Goal: Task Accomplishment & Management: Complete application form

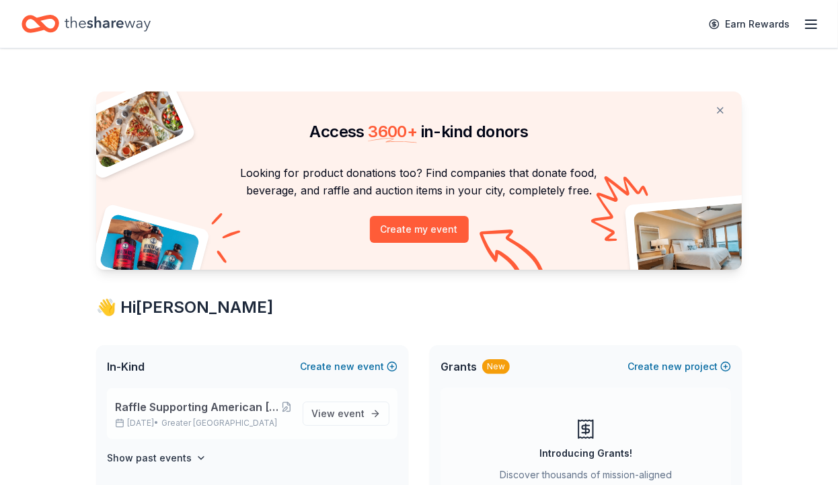
click at [192, 406] on span "Raffle Supporting American Cancer Society's "Making Strides Against Breast Canc…" at bounding box center [198, 407] width 166 height 16
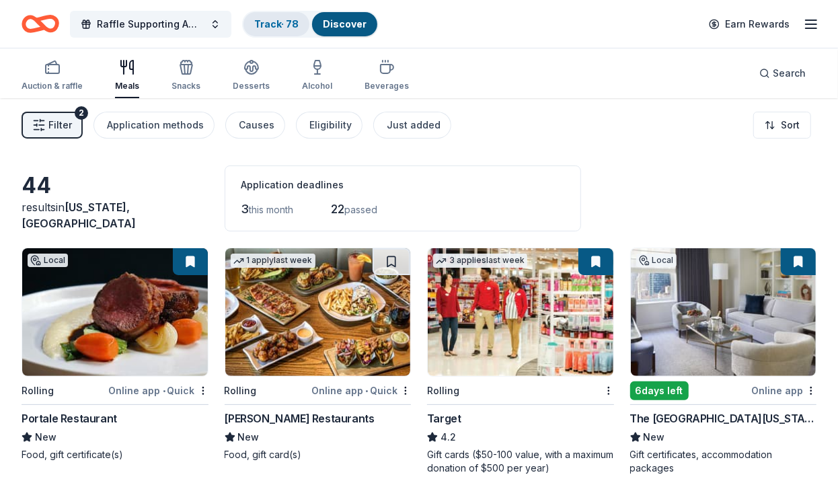
click at [276, 21] on link "Track · 78" at bounding box center [276, 23] width 44 height 11
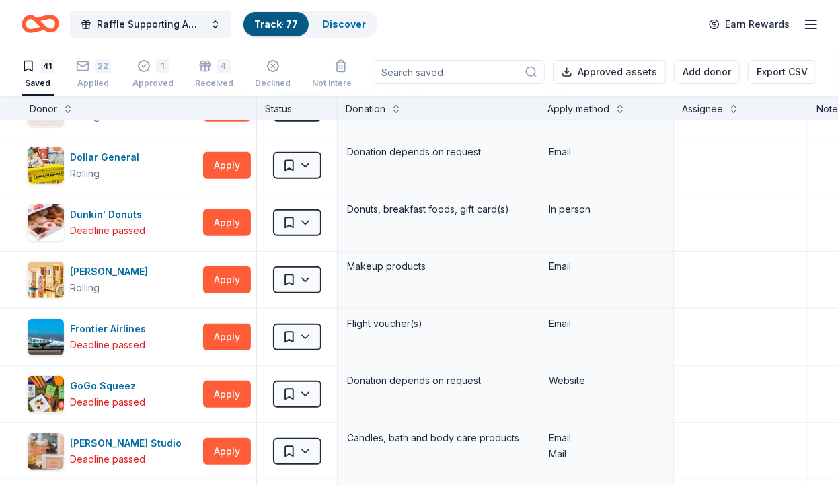
scroll to position [474, 0]
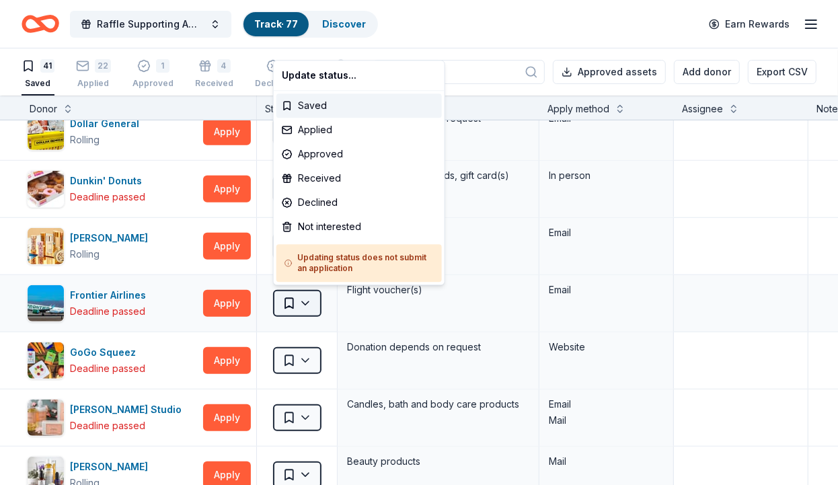
click at [300, 299] on html "Raffle Supporting American Cancer Society's "Making Strides Against Breast Canc…" at bounding box center [419, 242] width 838 height 485
click at [330, 224] on div "Not interested" at bounding box center [358, 227] width 165 height 24
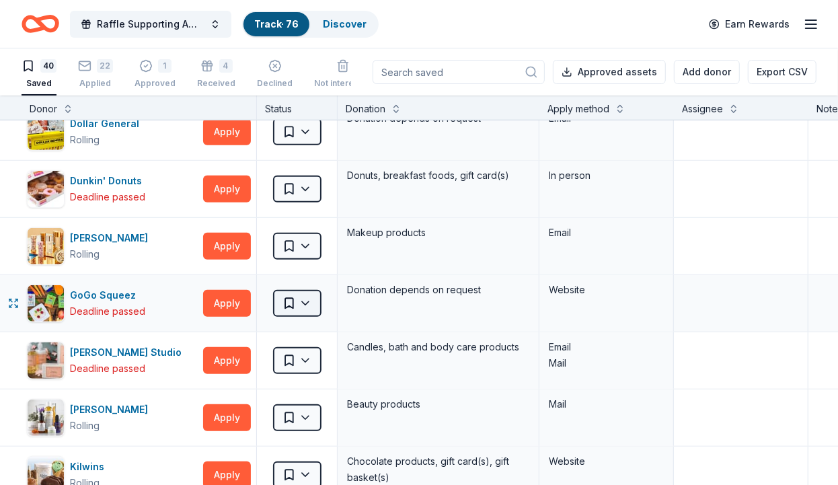
click at [307, 296] on html "Raffle Supporting American Cancer Society's "Making Strides Against Breast Canc…" at bounding box center [419, 242] width 838 height 485
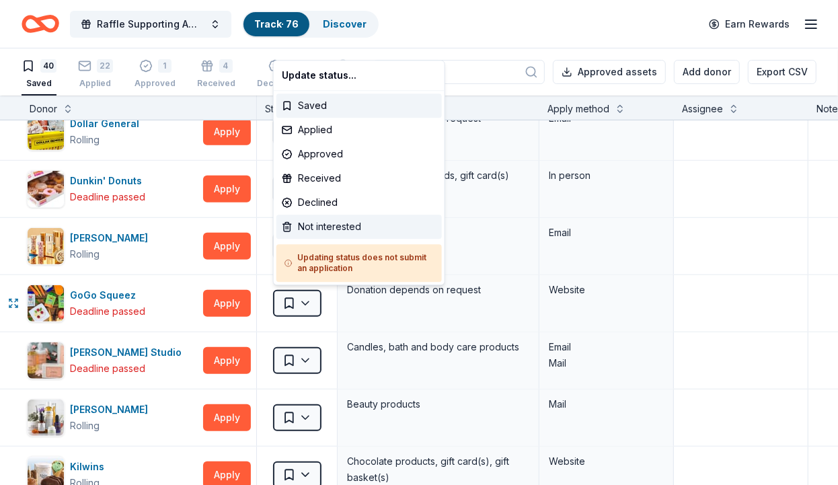
click at [341, 228] on div "Not interested" at bounding box center [358, 227] width 165 height 24
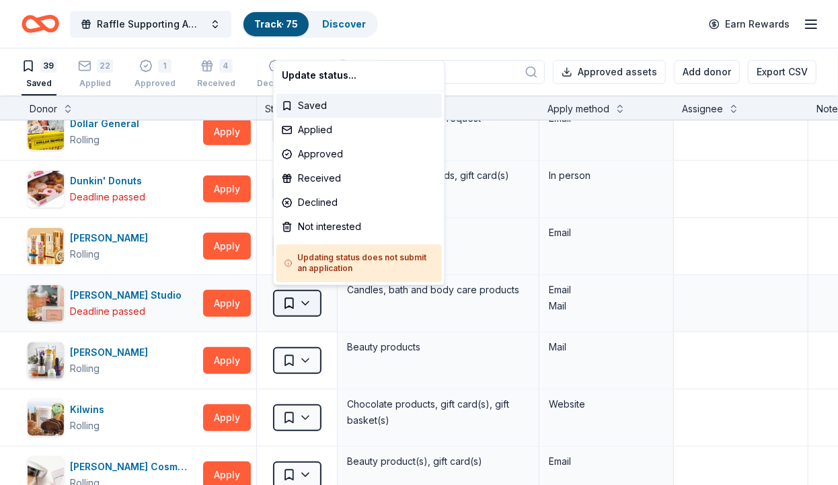
click at [299, 296] on html "Raffle Supporting American Cancer Society's "Making Strides Against Breast Canc…" at bounding box center [419, 242] width 838 height 485
click at [331, 227] on div "Not interested" at bounding box center [358, 227] width 165 height 24
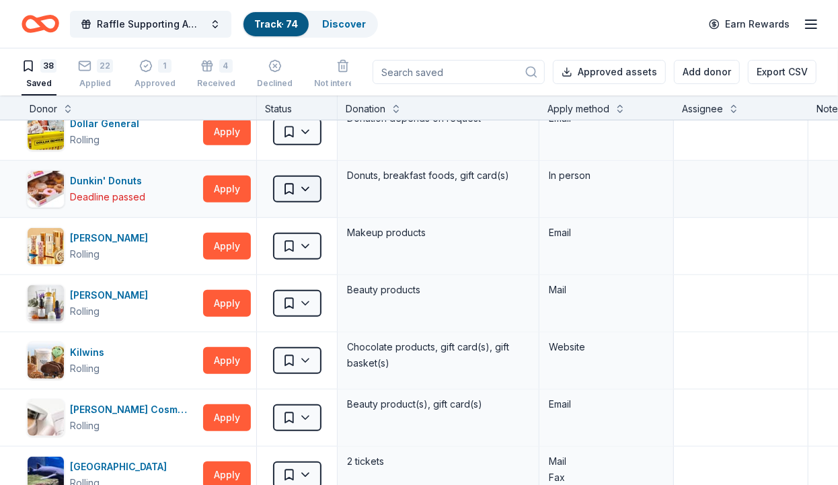
click at [307, 186] on html "Raffle Supporting American Cancer Society's "Making Strides Against Breast Canc…" at bounding box center [419, 242] width 838 height 485
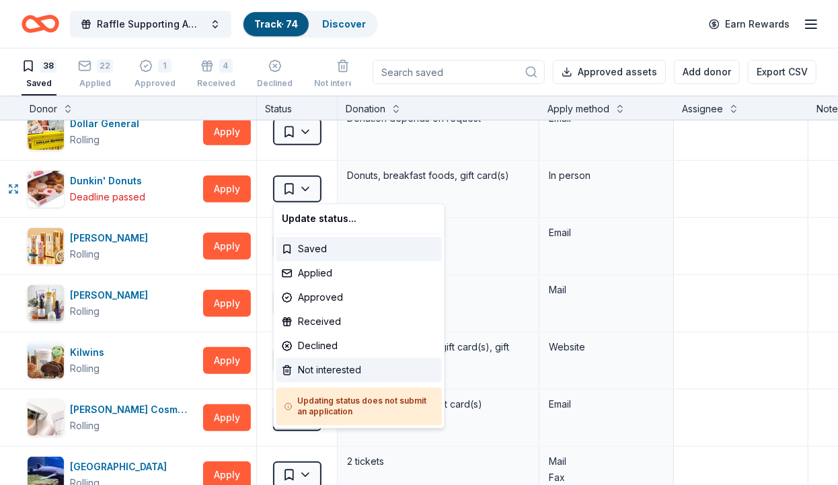
click at [344, 364] on div "Not interested" at bounding box center [358, 370] width 165 height 24
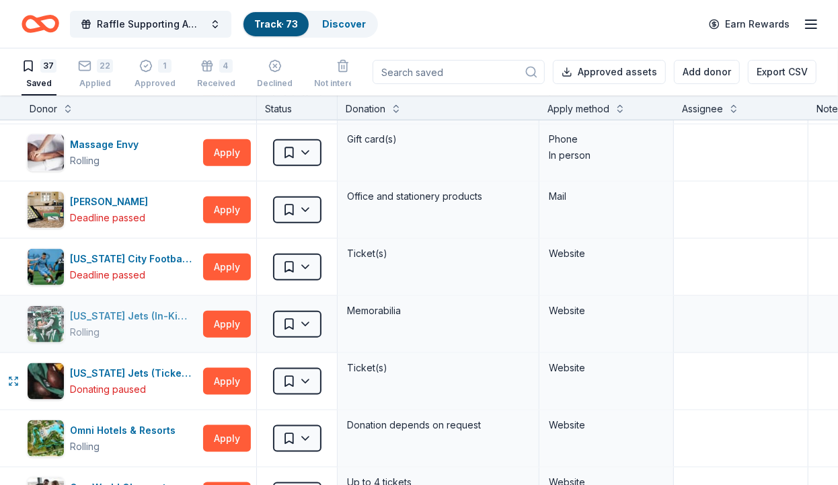
scroll to position [869, 0]
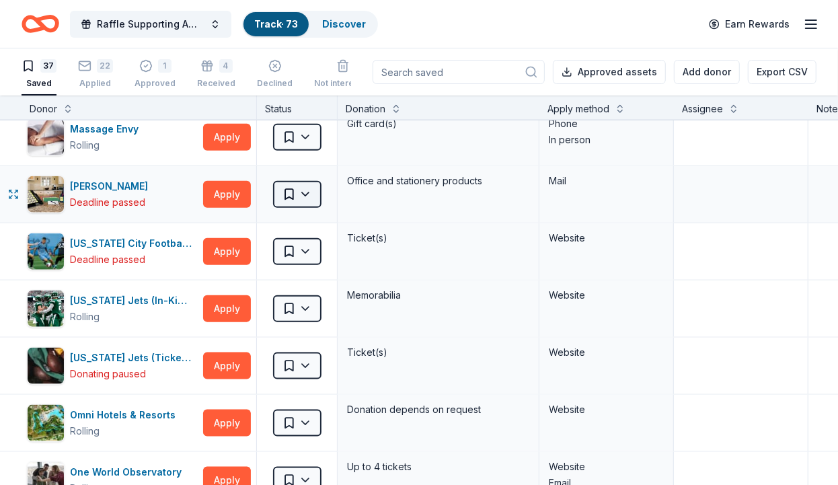
click at [312, 192] on html "Raffle Supporting American Cancer Society's "Making Strides Against Breast Canc…" at bounding box center [419, 242] width 838 height 485
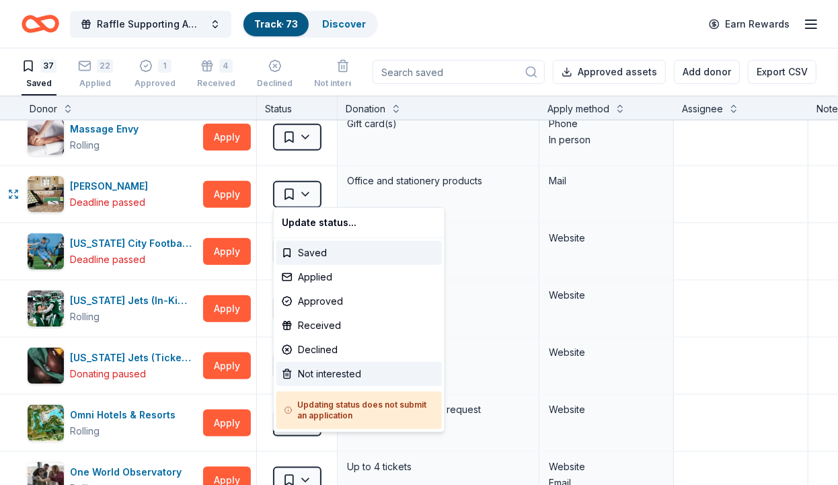
click at [312, 372] on div "Not interested" at bounding box center [358, 374] width 165 height 24
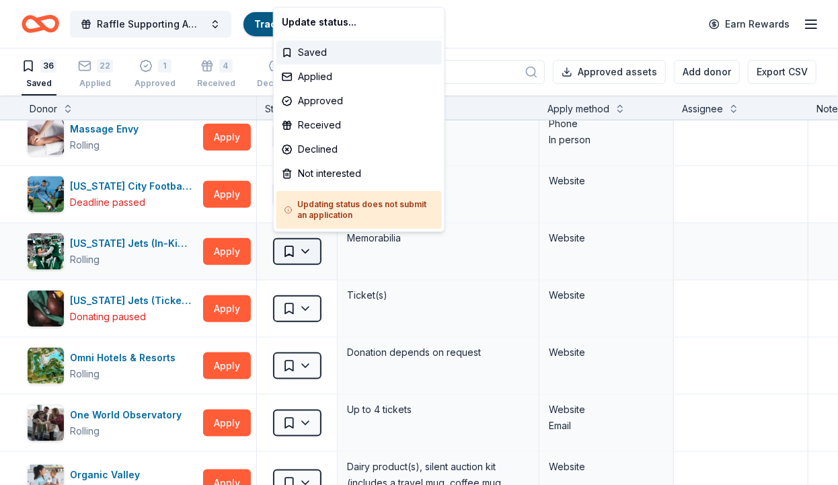
click at [309, 250] on html "Raffle Supporting American Cancer Society's "Making Strides Against Breast Canc…" at bounding box center [419, 242] width 838 height 485
click at [172, 169] on html "Raffle Supporting American Cancer Society's "Making Strides Against Breast Canc…" at bounding box center [419, 242] width 838 height 485
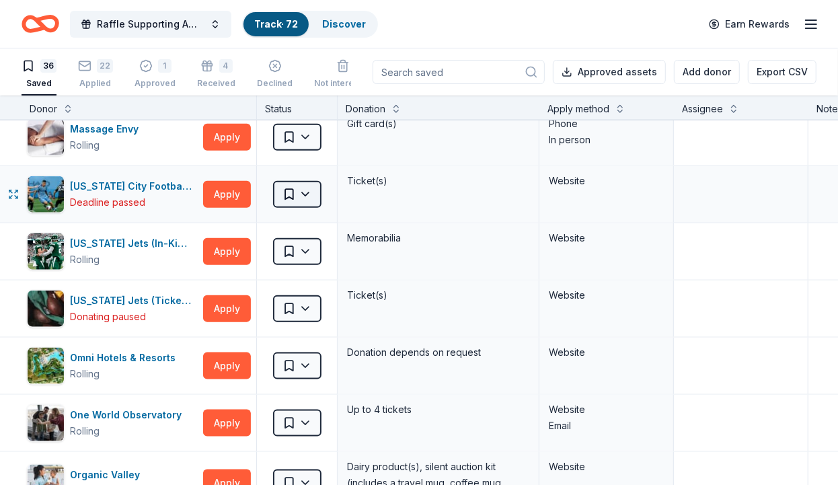
click at [309, 192] on html "Raffle Supporting American Cancer Society's "Making Strides Against Breast Canc…" at bounding box center [419, 242] width 838 height 485
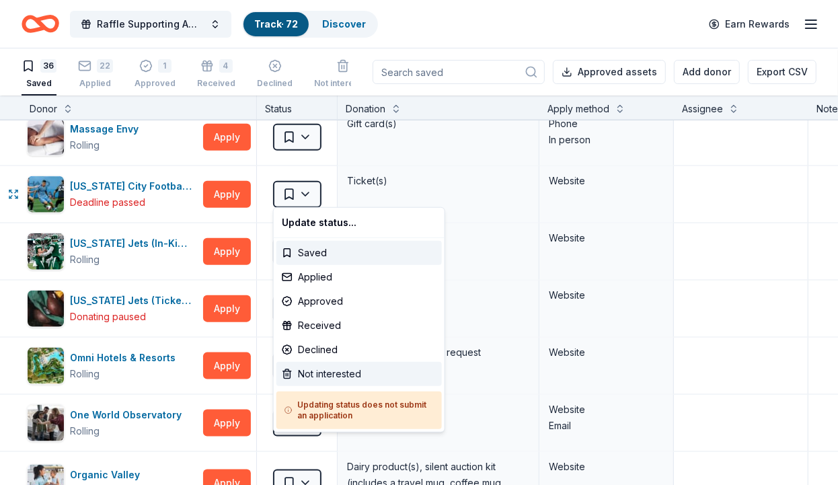
click at [327, 375] on div "Not interested" at bounding box center [358, 374] width 165 height 24
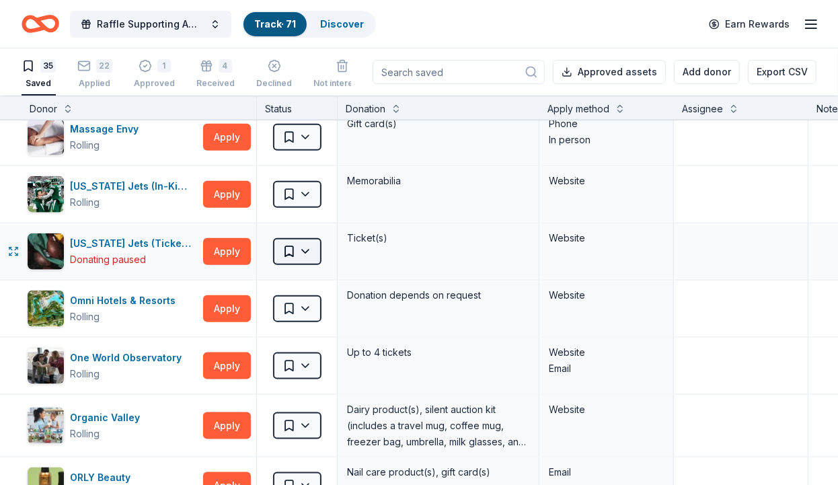
click at [306, 249] on html "Raffle Supporting American Cancer Society's "Making Strides Against Breast Canc…" at bounding box center [419, 242] width 838 height 485
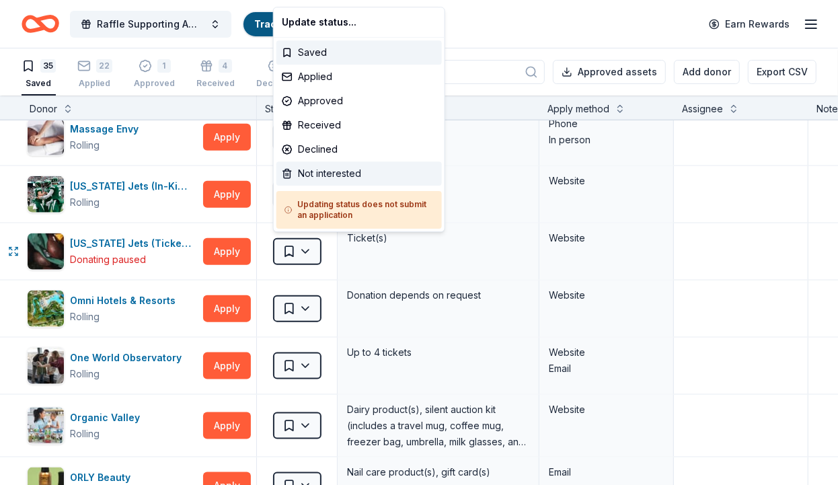
click at [342, 168] on div "Not interested" at bounding box center [358, 173] width 165 height 24
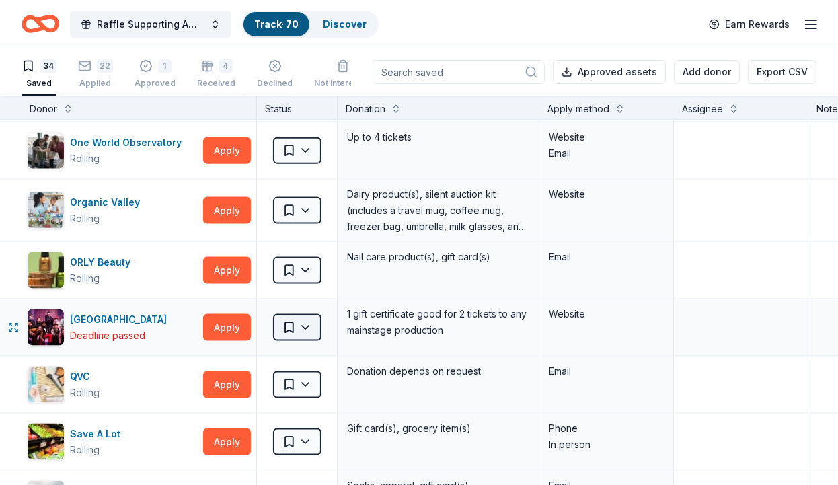
scroll to position [1027, 0]
click at [303, 320] on html "Raffle Supporting American Cancer Society's "Making Strides Against Breast Canc…" at bounding box center [419, 242] width 838 height 485
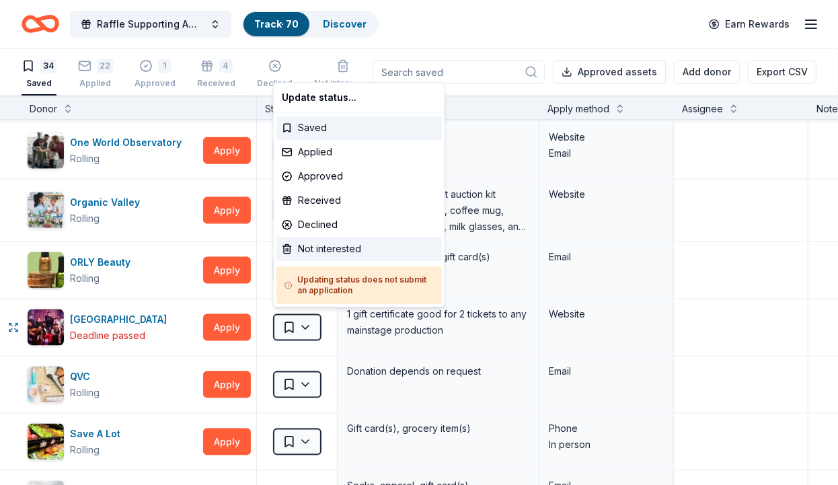
click at [340, 243] on div "Not interested" at bounding box center [358, 249] width 165 height 24
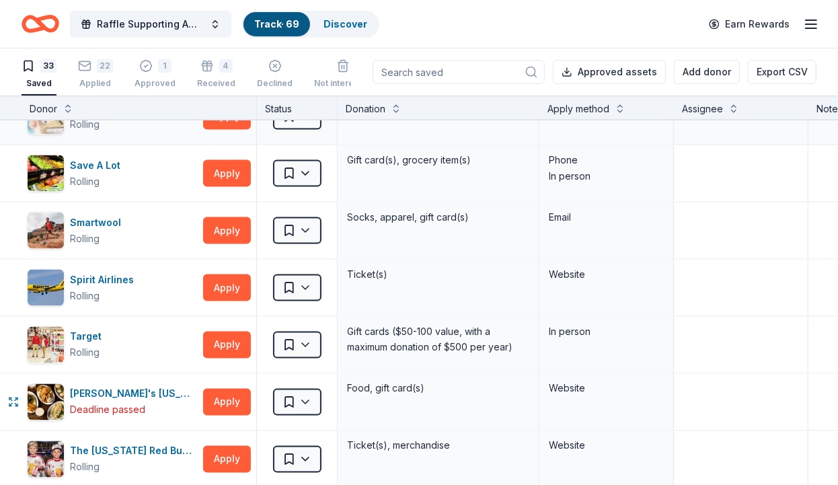
scroll to position [1264, 0]
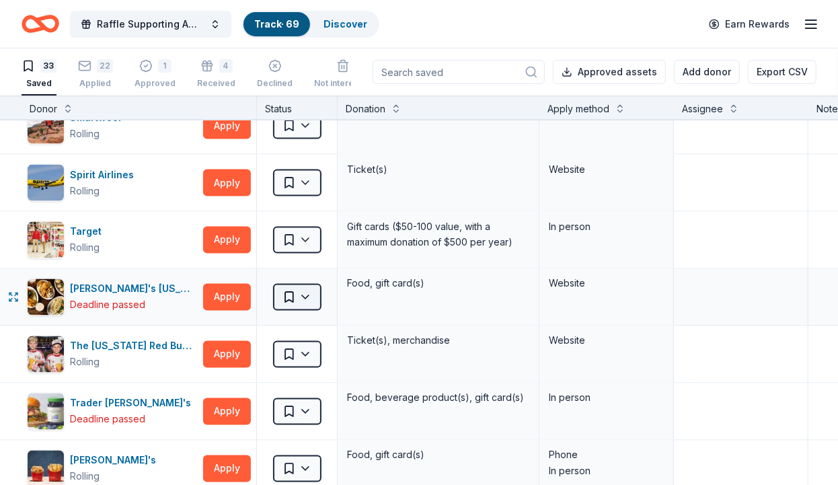
click at [309, 293] on html "Raffle Supporting American Cancer Society's "Making Strides Against Breast Canc…" at bounding box center [419, 242] width 838 height 485
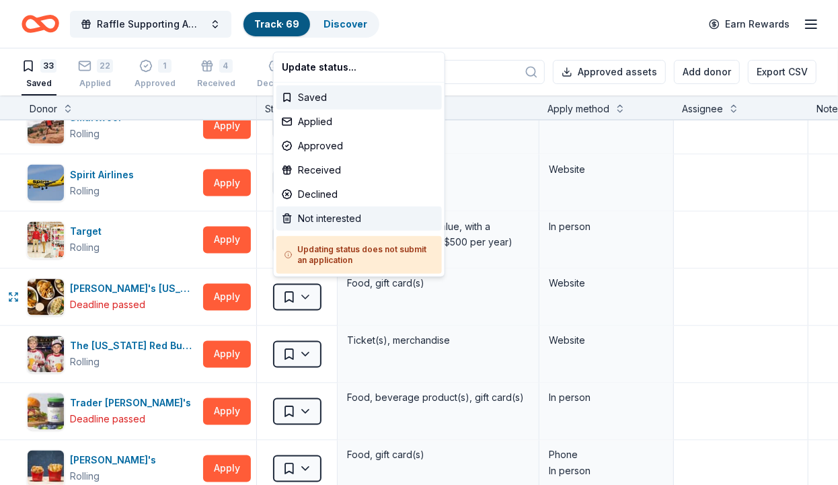
click at [337, 219] on div "Not interested" at bounding box center [358, 218] width 165 height 24
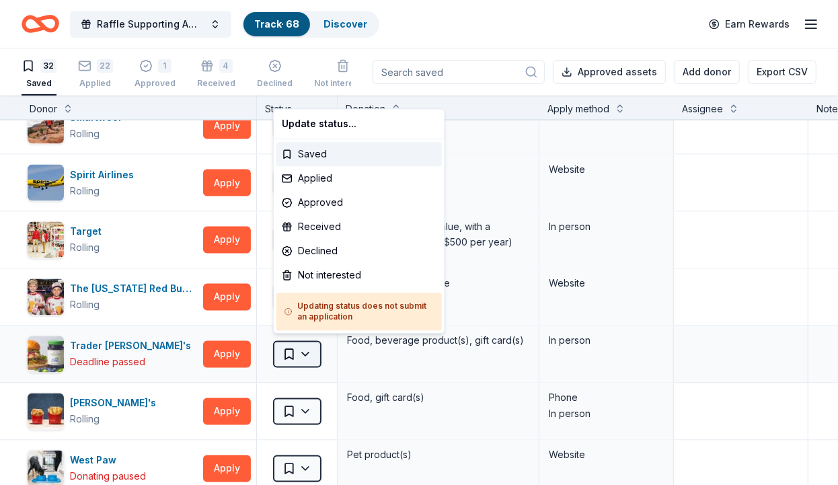
click at [307, 349] on html "Raffle Supporting American Cancer Society's "Making Strides Against Breast Canc…" at bounding box center [419, 242] width 838 height 485
click at [335, 273] on div "Not interested" at bounding box center [358, 275] width 165 height 24
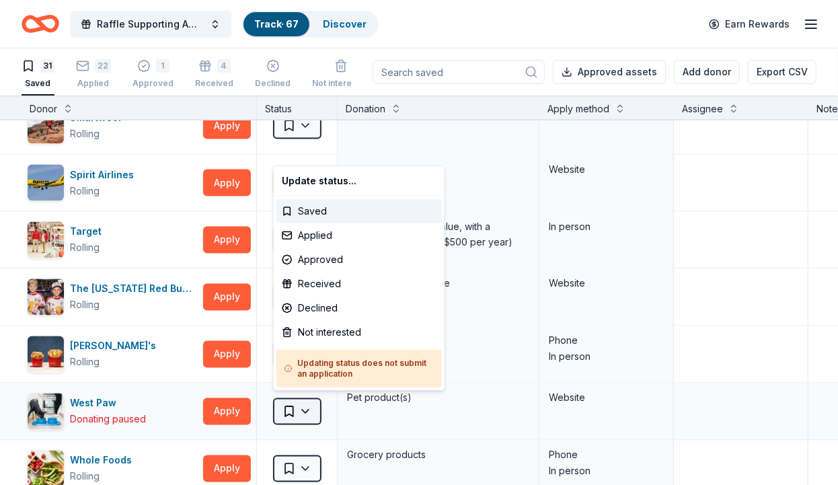
click at [315, 404] on html "Raffle Supporting American Cancer Society's "Making Strides Against Breast Canc…" at bounding box center [419, 242] width 838 height 485
click at [345, 325] on div "Not interested" at bounding box center [358, 332] width 165 height 24
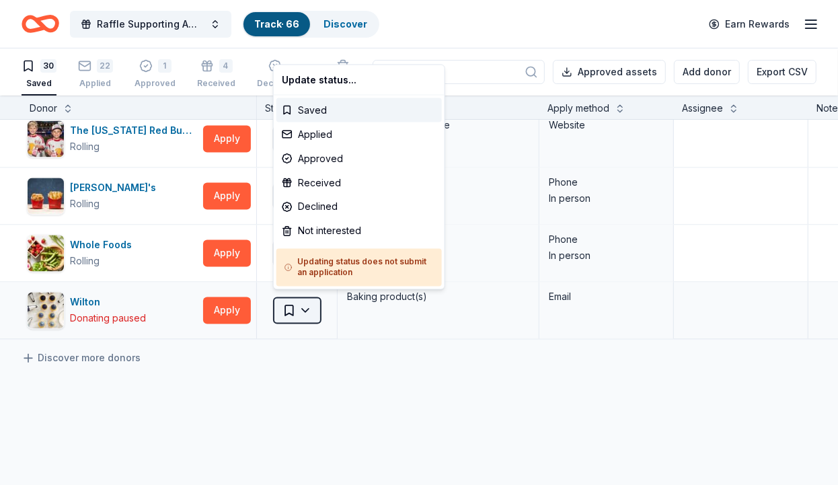
scroll to position [1501, 0]
click at [308, 307] on html "Raffle Supporting American Cancer Society's "Making Strides Against Breast Canc…" at bounding box center [419, 242] width 838 height 485
click at [337, 233] on div "Not interested" at bounding box center [358, 231] width 165 height 24
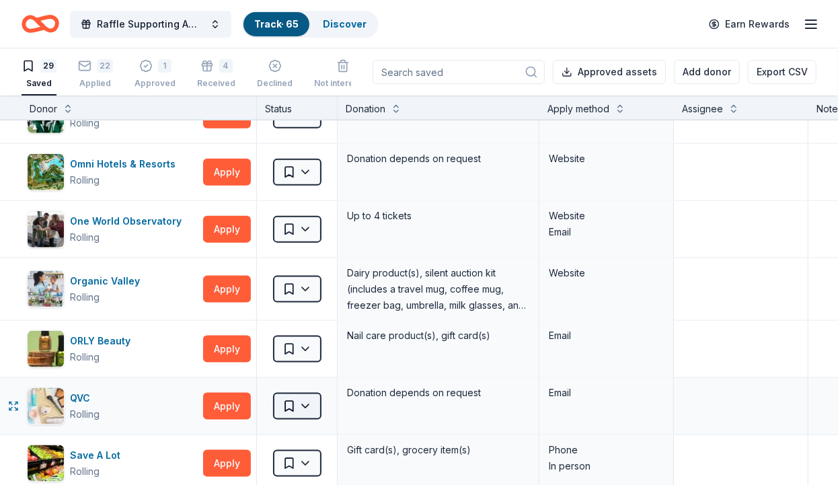
scroll to position [948, 0]
click at [305, 402] on html "Raffle Supporting American Cancer Society's "Making Strides Against Breast Canc…" at bounding box center [419, 242] width 838 height 485
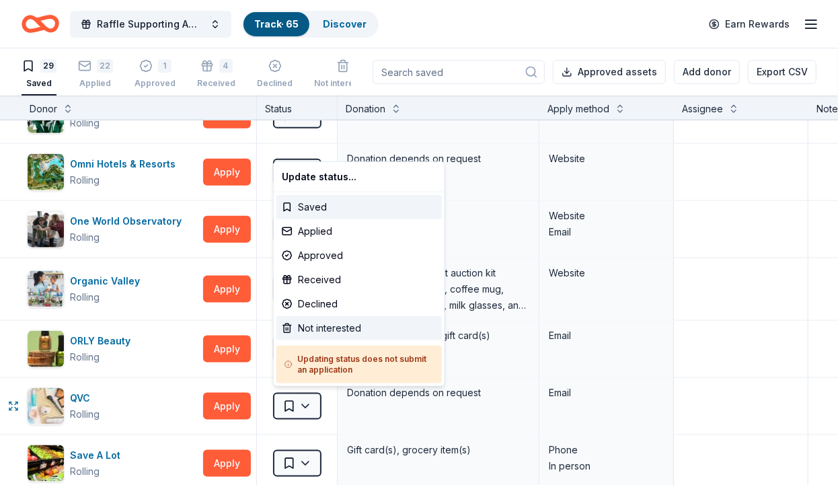
click at [321, 323] on div "Not interested" at bounding box center [358, 328] width 165 height 24
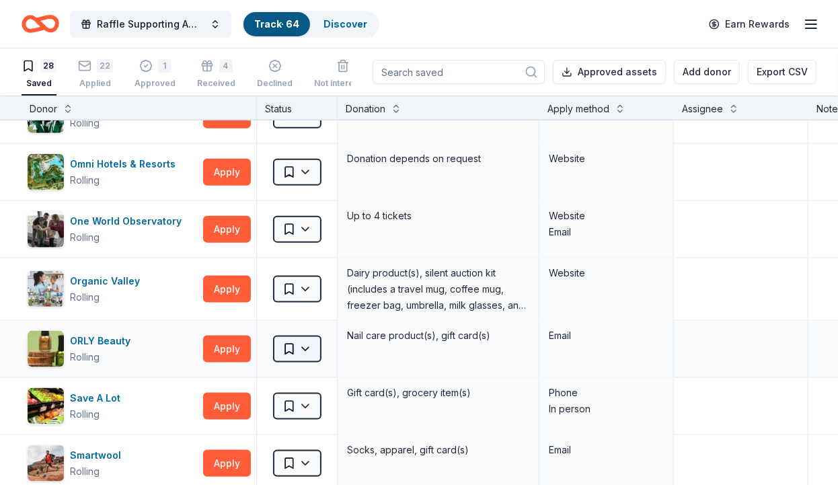
click at [309, 348] on html "Raffle Supporting American Cancer Society's "Making Strides Against Breast Canc…" at bounding box center [419, 242] width 838 height 485
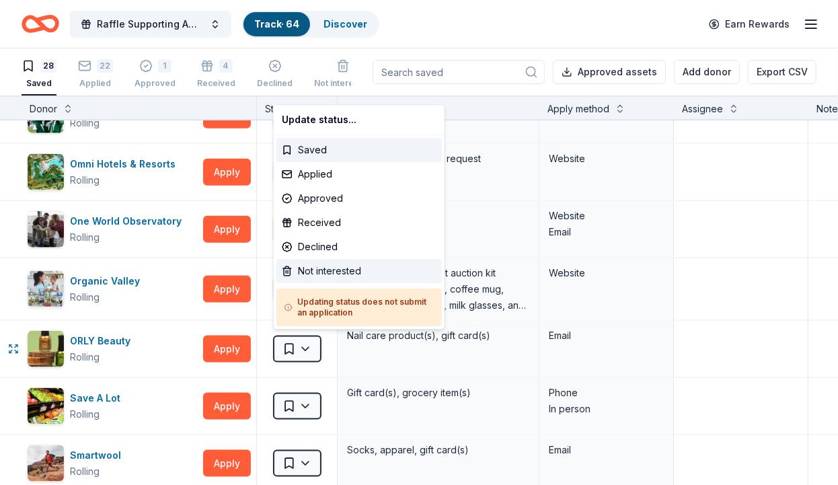
click at [328, 272] on div "Not interested" at bounding box center [358, 271] width 165 height 24
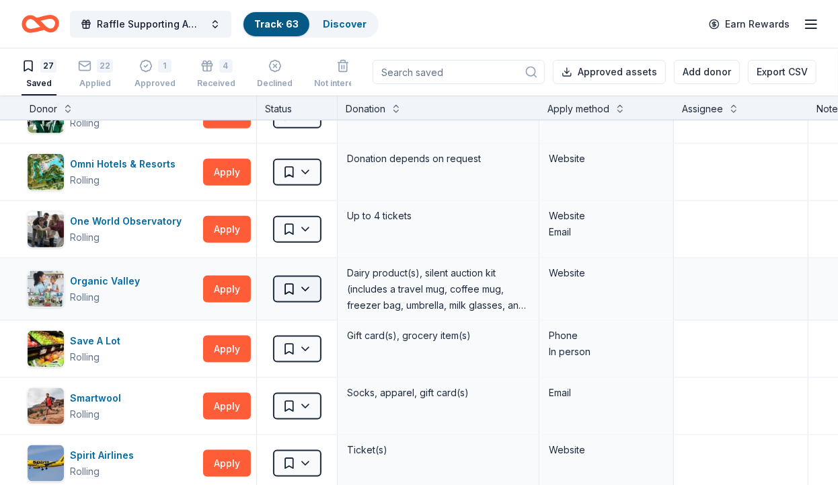
scroll to position [869, 0]
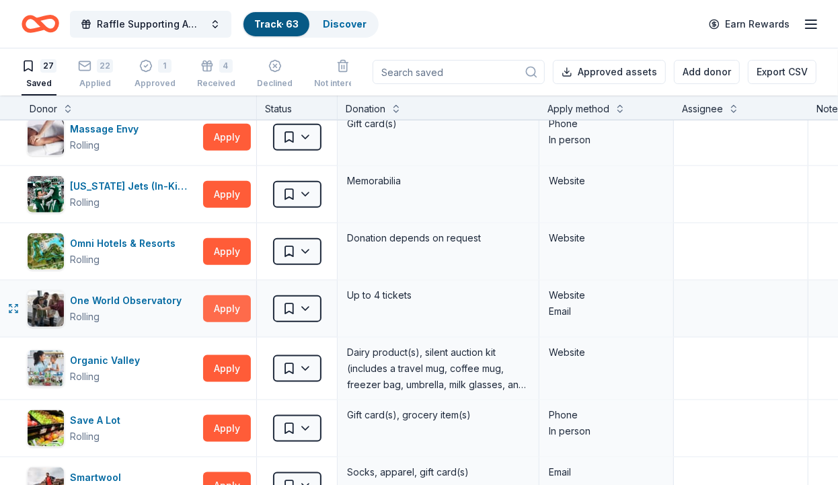
click at [230, 299] on button "Apply" at bounding box center [227, 308] width 48 height 27
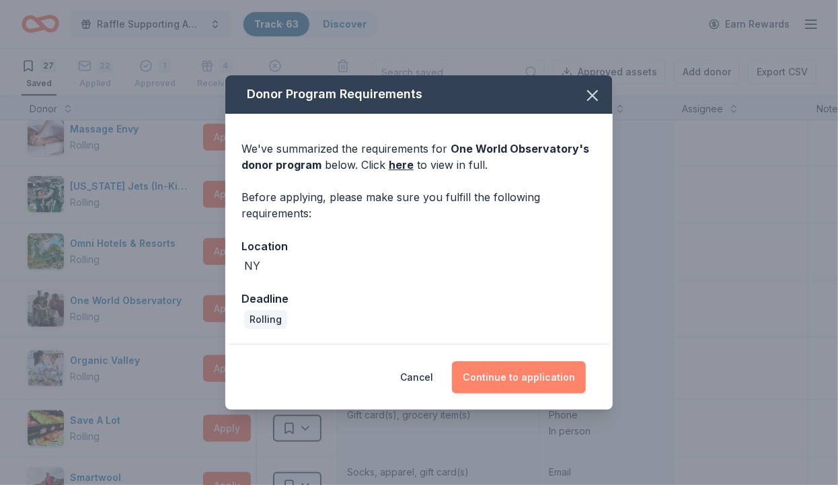
click at [536, 379] on button "Continue to application" at bounding box center [519, 377] width 134 height 32
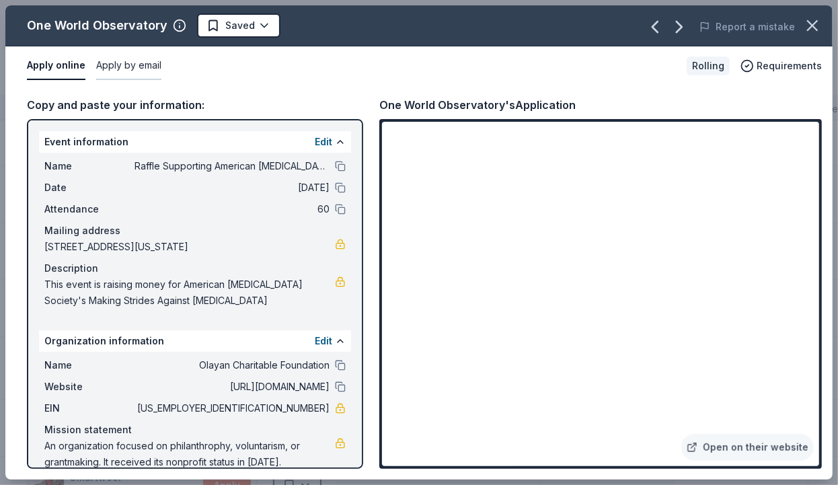
click at [126, 57] on button "Apply by email" at bounding box center [128, 66] width 65 height 28
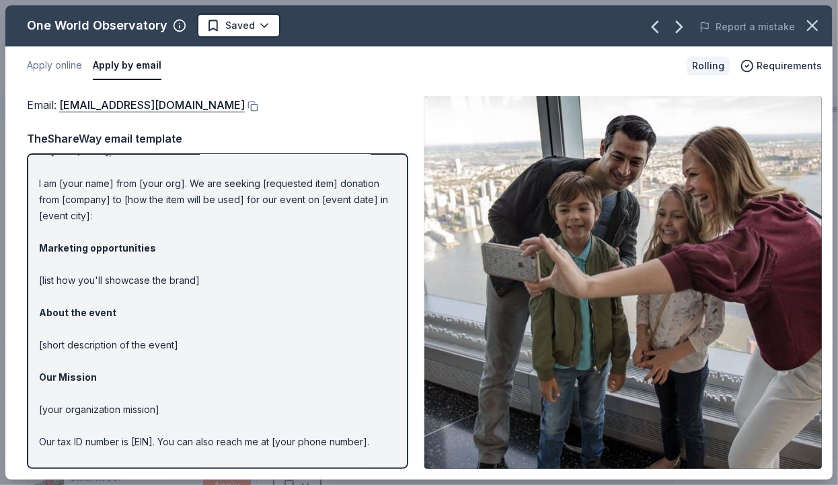
scroll to position [0, 0]
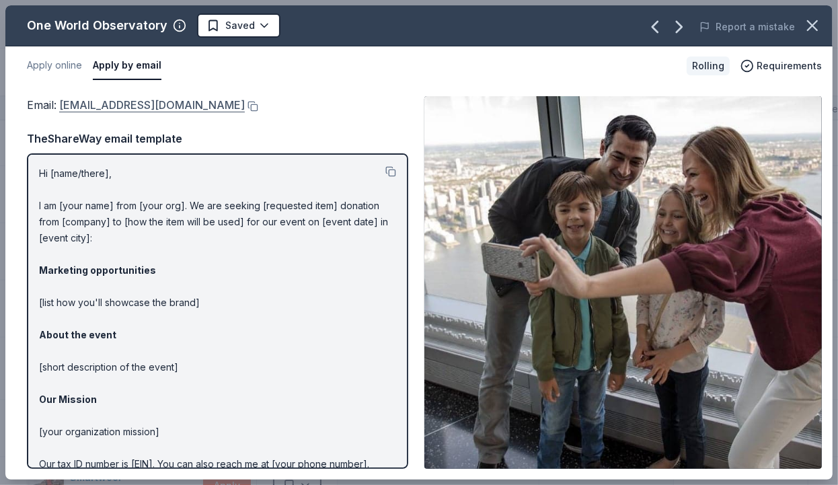
click at [190, 104] on link "donationrequest@oneworldobservatory.com" at bounding box center [152, 104] width 186 height 17
click at [248, 26] on html "Raffle Supporting American Cancer Society's "Making Strides Against Breast Canc…" at bounding box center [419, 242] width 838 height 485
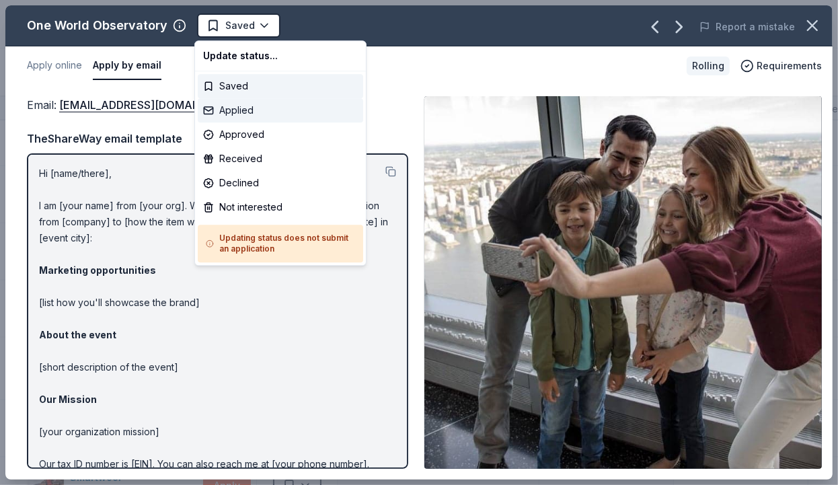
click at [258, 108] on div "Applied" at bounding box center [280, 110] width 165 height 24
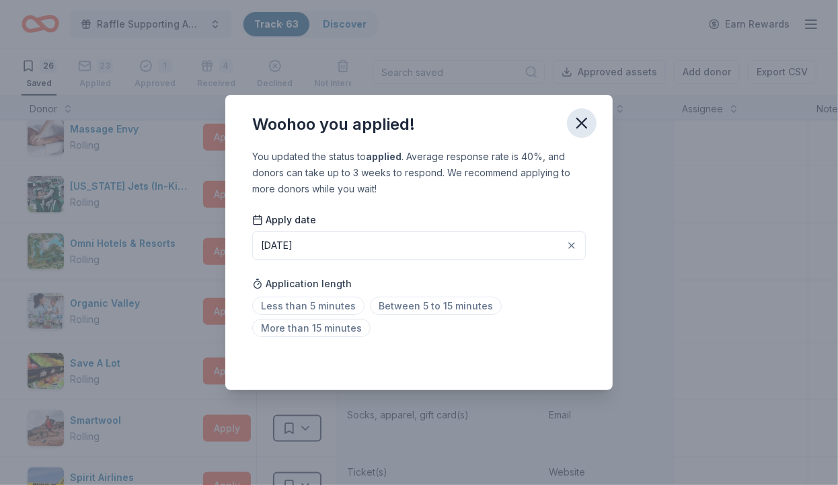
click at [574, 114] on icon "button" at bounding box center [581, 123] width 19 height 19
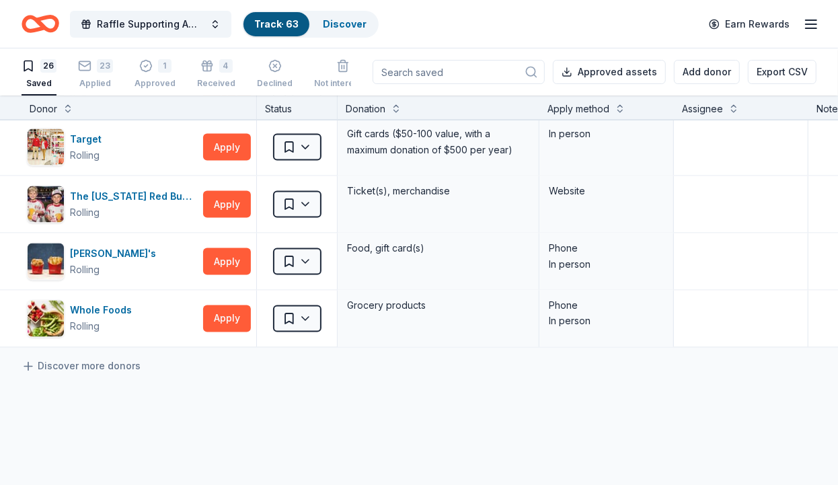
scroll to position [1185, 0]
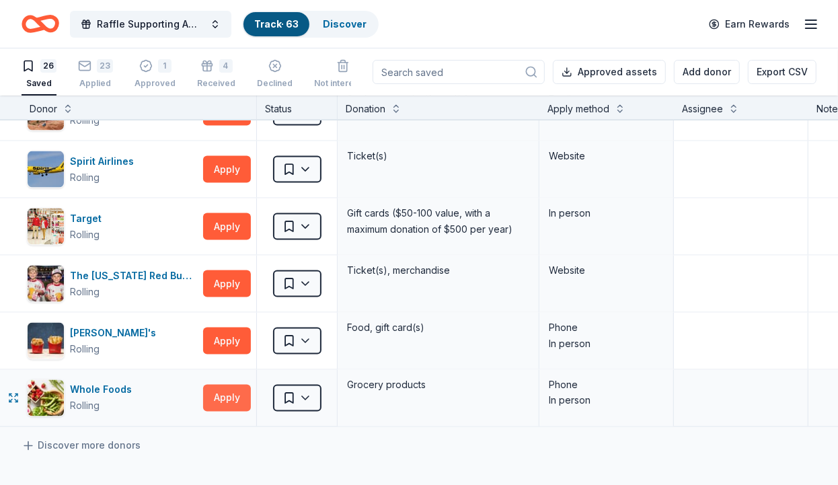
click at [218, 389] on button "Apply" at bounding box center [227, 398] width 48 height 27
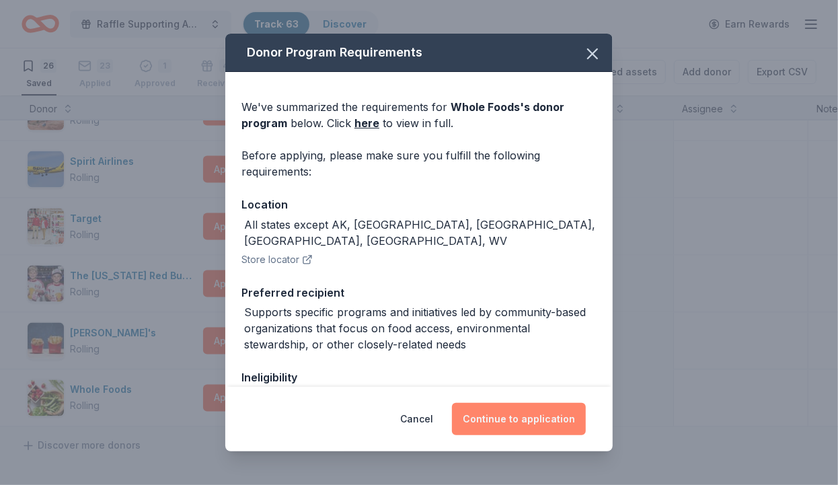
click at [486, 420] on button "Continue to application" at bounding box center [519, 419] width 134 height 32
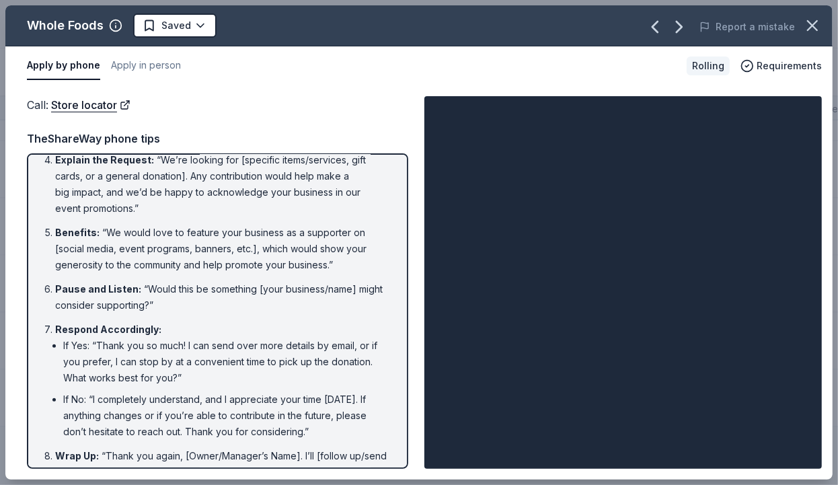
scroll to position [237, 0]
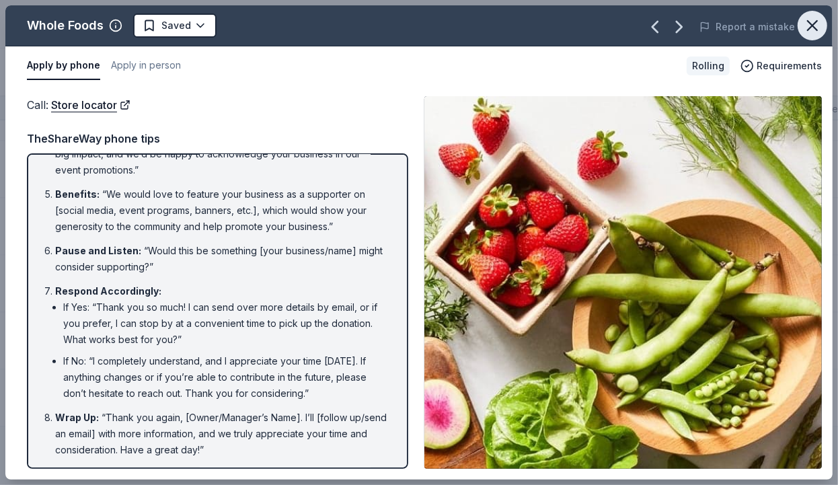
click at [810, 20] on icon "button" at bounding box center [812, 25] width 19 height 19
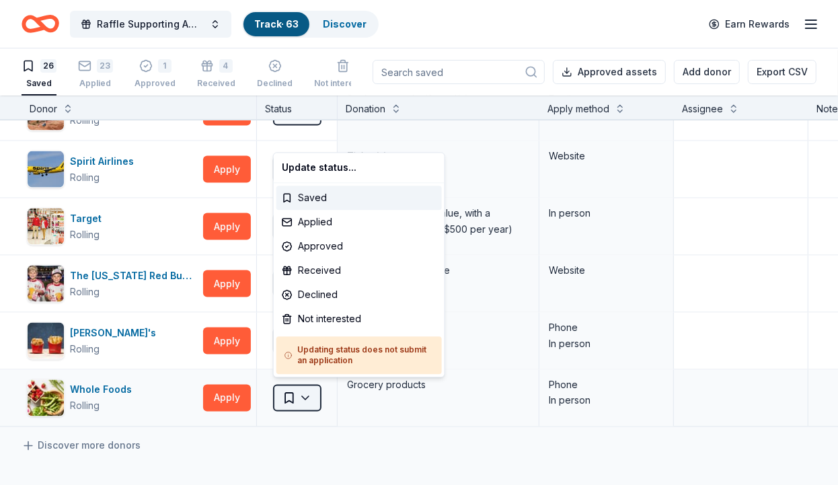
scroll to position [1185, 0]
click at [304, 392] on html "Raffle Supporting American Cancer Society's "Making Strides Against Breast Canc…" at bounding box center [419, 242] width 838 height 485
click at [329, 319] on div "Not interested" at bounding box center [358, 319] width 165 height 24
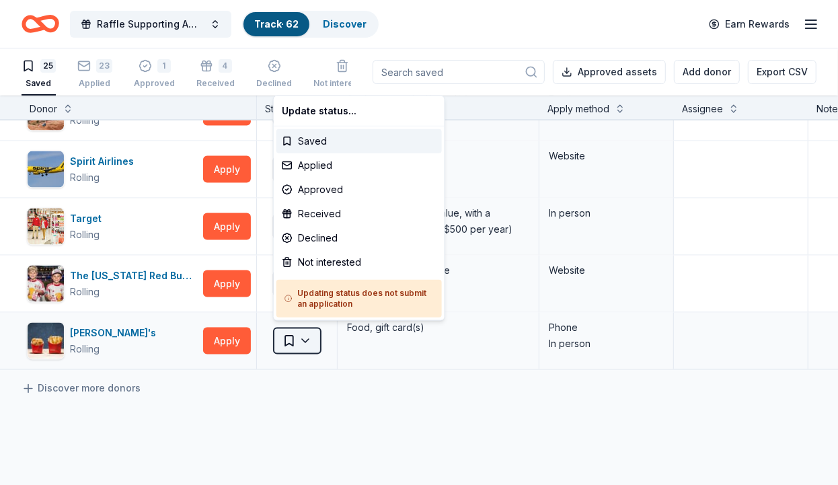
click at [305, 330] on html "Raffle Supporting American Cancer Society's "Making Strides Against Breast Canc…" at bounding box center [419, 242] width 838 height 485
click at [339, 257] on div "Not interested" at bounding box center [358, 262] width 165 height 24
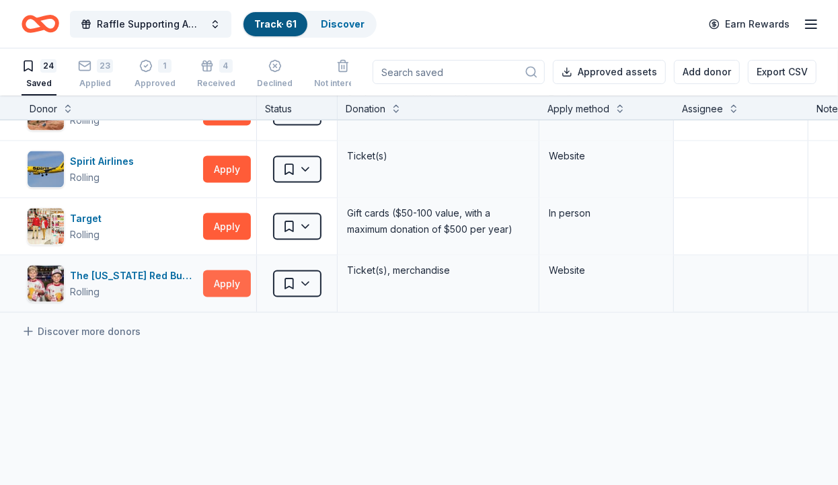
click at [225, 279] on button "Apply" at bounding box center [227, 283] width 48 height 27
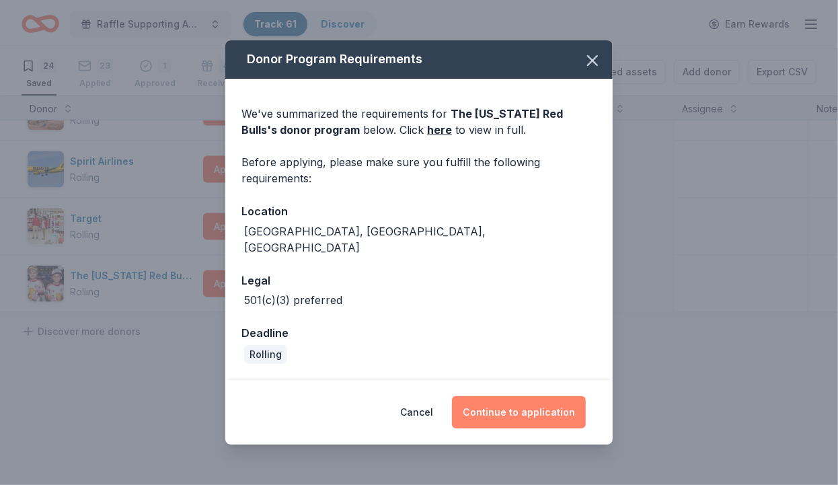
click at [511, 405] on button "Continue to application" at bounding box center [519, 412] width 134 height 32
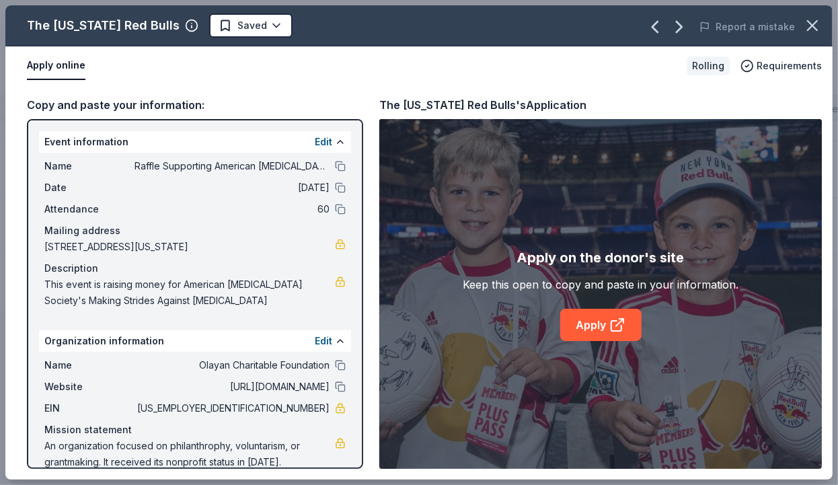
click at [73, 65] on button "Apply online" at bounding box center [56, 66] width 59 height 28
click at [57, 65] on button "Apply online" at bounding box center [56, 66] width 59 height 28
click at [590, 334] on link "Apply" at bounding box center [600, 325] width 81 height 32
click at [254, 23] on html "Raffle Supporting American Cancer Society's "Making Strides Against Breast Canc…" at bounding box center [419, 242] width 838 height 485
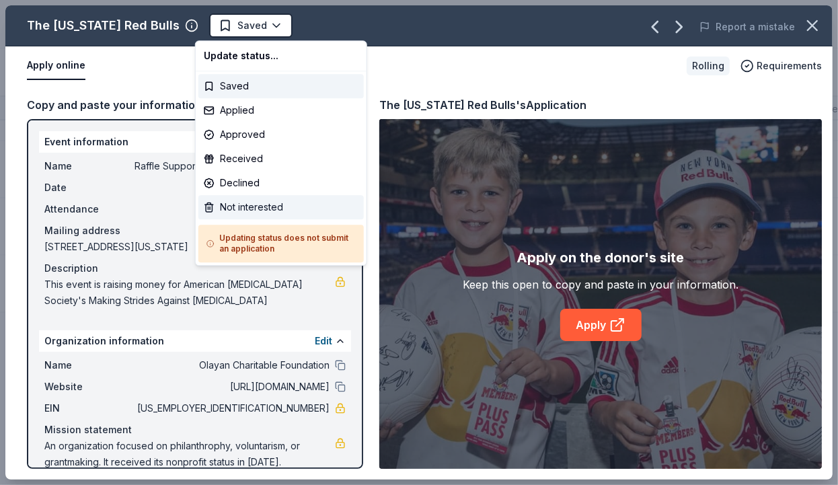
click at [268, 210] on div "Not interested" at bounding box center [280, 207] width 165 height 24
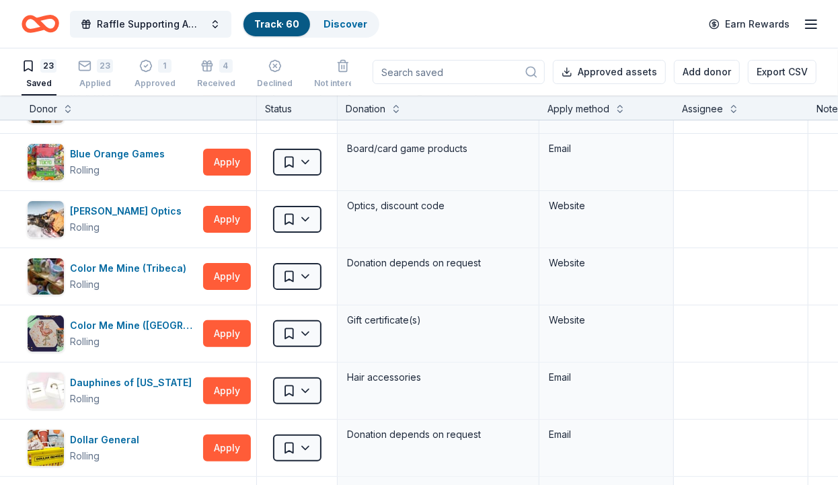
scroll to position [0, 0]
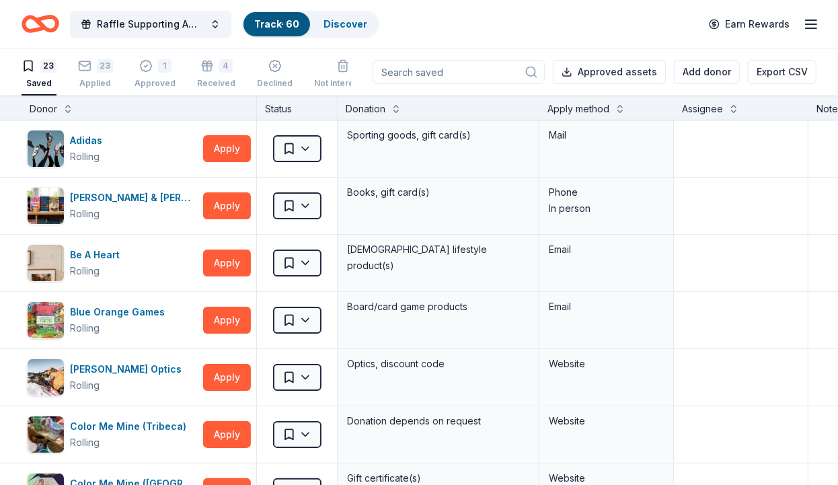
click at [814, 20] on icon "button" at bounding box center [811, 24] width 16 height 16
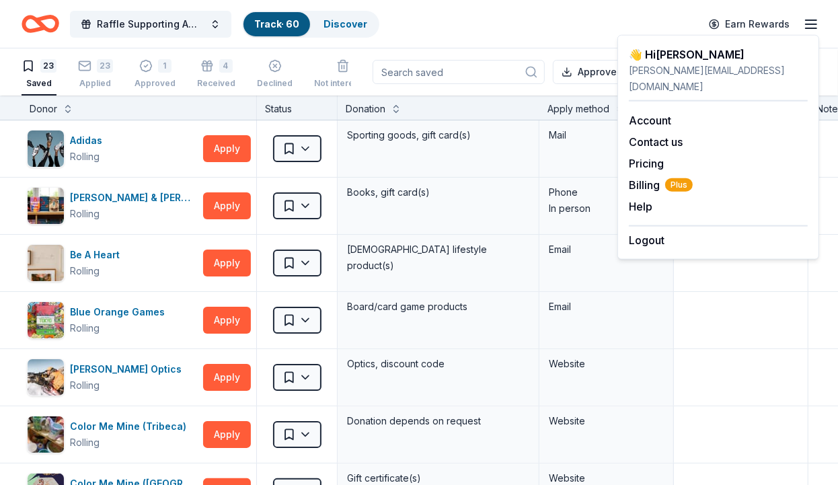
click at [52, 26] on icon "Home" at bounding box center [41, 24] width 38 height 32
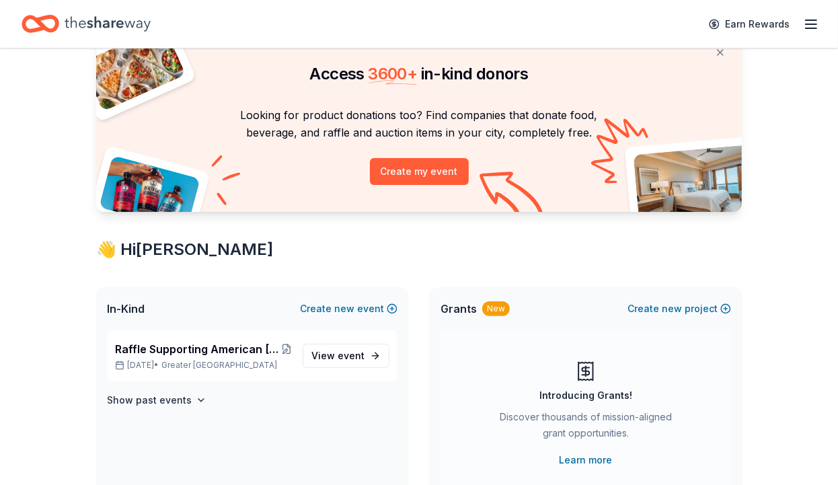
scroll to position [69, 0]
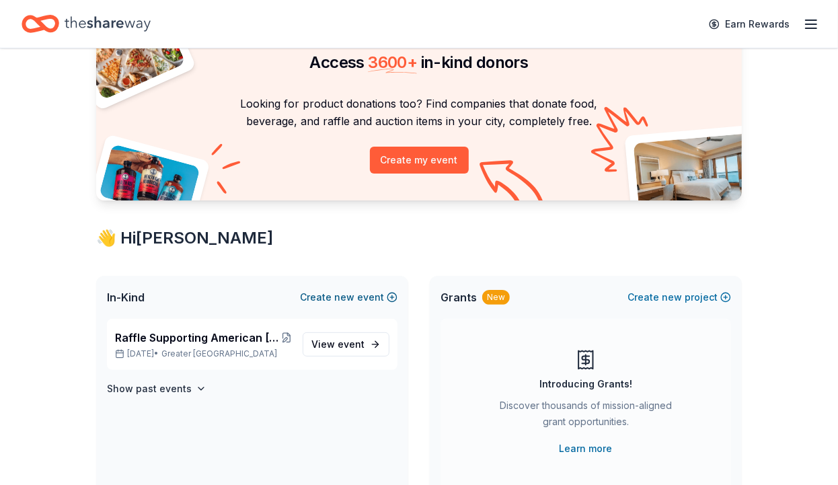
click at [353, 294] on span "new" at bounding box center [344, 297] width 20 height 16
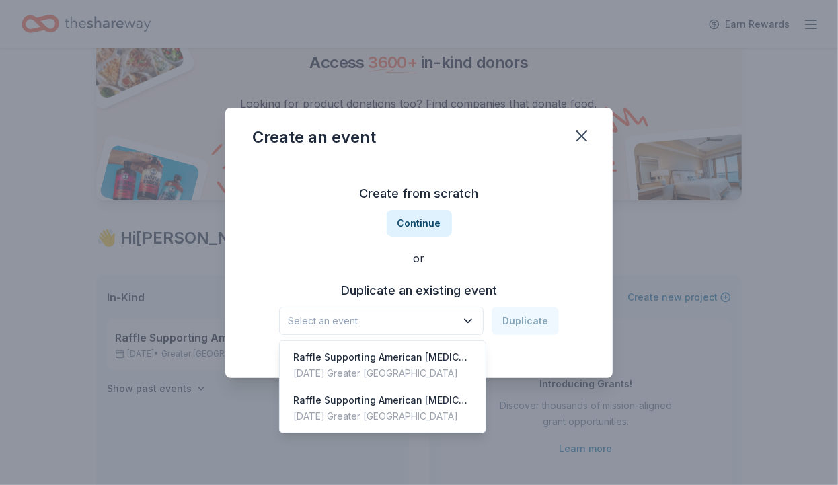
click at [351, 319] on span "Select an event" at bounding box center [372, 321] width 168 height 16
click at [428, 216] on div "Create from scratch Continue or Duplicate an existing event Select an event Dup…" at bounding box center [419, 258] width 334 height 195
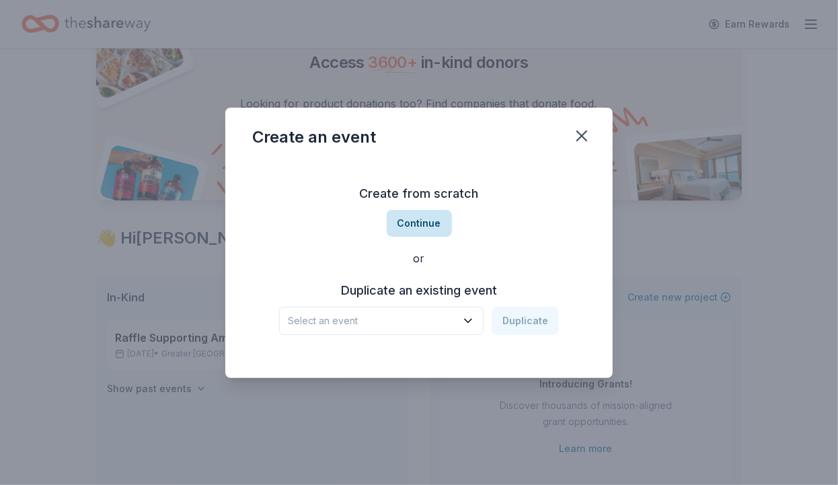
click at [426, 218] on button "Continue" at bounding box center [419, 223] width 65 height 27
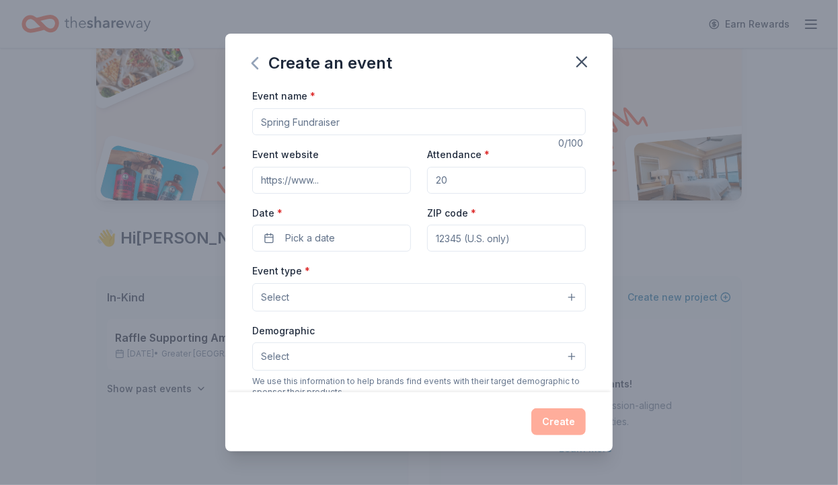
click at [251, 63] on icon "button" at bounding box center [255, 63] width 22 height 22
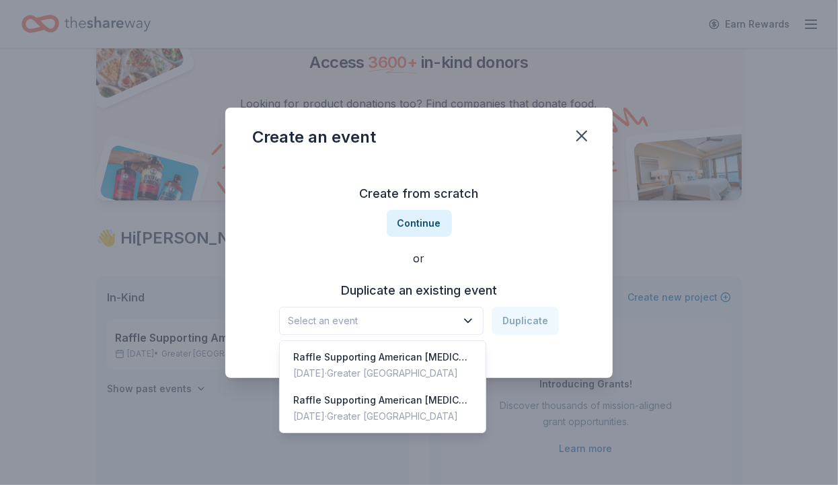
click at [461, 322] on button "Select an event" at bounding box center [381, 321] width 204 height 28
click at [449, 353] on div "Raffle Supporting American Cancer Society's "Making Strides Against Breast Canc…" at bounding box center [382, 357] width 179 height 16
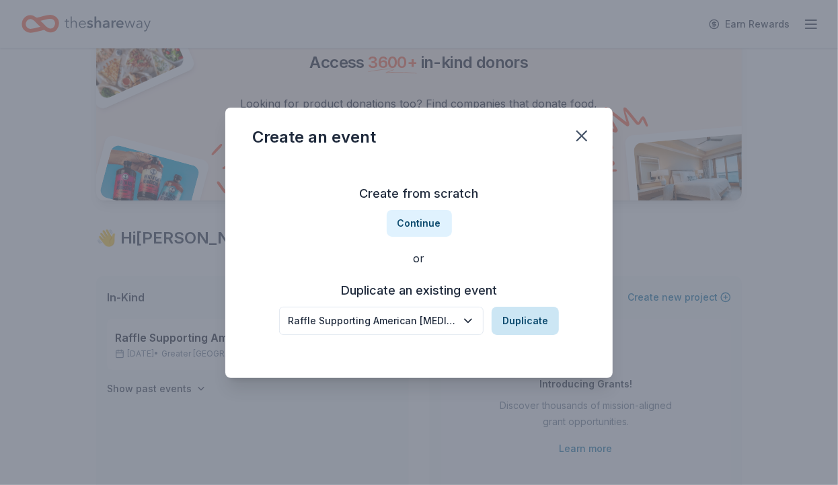
click at [529, 315] on button "Duplicate" at bounding box center [525, 321] width 67 height 28
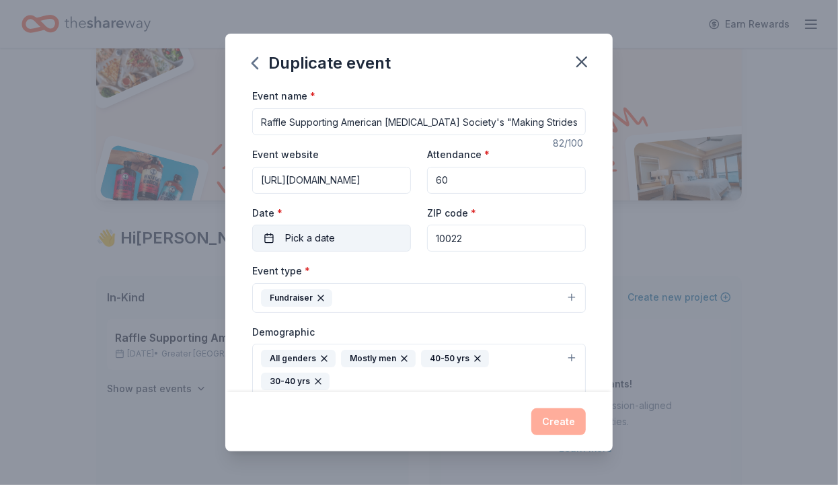
click at [357, 241] on button "Pick a date" at bounding box center [331, 238] width 159 height 27
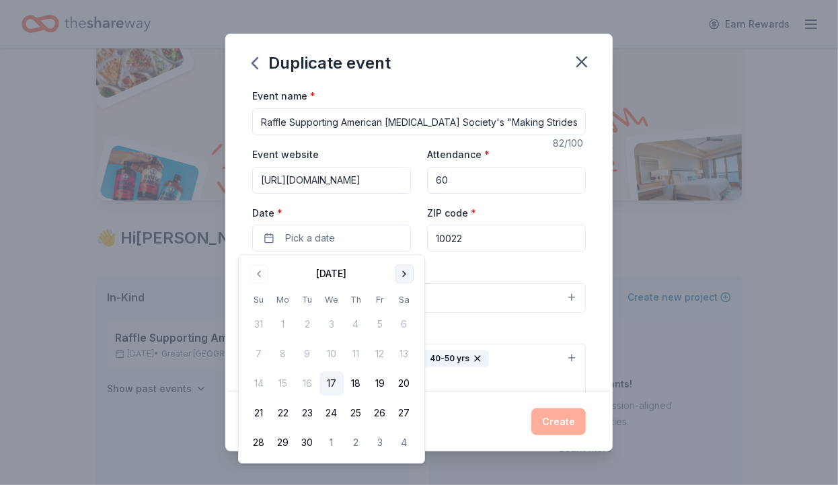
click at [401, 268] on button "Go to next month" at bounding box center [404, 273] width 19 height 19
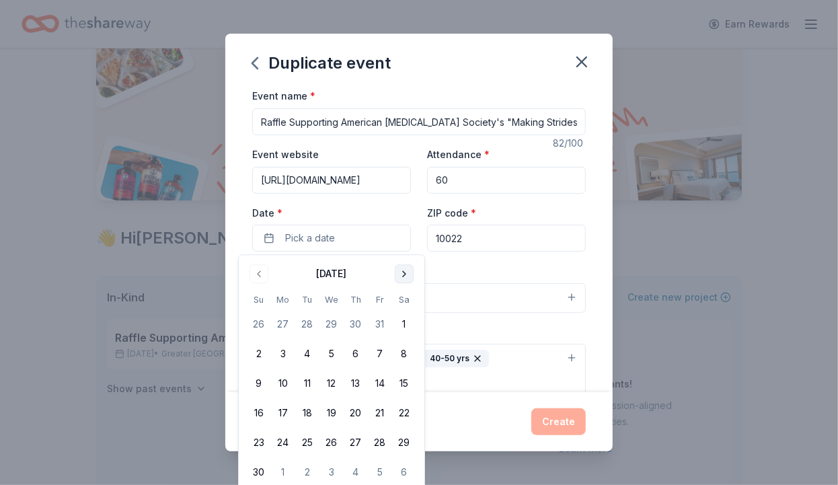
click at [401, 268] on button "Go to next month" at bounding box center [404, 273] width 19 height 19
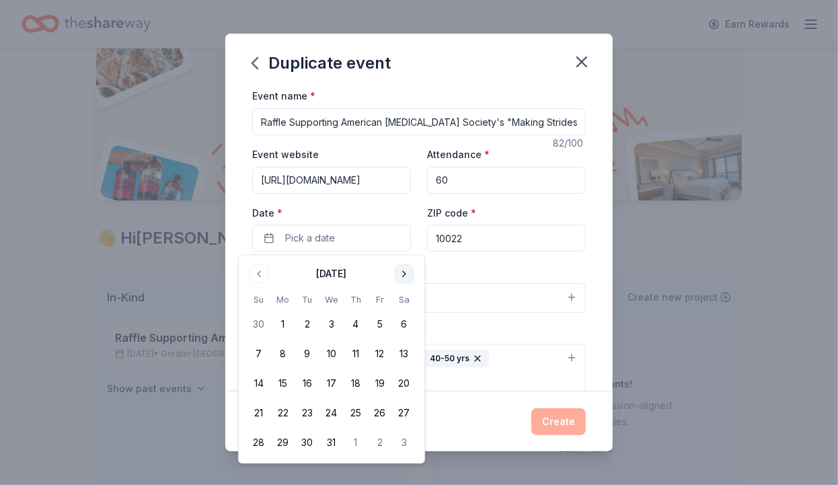
click at [401, 268] on button "Go to next month" at bounding box center [404, 273] width 19 height 19
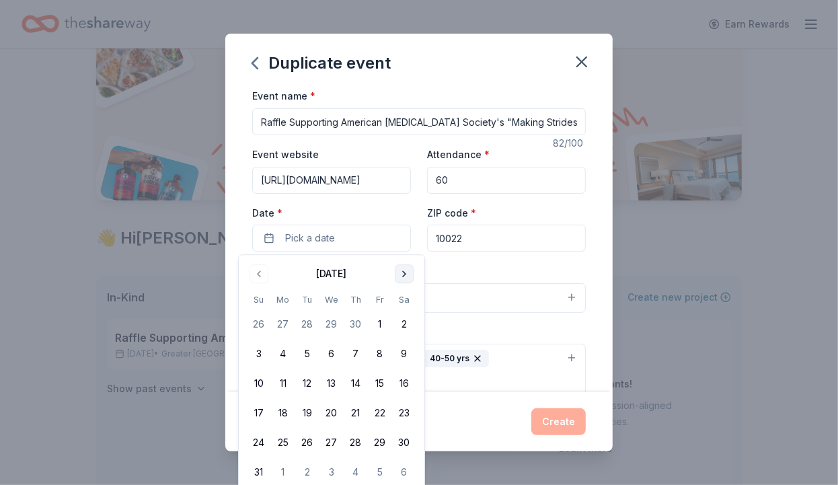
click at [401, 268] on button "Go to next month" at bounding box center [404, 273] width 19 height 19
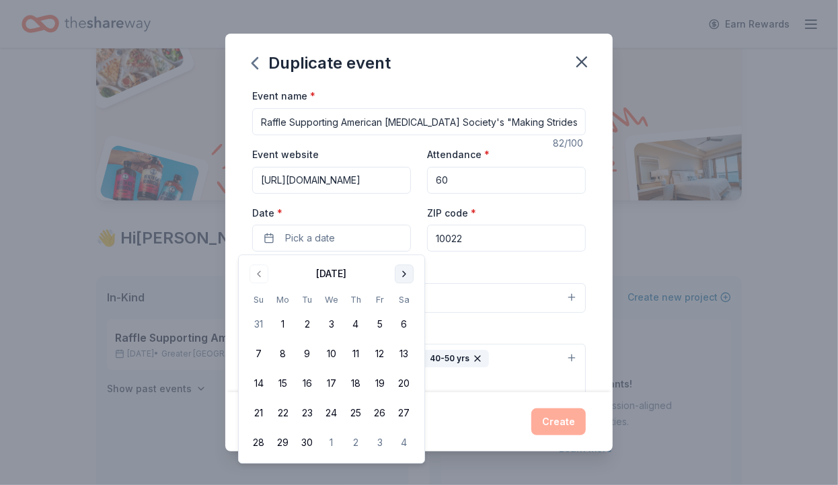
click at [401, 268] on button "Go to next month" at bounding box center [404, 273] width 19 height 19
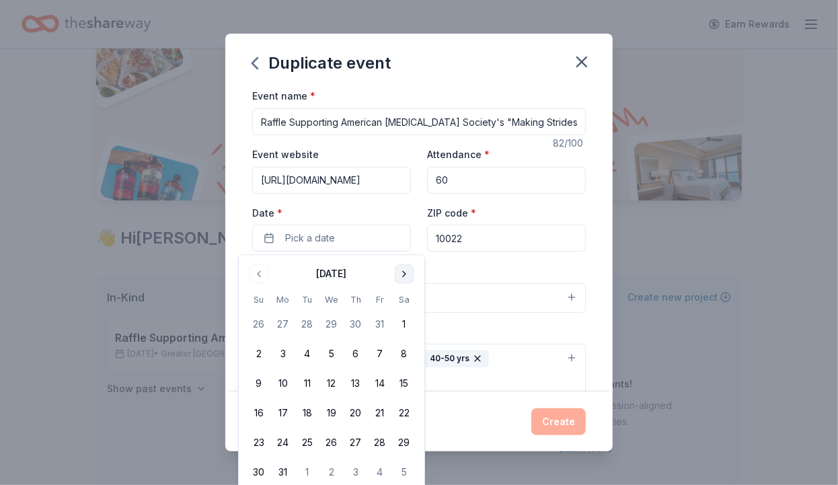
click at [401, 268] on button "Go to next month" at bounding box center [404, 273] width 19 height 19
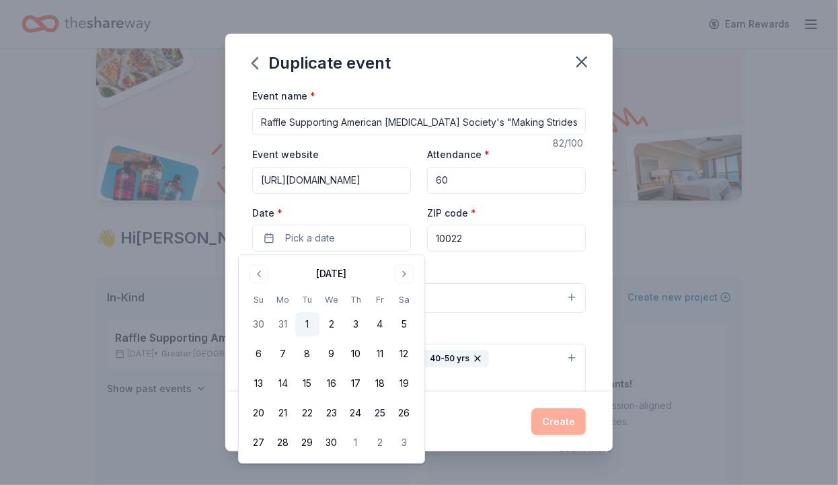
click at [308, 317] on button "1" at bounding box center [307, 325] width 24 height 24
click at [469, 273] on div "Event type * Fundraiser" at bounding box center [419, 287] width 334 height 50
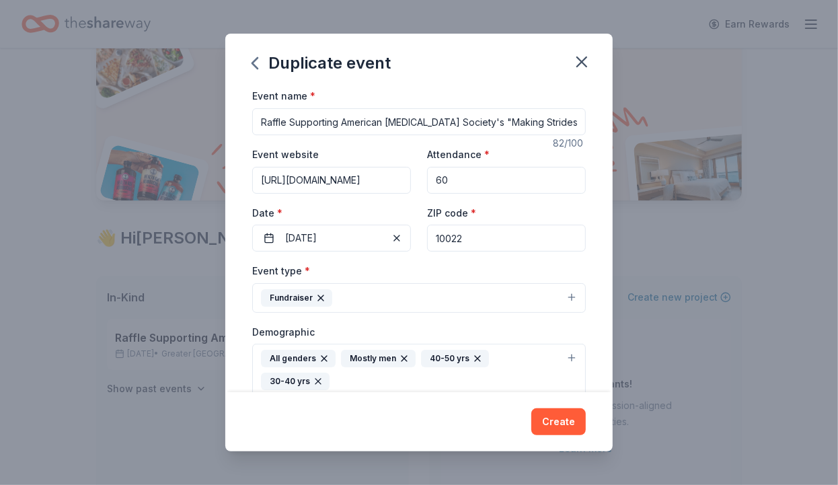
scroll to position [0, 65]
drag, startPoint x: 483, startPoint y: 118, endPoint x: 611, endPoint y: 108, distance: 128.1
click at [586, 108] on input "Raffle Supporting American Cancer Society's "Making Strides Against Breast Canc…" at bounding box center [419, 121] width 334 height 27
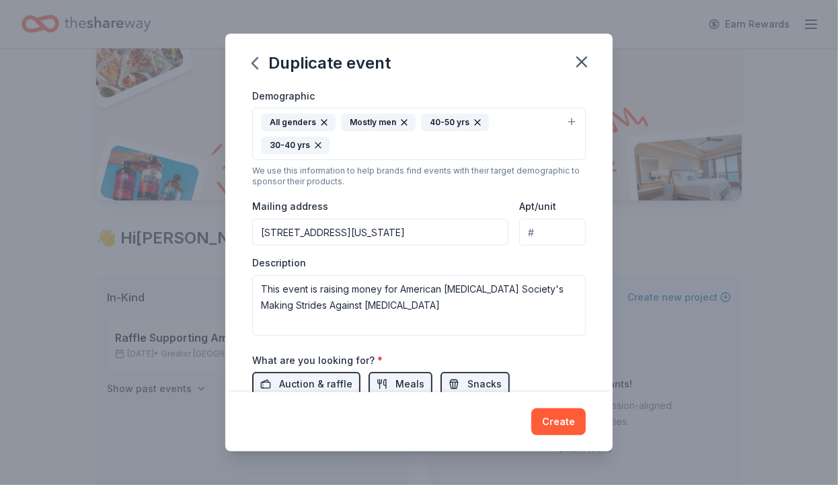
scroll to position [237, 0]
drag, startPoint x: 543, startPoint y: 210, endPoint x: 530, endPoint y: 210, distance: 13.4
click at [530, 218] on input "Apt/unit" at bounding box center [552, 231] width 67 height 27
type input "34th floor"
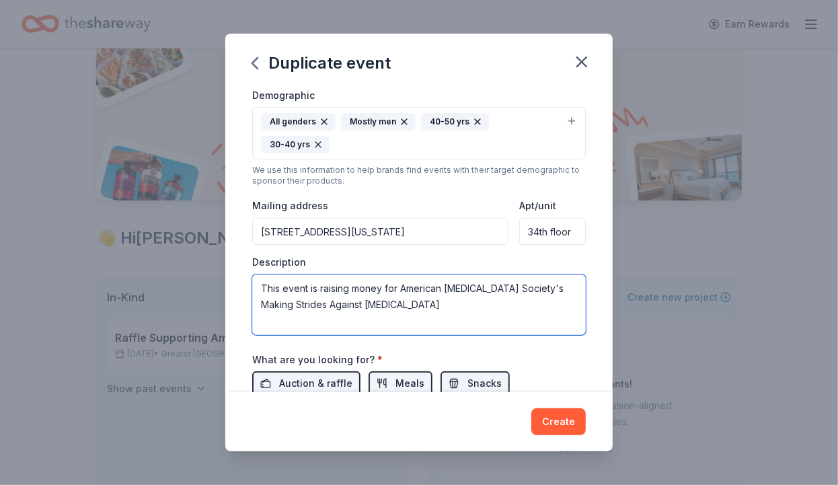
click at [459, 281] on textarea "This event is raising money for American Cancer Society's Making Strides Agains…" at bounding box center [419, 304] width 334 height 61
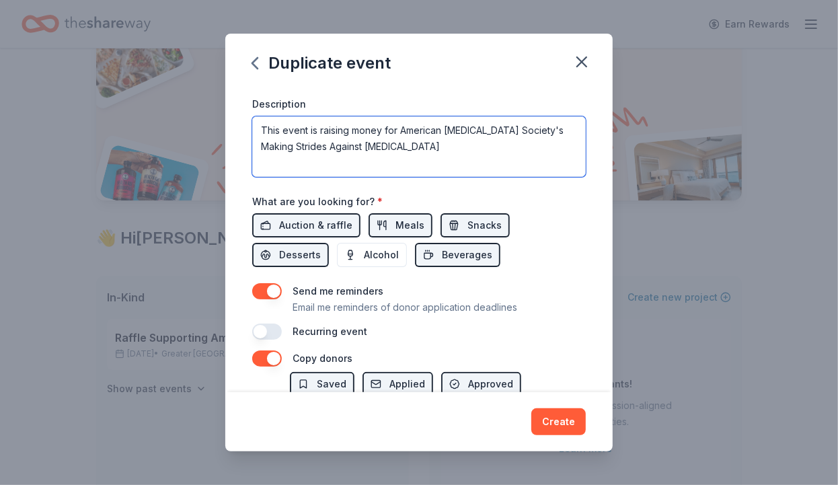
scroll to position [471, 0]
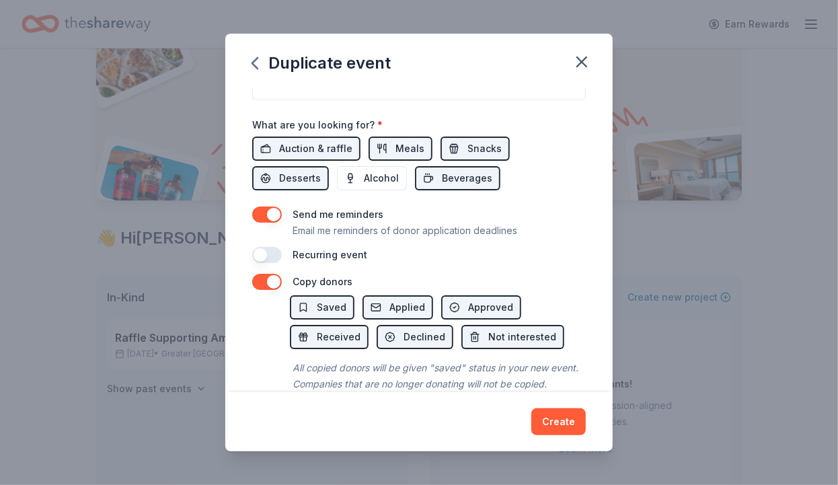
click at [281, 247] on button "button" at bounding box center [267, 255] width 30 height 16
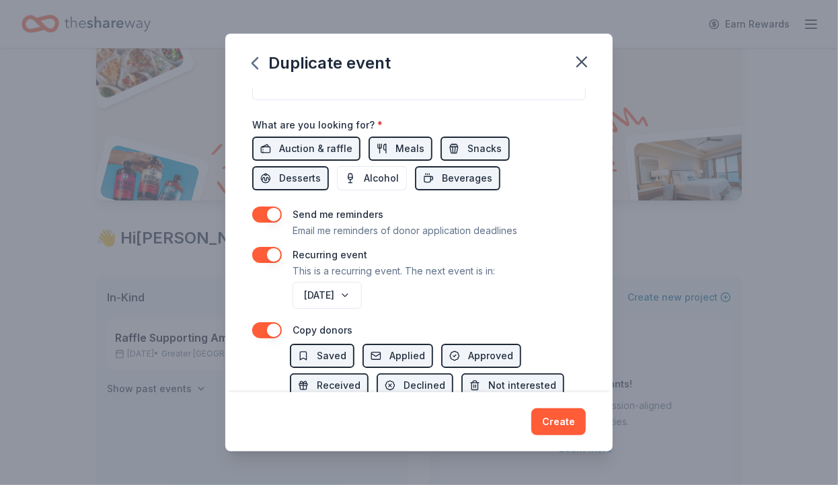
click at [473, 279] on div "September 2027" at bounding box center [438, 295] width 296 height 32
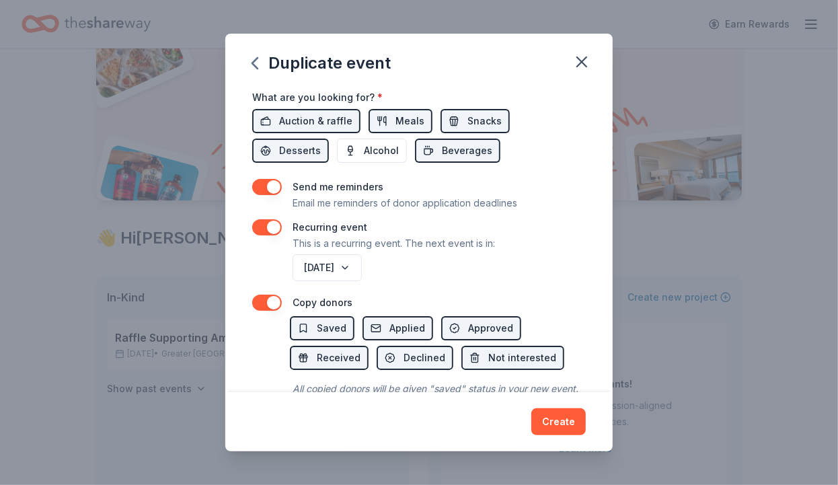
scroll to position [520, 0]
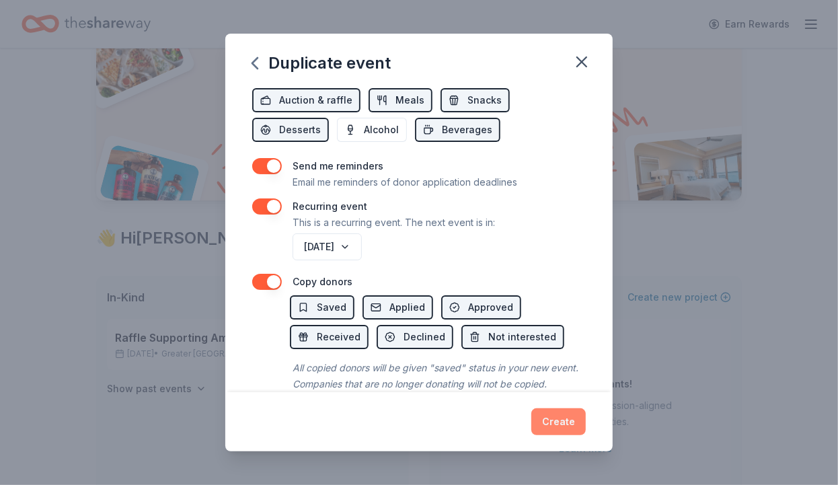
click at [561, 420] on button "Create" at bounding box center [558, 421] width 54 height 27
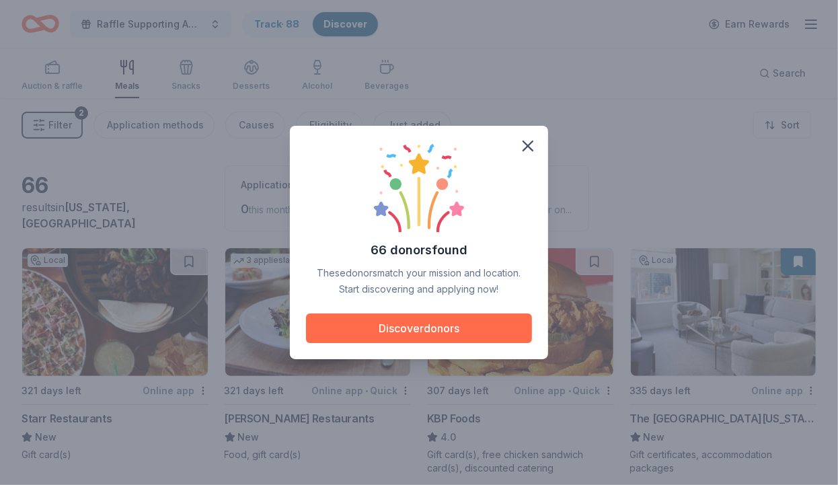
click at [444, 327] on button "Discover donors" at bounding box center [419, 328] width 226 height 30
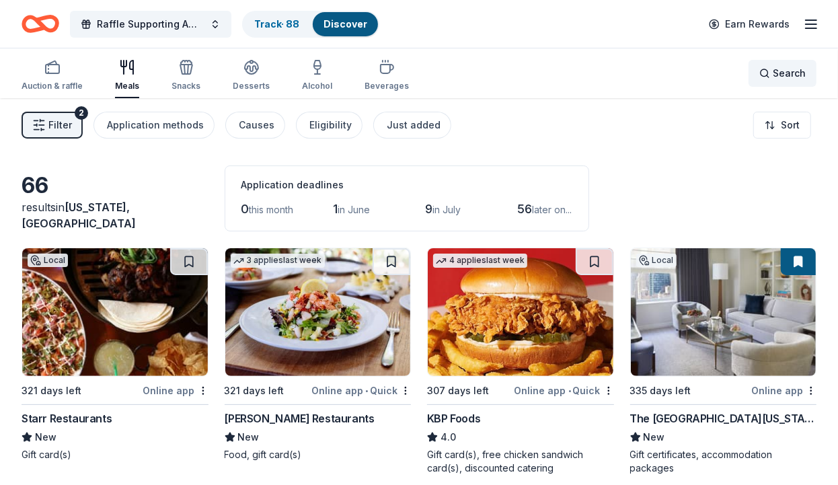
click at [779, 68] on span "Search" at bounding box center [789, 73] width 33 height 16
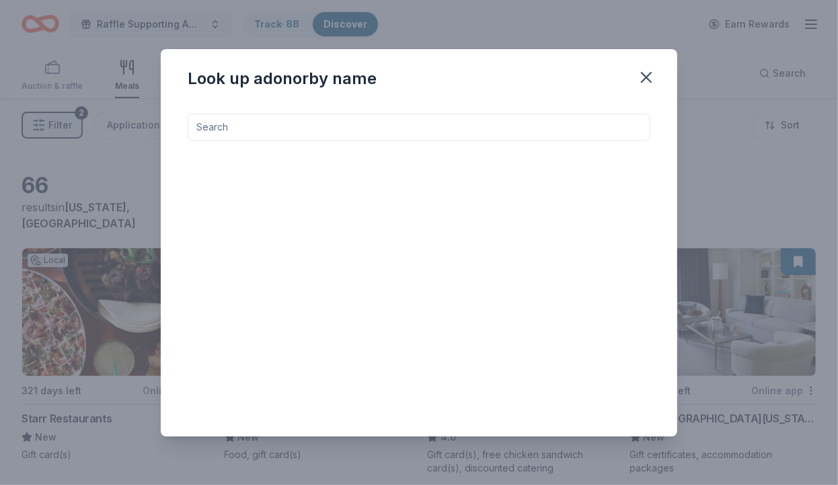
click at [376, 130] on input at bounding box center [419, 127] width 463 height 27
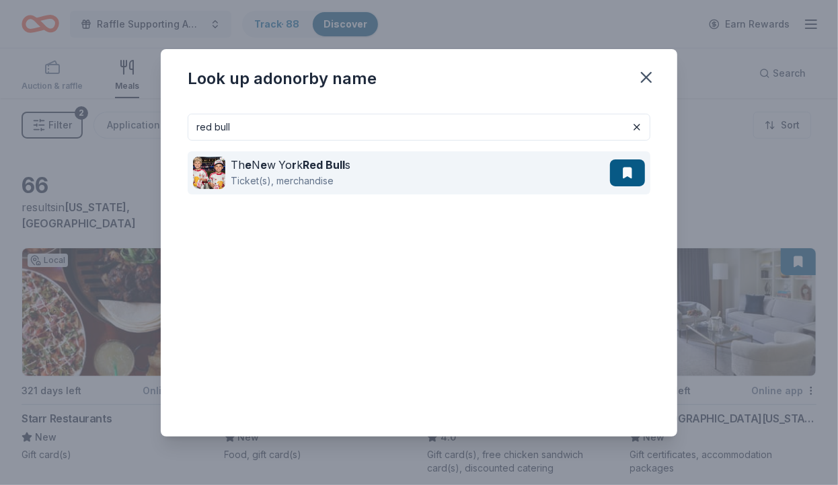
type input "red bull"
click at [358, 167] on div "Th e N e w Yo r k Red Bull s Ticket(s), merchandise" at bounding box center [401, 172] width 417 height 43
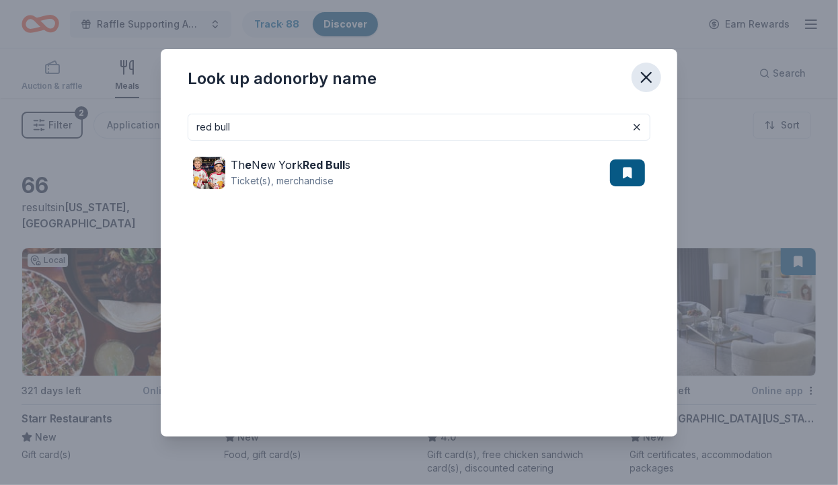
click at [644, 78] on icon "button" at bounding box center [646, 77] width 19 height 19
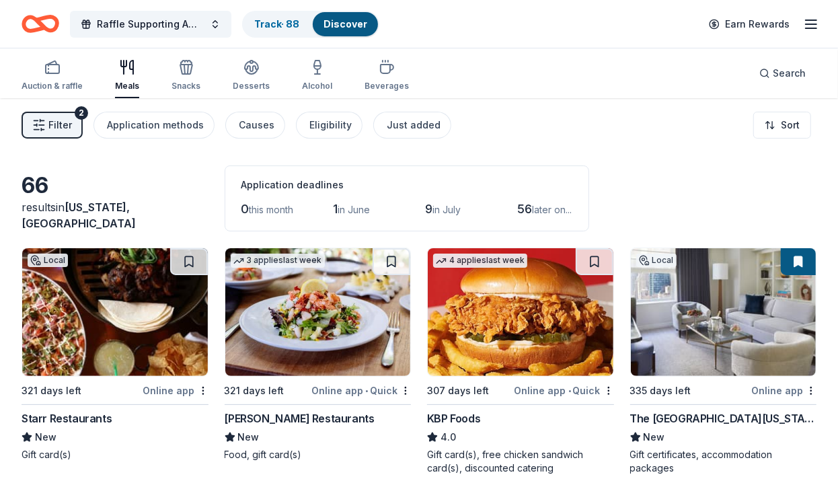
click at [810, 25] on icon "button" at bounding box center [811, 24] width 16 height 16
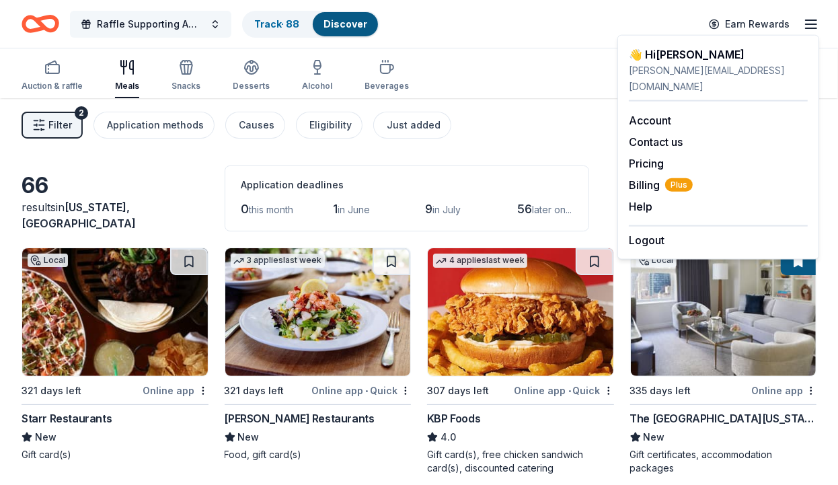
click at [173, 21] on span "Raffle Supporting American Cancer Society's "Making Strides Against Breast Canc…" at bounding box center [151, 24] width 108 height 16
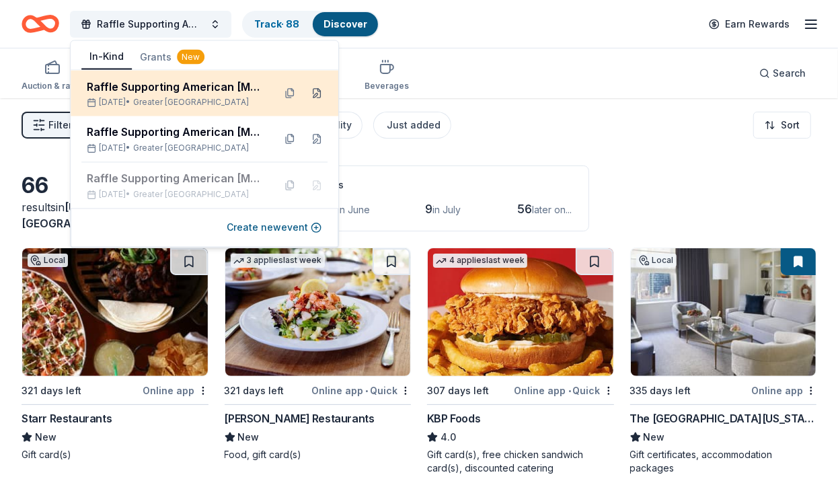
click at [317, 90] on button at bounding box center [317, 94] width 22 height 22
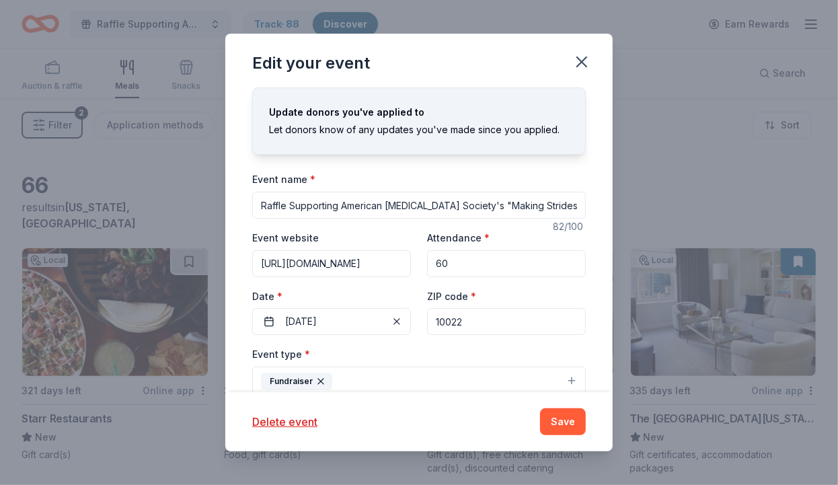
click at [258, 203] on input "Raffle Supporting American Cancer Society's "Making Strides Against Breast Canc…" at bounding box center [419, 205] width 334 height 27
type input "2026 Raffle Supporting American Cancer Society's "Making Strides Against Breast…"
click at [551, 426] on button "Save" at bounding box center [563, 421] width 46 height 27
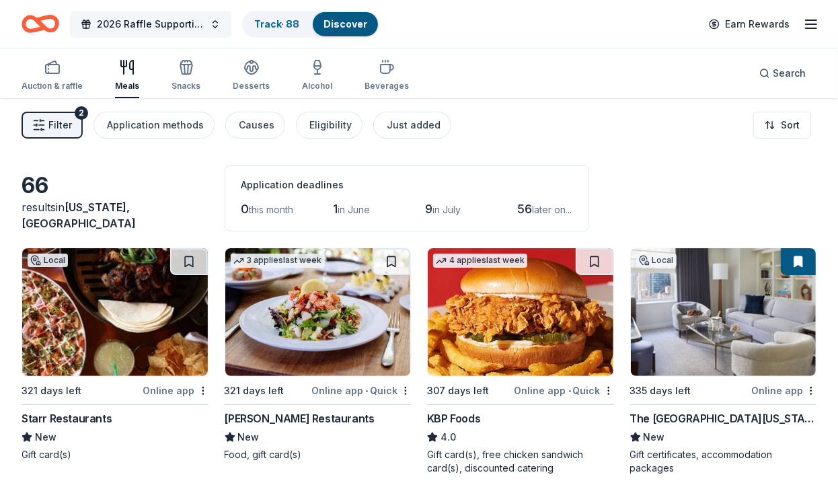
click at [221, 24] on button "2026 Raffle Supporting American Cancer Society's "Making Strides Against Breast…" at bounding box center [150, 24] width 161 height 27
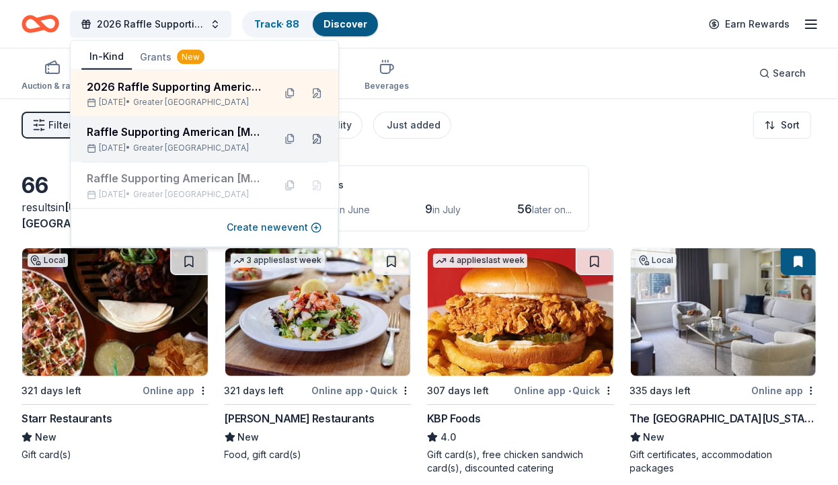
click at [315, 138] on button at bounding box center [317, 139] width 22 height 22
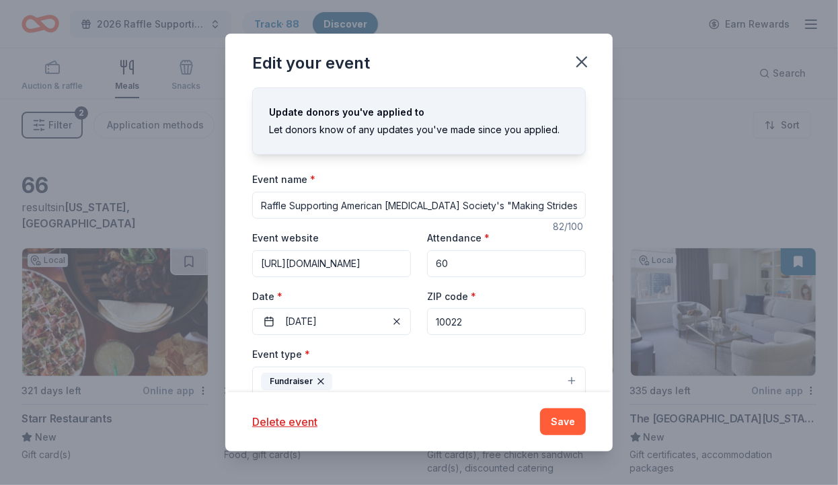
click at [264, 206] on input "Raffle Supporting American Cancer Society's "Making Strides Against Breast Canc…" at bounding box center [419, 205] width 334 height 27
type input "2025 Raffle Supporting American [MEDICAL_DATA] Society's "Making Strides Agains…"
click at [571, 417] on button "Save" at bounding box center [563, 421] width 46 height 27
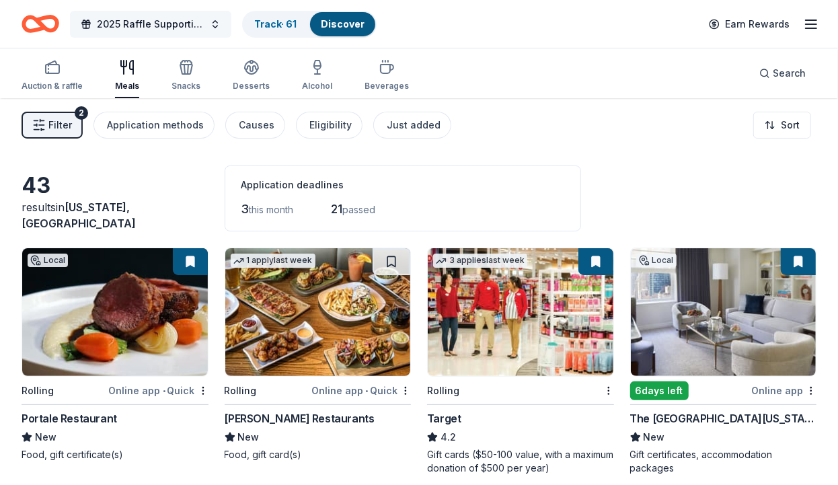
click at [219, 22] on button "2025 Raffle Supporting American [MEDICAL_DATA] Society's "Making Strides Agains…" at bounding box center [150, 24] width 161 height 27
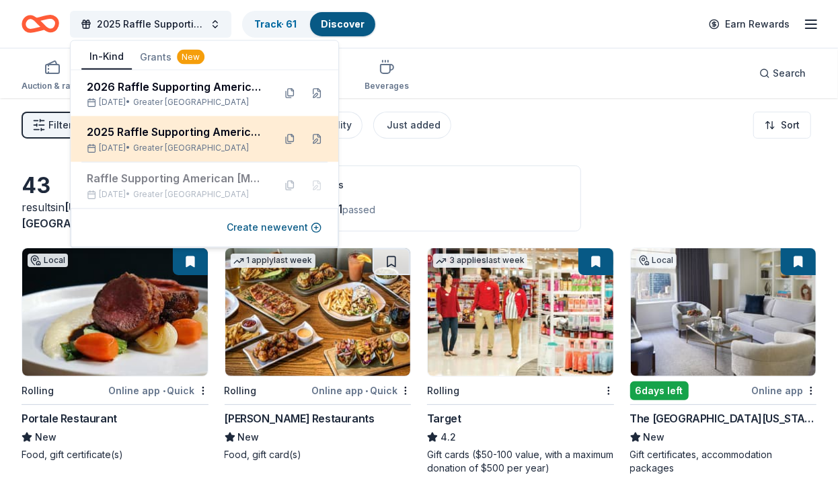
click at [167, 129] on div "2025 Raffle Supporting American [MEDICAL_DATA] Society's "Making Strides Agains…" at bounding box center [175, 132] width 176 height 16
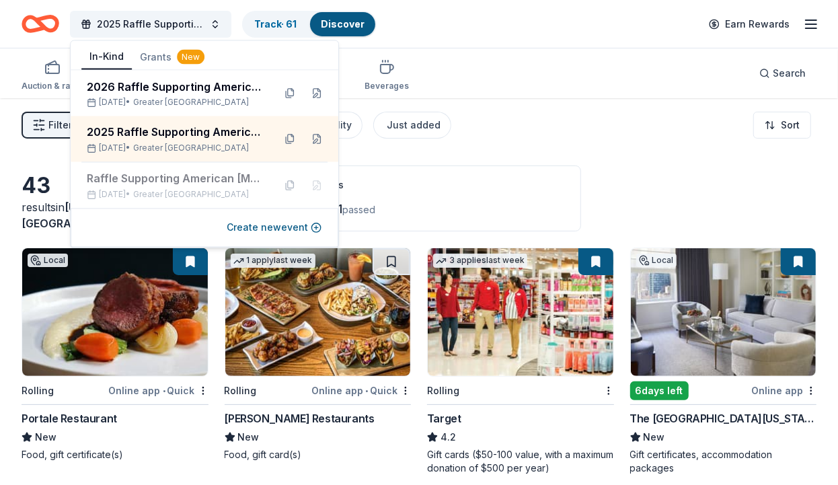
click at [572, 150] on div "Filter 2 Application methods Causes Eligibility Just added Sort" at bounding box center [419, 125] width 838 height 54
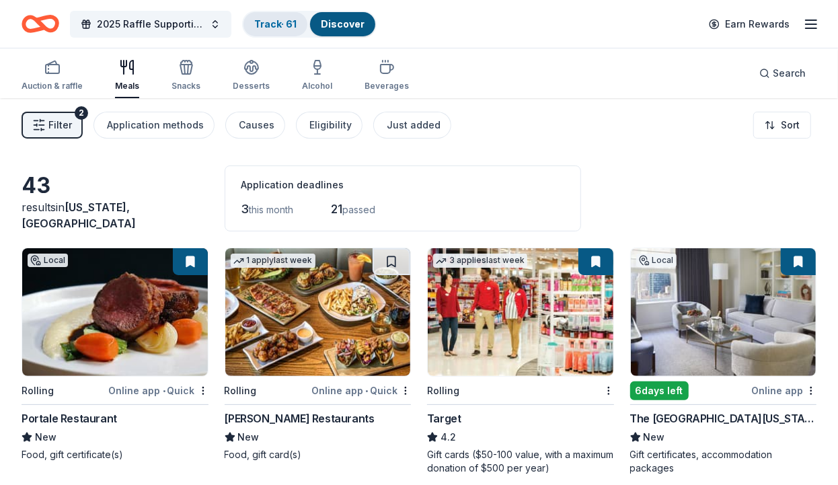
click at [275, 23] on link "Track · 61" at bounding box center [275, 23] width 42 height 11
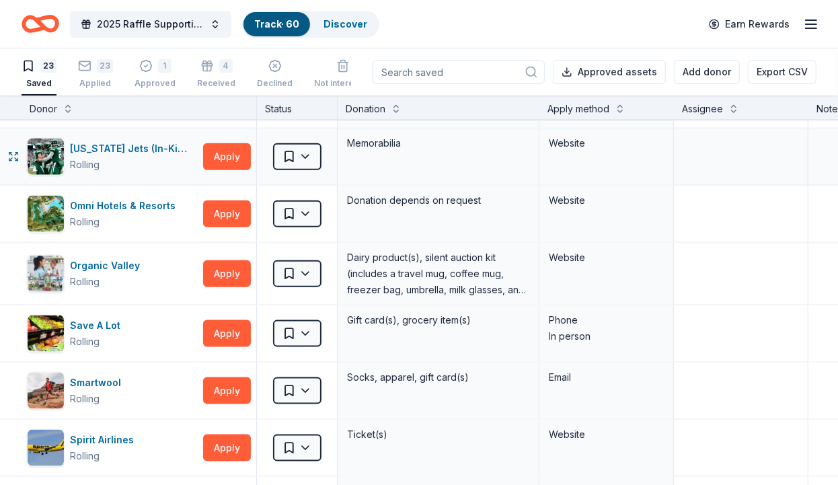
scroll to position [1106, 0]
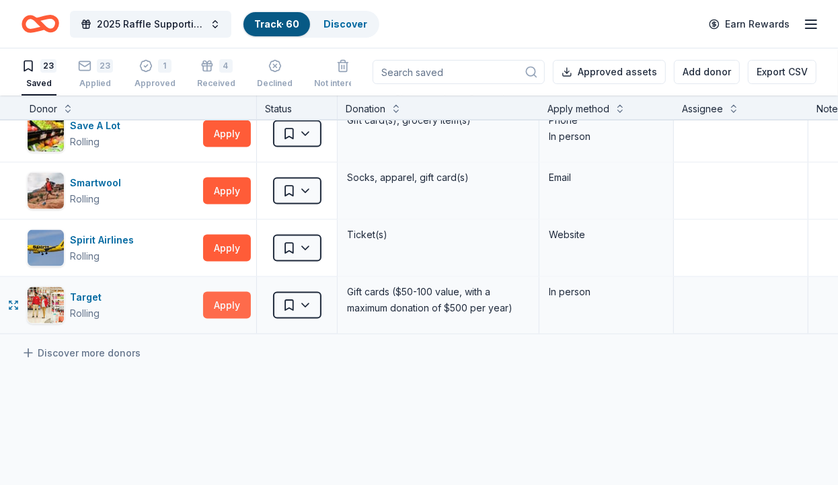
click at [224, 302] on button "Apply" at bounding box center [227, 305] width 48 height 27
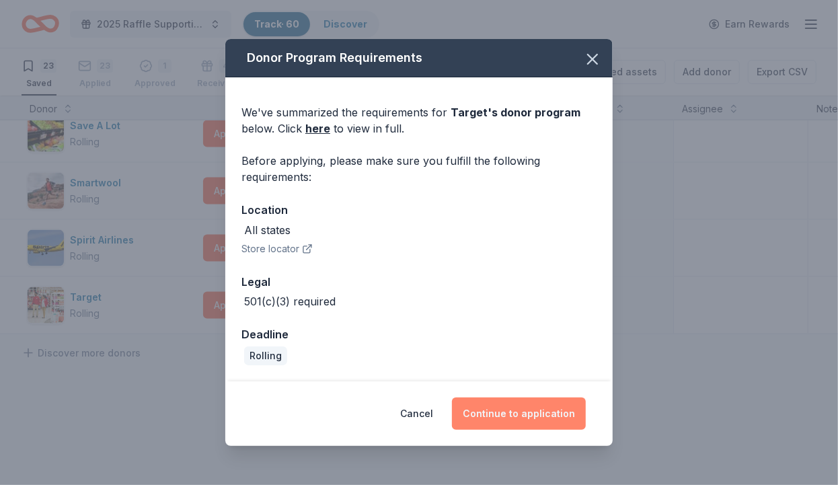
click at [515, 416] on button "Continue to application" at bounding box center [519, 413] width 134 height 32
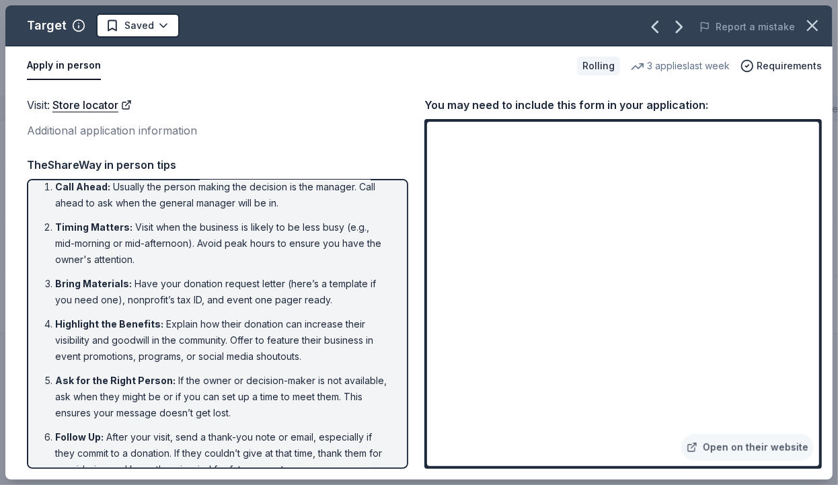
scroll to position [0, 0]
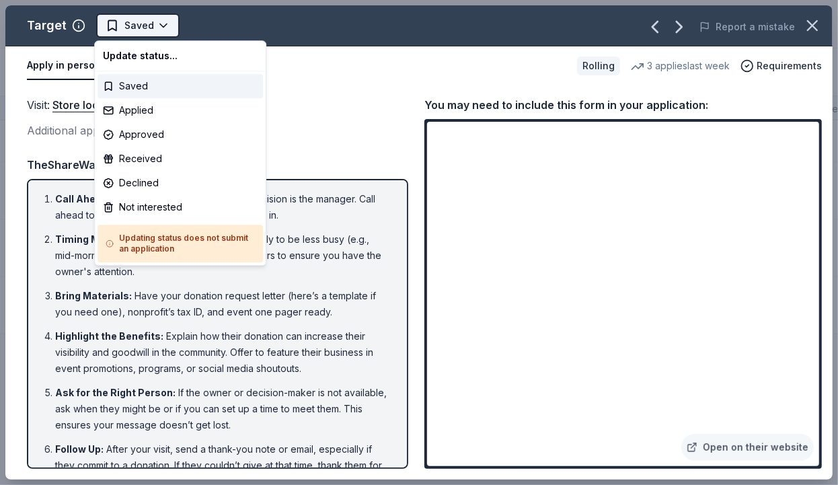
click at [152, 22] on html "2025 Raffle Supporting American Cancer Society's "Making Strides Against Breast…" at bounding box center [419, 242] width 838 height 485
click at [173, 203] on div "Not interested" at bounding box center [180, 207] width 165 height 24
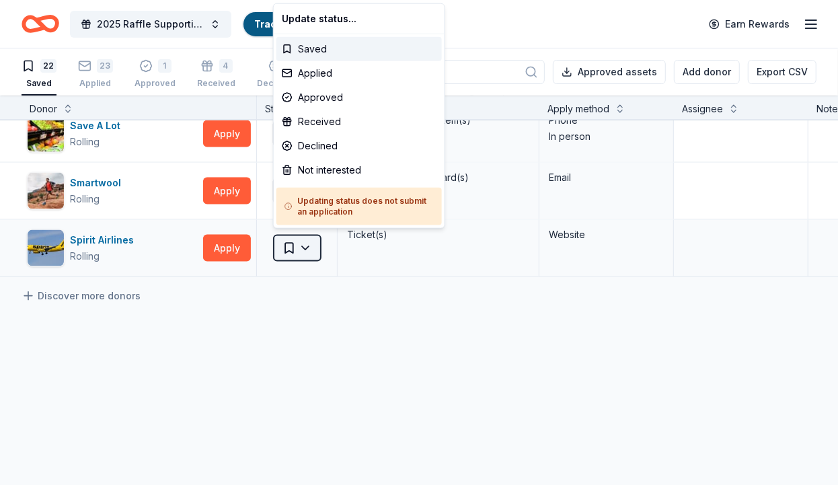
click at [313, 246] on html "2025 Raffle Supporting American Cancer Society's "Making Strides Against Breast…" at bounding box center [419, 242] width 838 height 485
click at [215, 242] on html "2025 Raffle Supporting American Cancer Society's "Making Strides Against Breast…" at bounding box center [419, 242] width 838 height 485
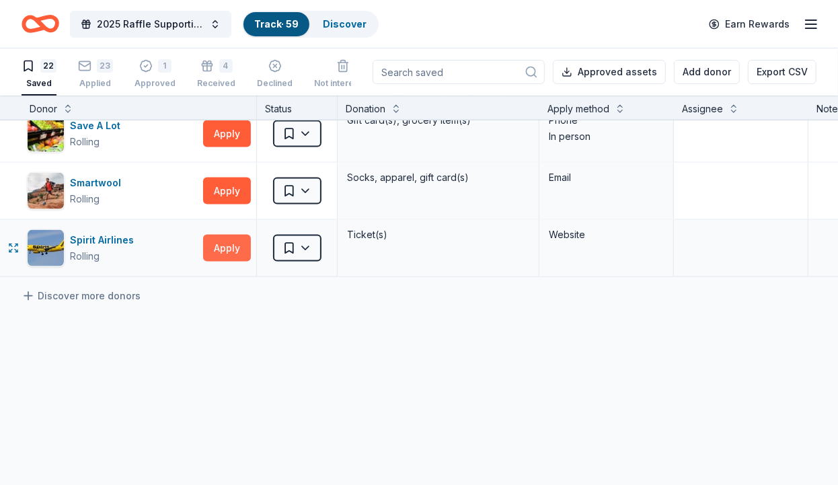
click at [218, 243] on button "Apply" at bounding box center [227, 248] width 48 height 27
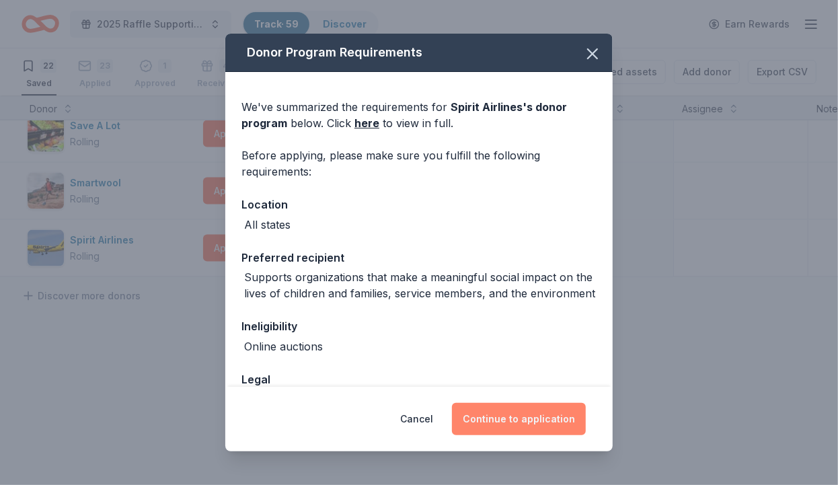
click at [504, 413] on button "Continue to application" at bounding box center [519, 419] width 134 height 32
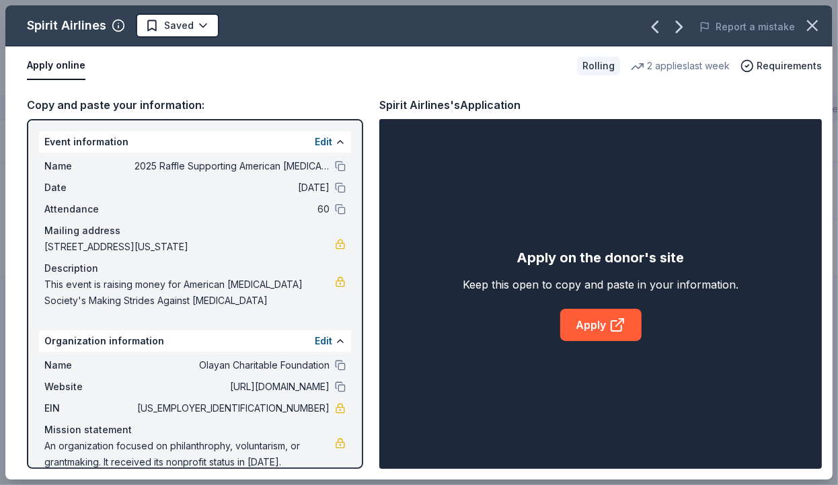
scroll to position [17, 0]
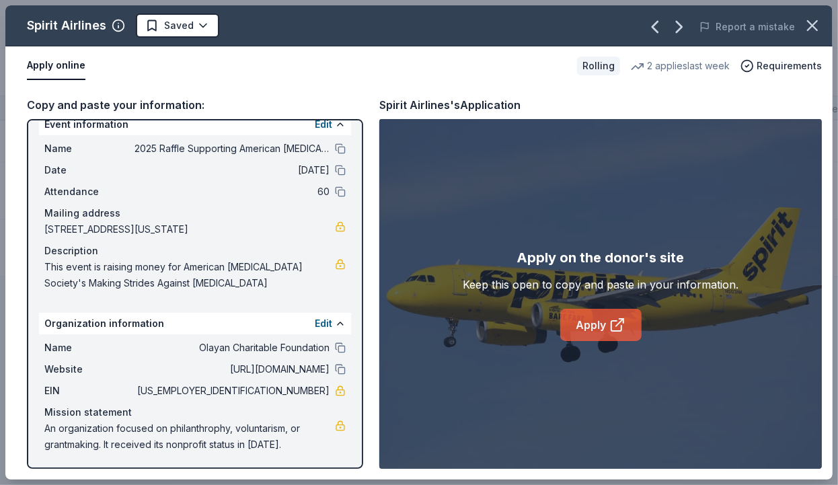
click at [619, 321] on icon at bounding box center [617, 325] width 16 height 16
click at [204, 22] on html "2025 Raffle Supporting American Cancer Society's "Making Strides Against Breast…" at bounding box center [419, 242] width 838 height 485
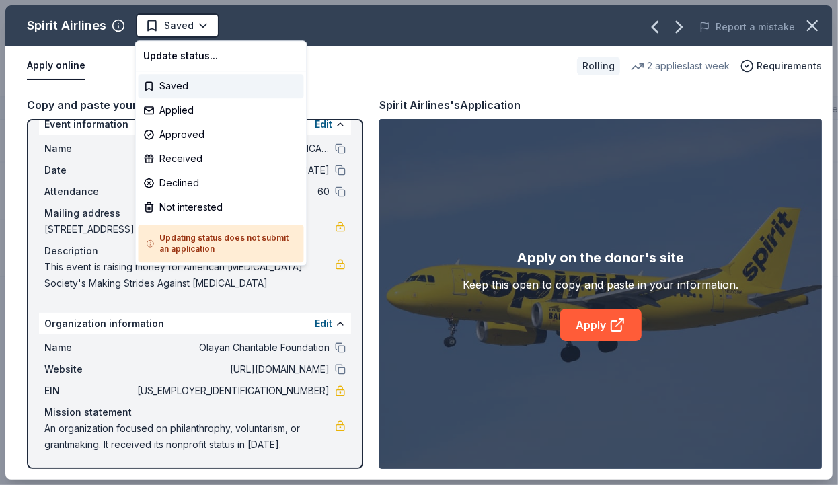
click at [83, 79] on html "2025 Raffle Supporting American Cancer Society's "Making Strides Against Breast…" at bounding box center [419, 242] width 838 height 485
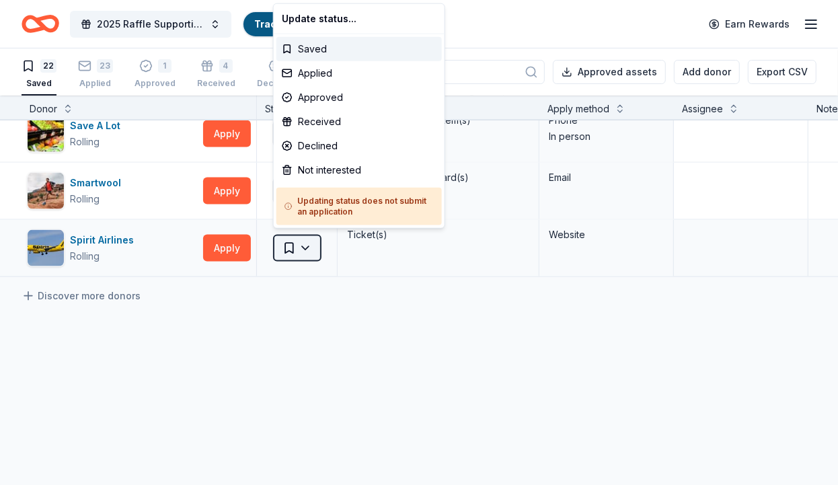
click at [308, 249] on html "2025 Raffle Supporting American Cancer Society's "Making Strides Against Breast…" at bounding box center [419, 242] width 838 height 485
click at [327, 142] on div "Declined" at bounding box center [358, 146] width 165 height 24
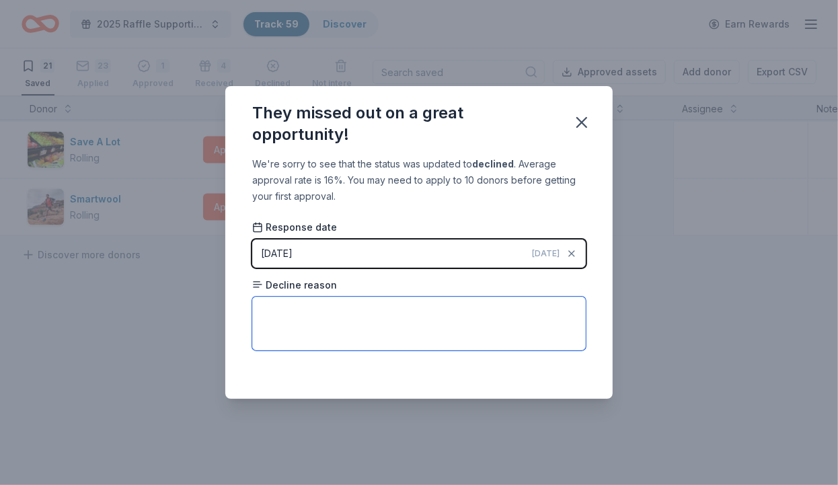
click at [307, 325] on textarea at bounding box center [419, 324] width 334 height 54
type textarea "doesn't match"
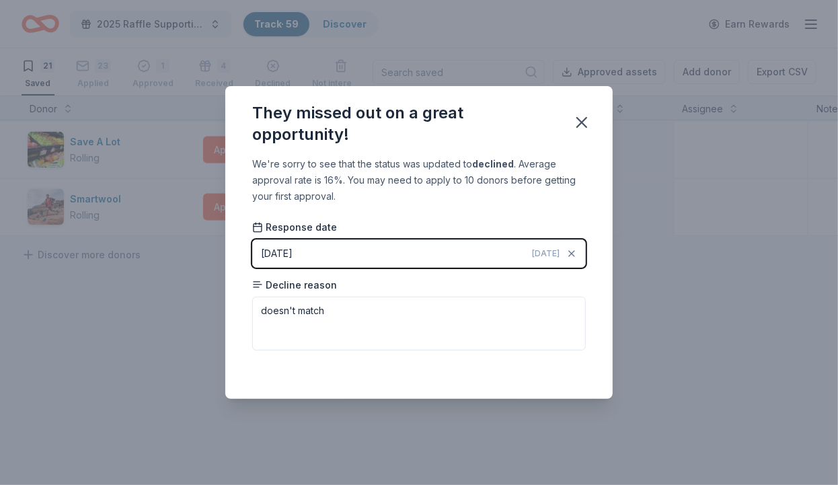
click at [576, 371] on div "Saved" at bounding box center [419, 369] width 334 height 16
click at [576, 118] on icon "button" at bounding box center [581, 122] width 19 height 19
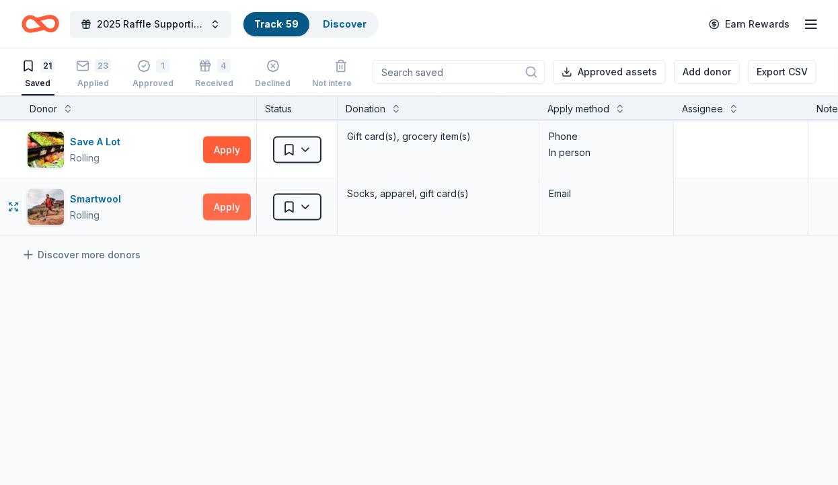
click at [223, 196] on button "Apply" at bounding box center [227, 207] width 48 height 27
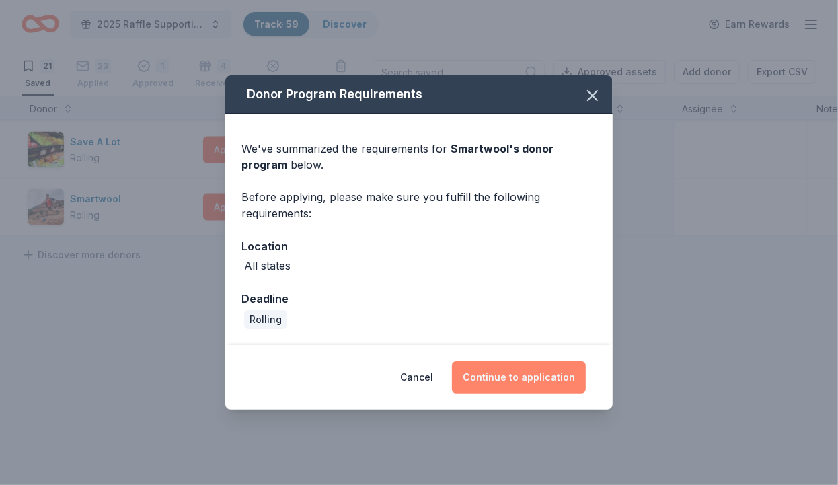
click at [509, 378] on button "Continue to application" at bounding box center [519, 377] width 134 height 32
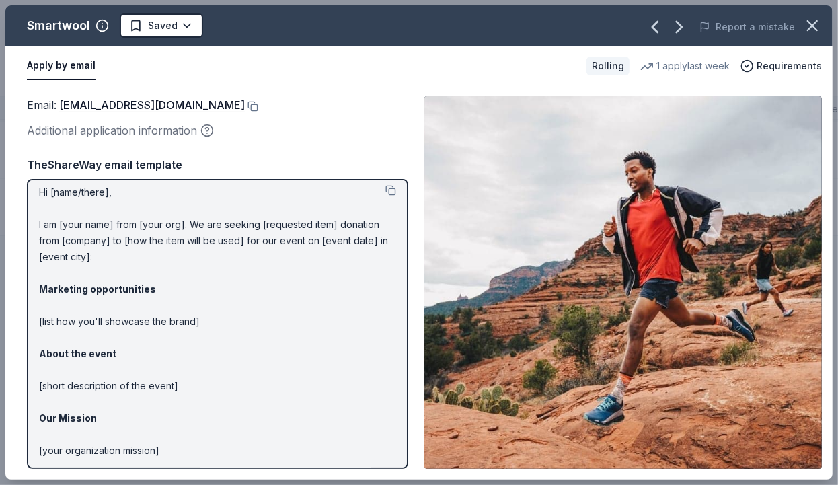
scroll to position [0, 0]
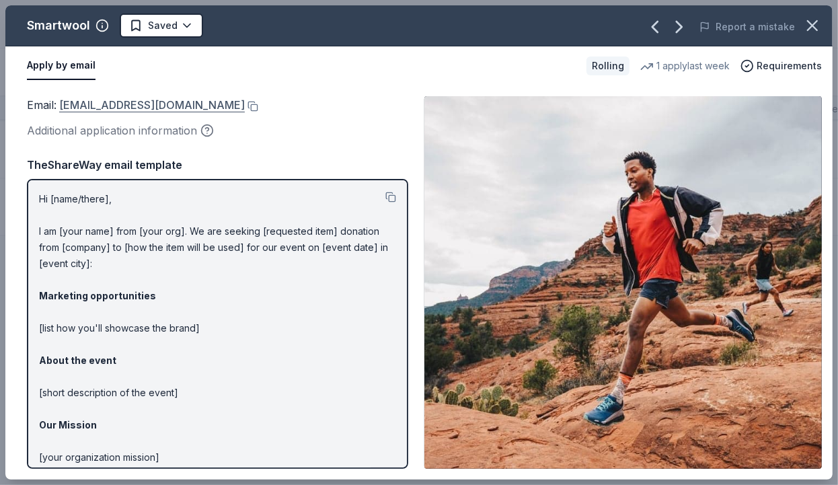
click at [195, 106] on link "customerservice@smartwool.com" at bounding box center [152, 104] width 186 height 17
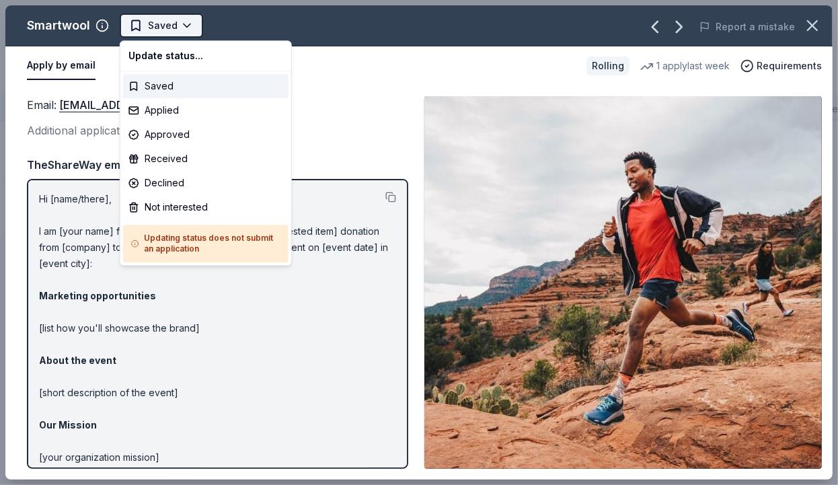
click at [186, 31] on html "2025 Raffle Supporting American Cancer Society's "Making Strides Against Breast…" at bounding box center [419, 242] width 838 height 485
click at [203, 111] on div "Applied" at bounding box center [205, 110] width 165 height 24
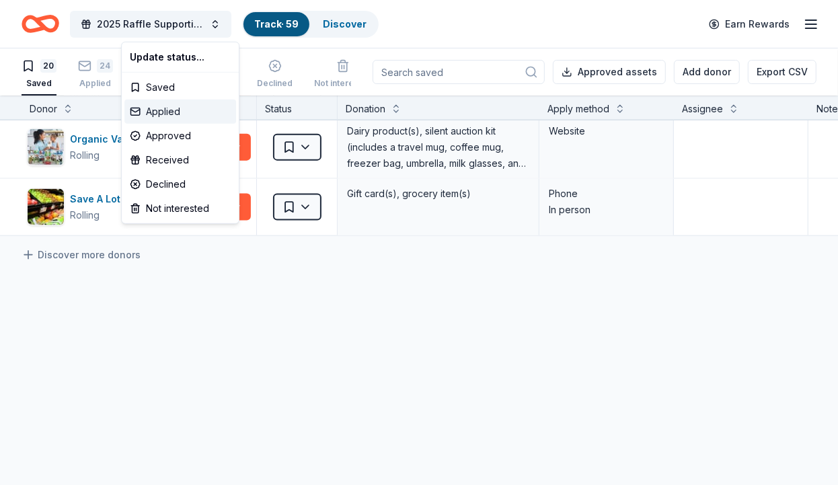
scroll to position [1033, 0]
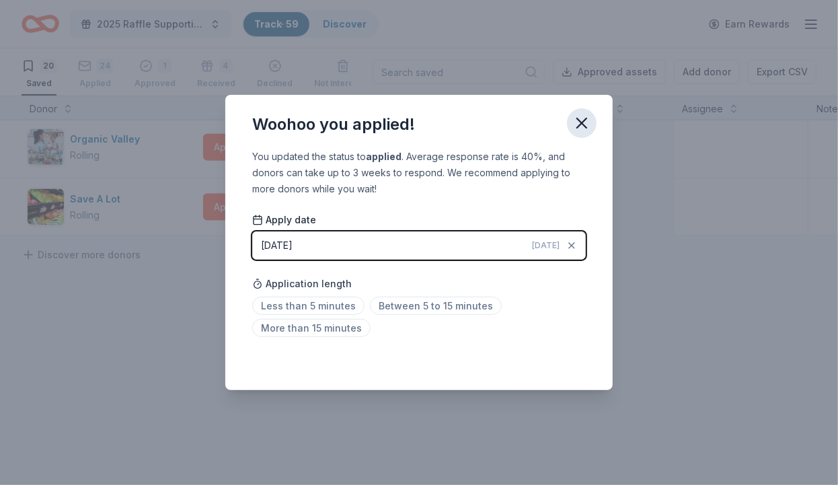
click at [583, 118] on icon "button" at bounding box center [581, 123] width 19 height 19
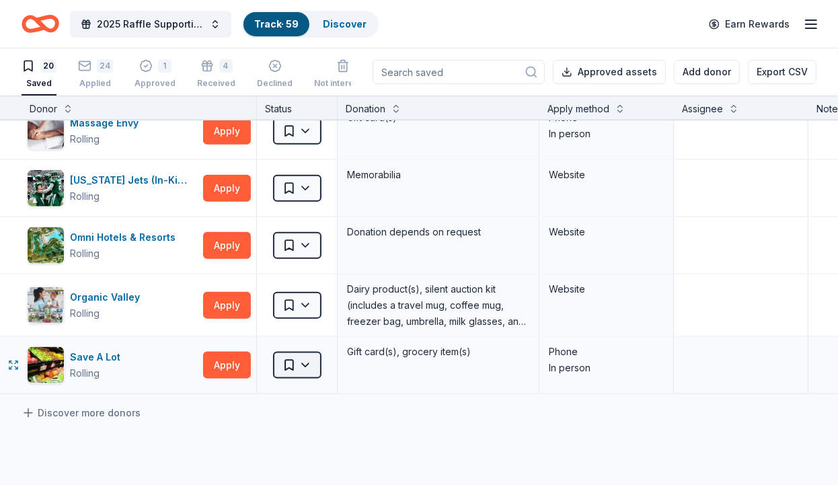
scroll to position [875, 0]
click at [304, 360] on html "2025 Raffle Supporting American Cancer Society's "Making Strides Against Breast…" at bounding box center [419, 242] width 838 height 485
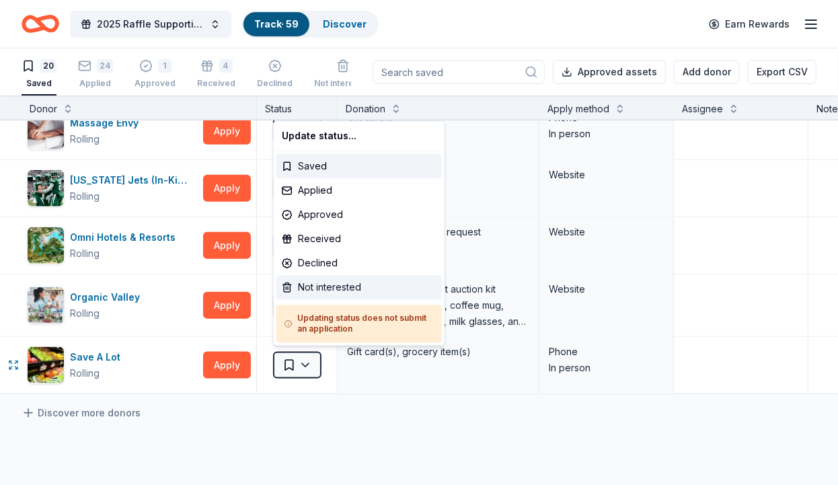
click at [335, 284] on div "Not interested" at bounding box center [358, 287] width 165 height 24
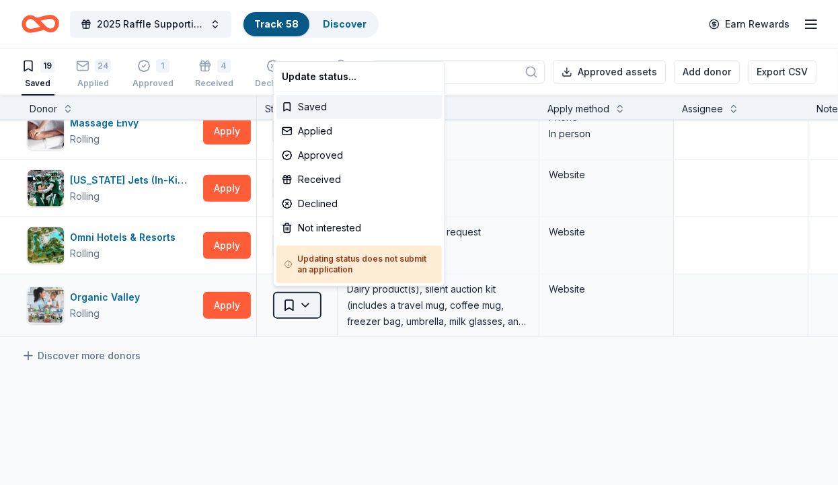
click at [304, 303] on html "2025 Raffle Supporting American Cancer Society's "Making Strides Against Breast…" at bounding box center [419, 242] width 838 height 485
click at [319, 219] on div "Not interested" at bounding box center [358, 228] width 165 height 24
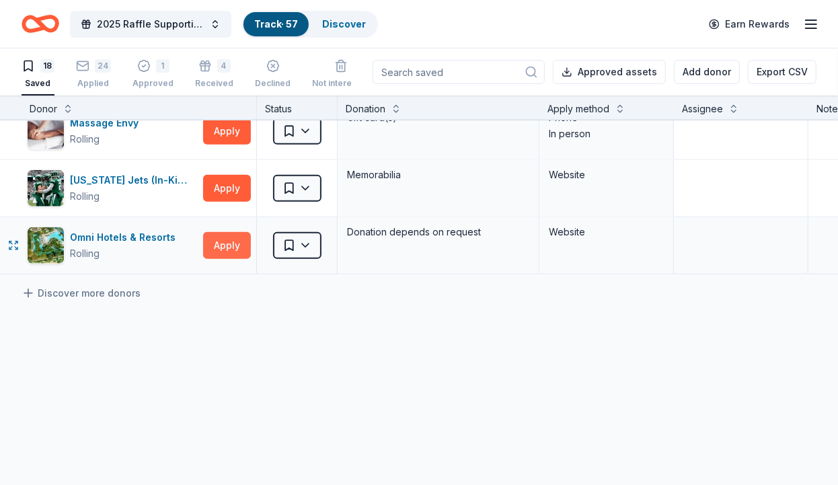
click at [237, 241] on button "Apply" at bounding box center [227, 245] width 48 height 27
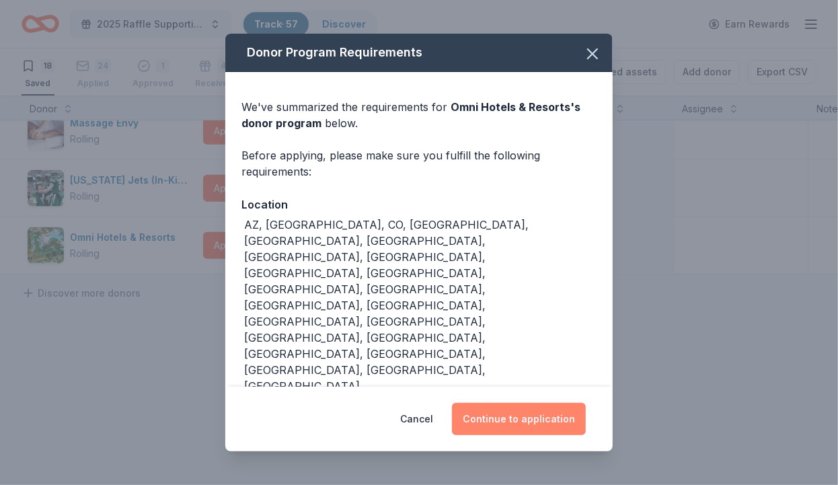
click at [507, 418] on button "Continue to application" at bounding box center [519, 419] width 134 height 32
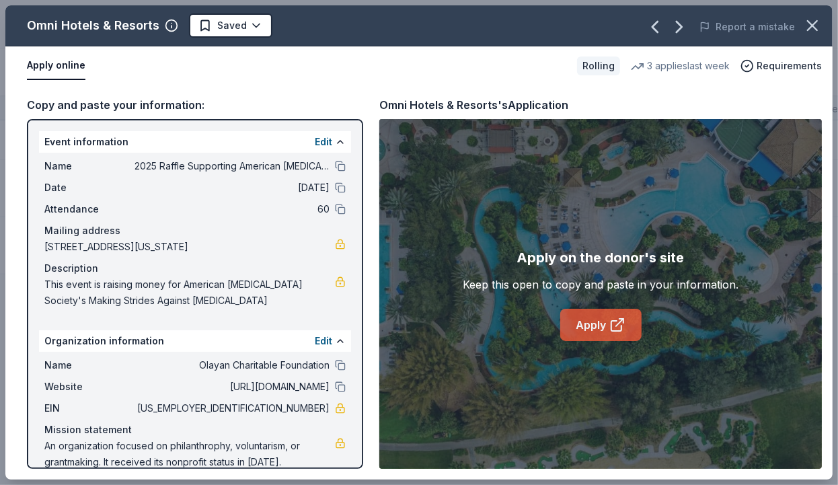
click at [609, 315] on link "Apply" at bounding box center [600, 325] width 81 height 32
click at [253, 26] on html "2025 Raffle Supporting American Cancer Society's "Making Strides Against Breast…" at bounding box center [419, 242] width 838 height 485
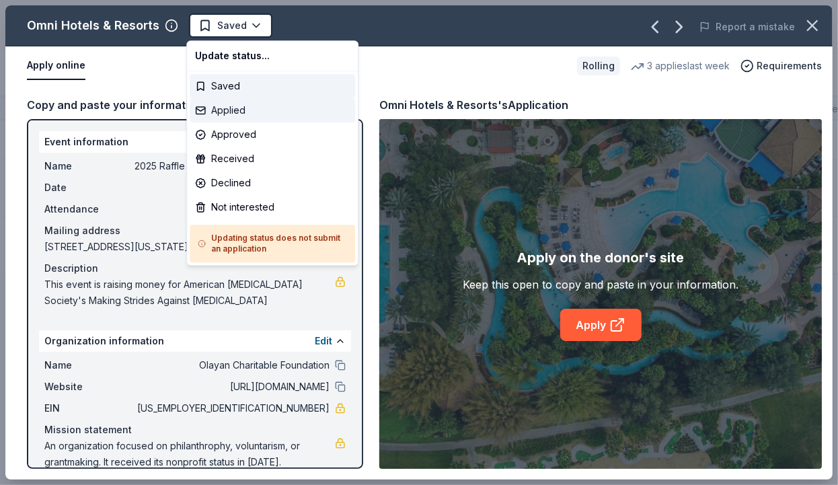
click at [245, 113] on div "Applied" at bounding box center [272, 110] width 165 height 24
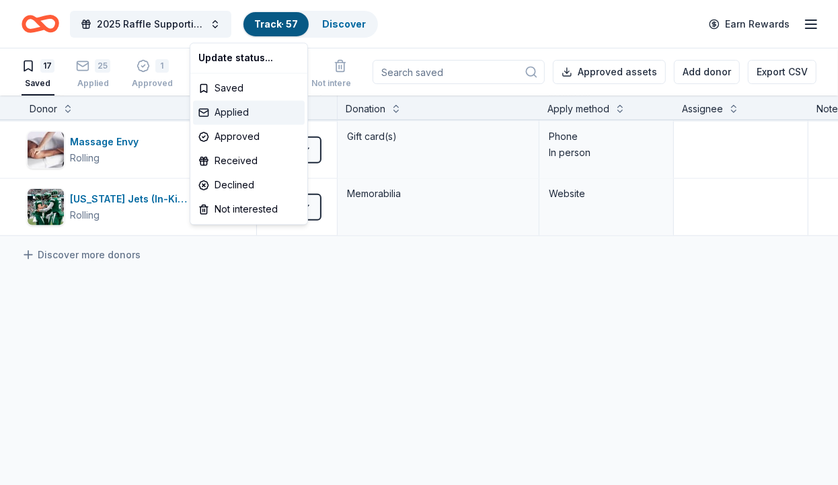
scroll to position [856, 0]
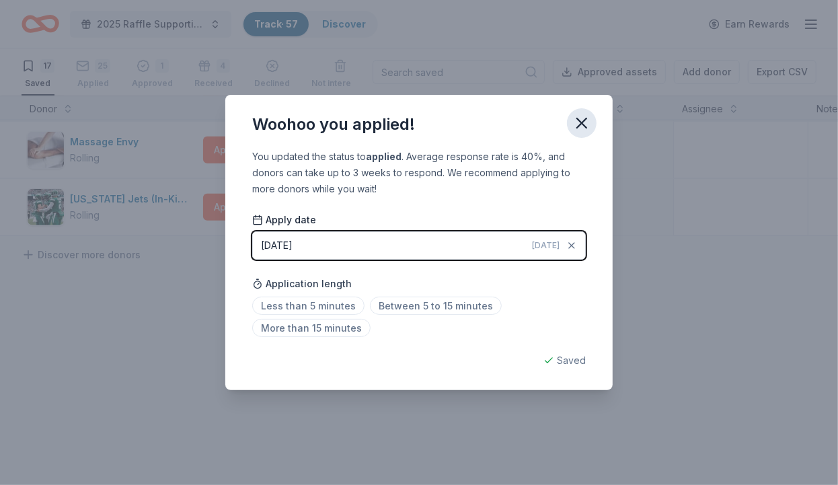
click at [580, 123] on icon "button" at bounding box center [581, 123] width 19 height 19
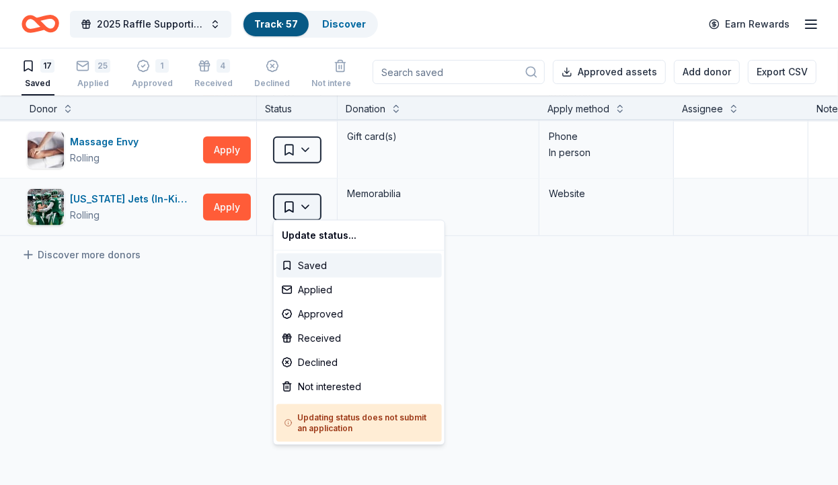
click at [294, 208] on html "2025 Raffle Supporting American Cancer Society's "Making Strides Against Breast…" at bounding box center [419, 242] width 838 height 485
click at [207, 313] on html "2025 Raffle Supporting American Cancer Society's "Making Strides Against Breast…" at bounding box center [419, 242] width 838 height 485
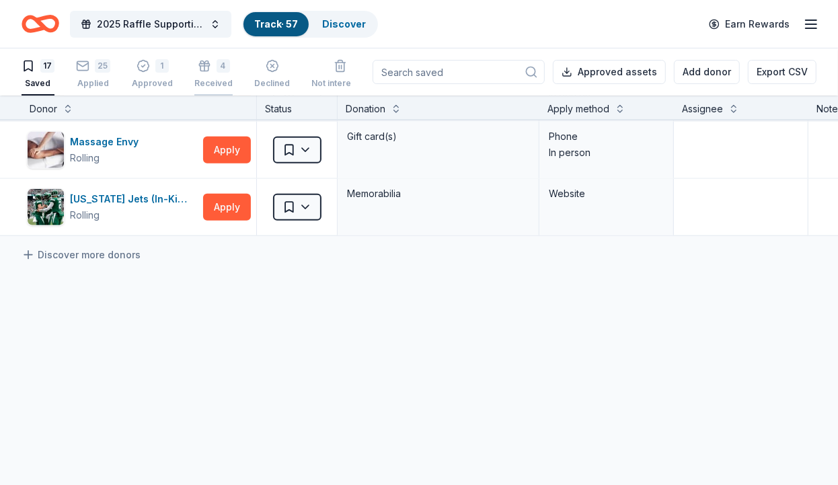
click at [210, 67] on div "4" at bounding box center [213, 65] width 38 height 13
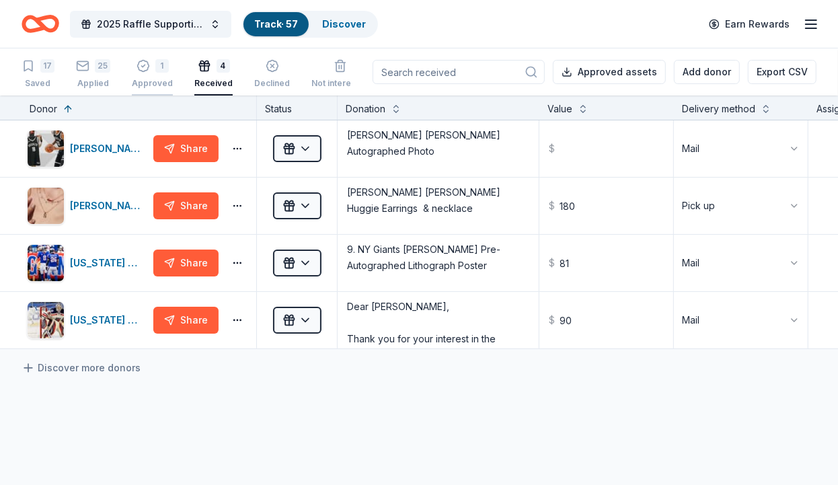
click at [164, 79] on div "Approved" at bounding box center [152, 83] width 41 height 11
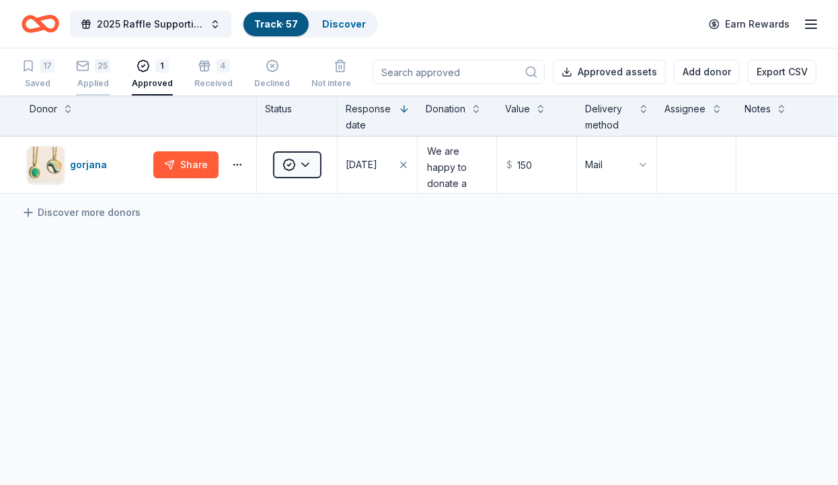
click at [100, 72] on div "25" at bounding box center [102, 65] width 15 height 13
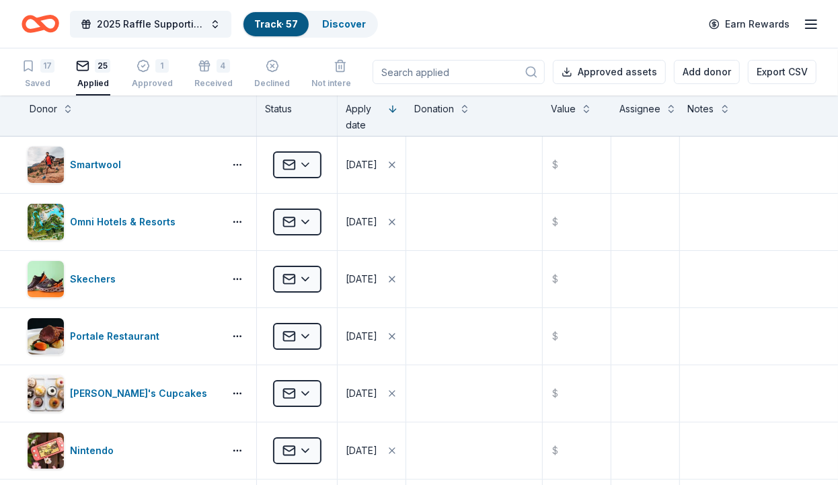
click at [56, 73] on div "17 Saved 25 Applied 1 Approved 4 Received Declined Not interested" at bounding box center [196, 75] width 348 height 42
click at [49, 77] on div "17 Saved" at bounding box center [38, 74] width 33 height 30
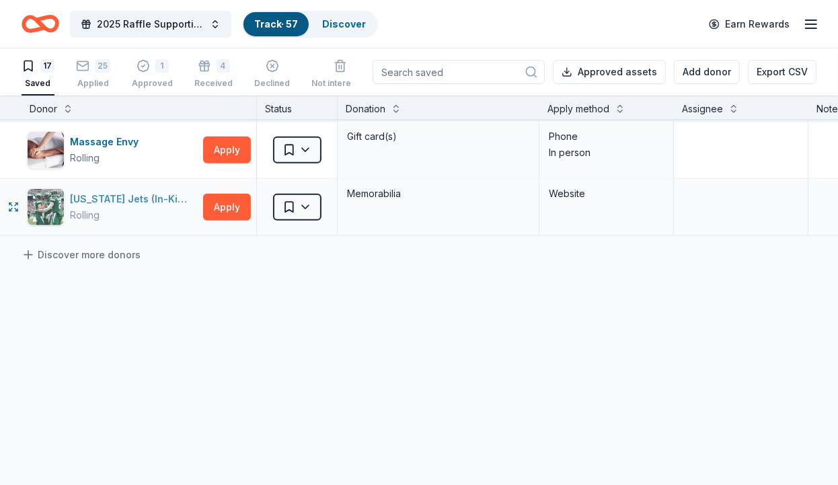
scroll to position [777, 0]
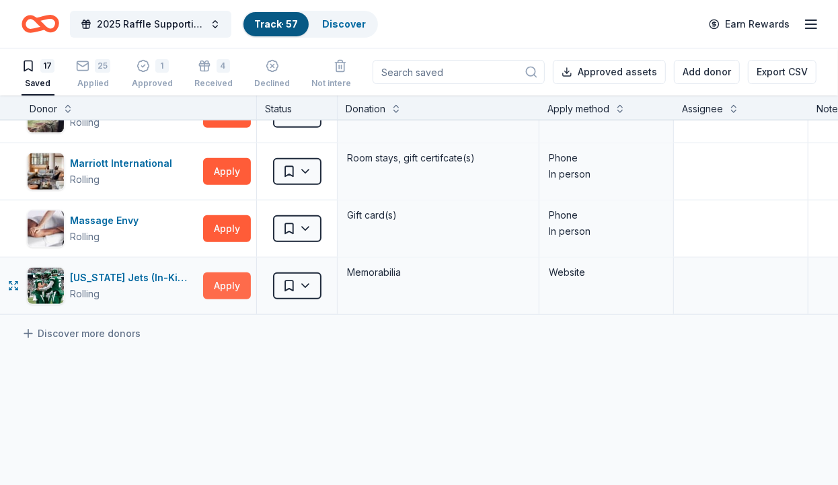
click at [229, 279] on button "Apply" at bounding box center [227, 285] width 48 height 27
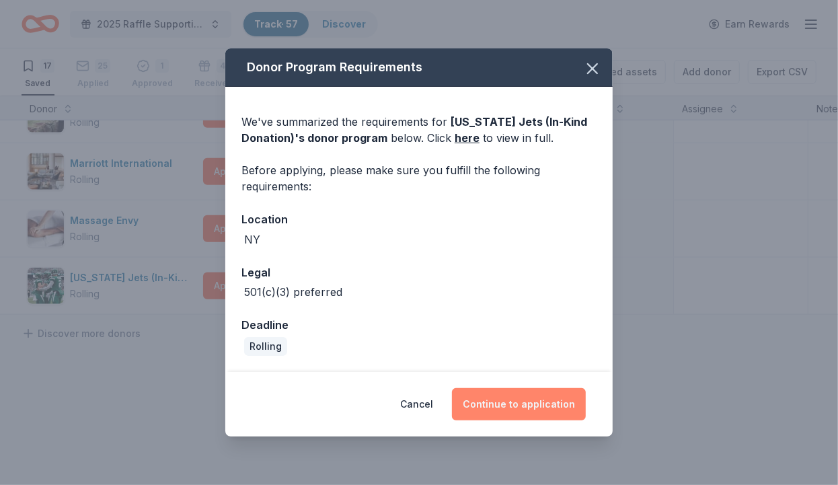
click at [492, 402] on button "Continue to application" at bounding box center [519, 404] width 134 height 32
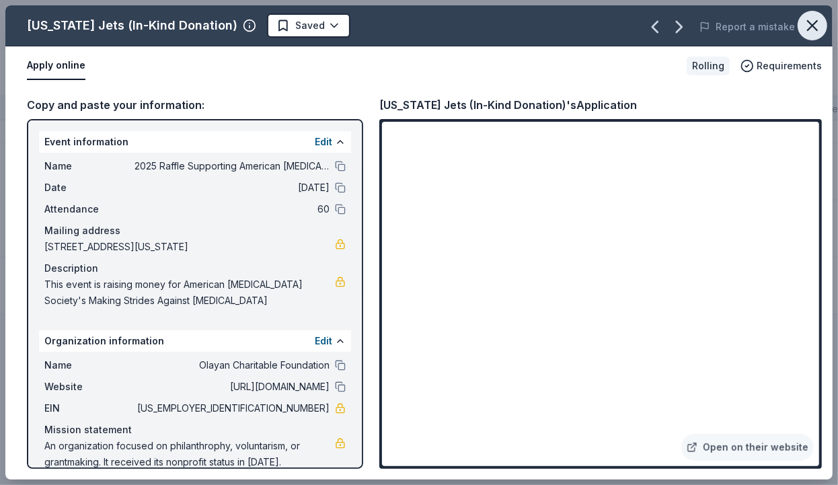
click at [807, 23] on icon "button" at bounding box center [812, 25] width 19 height 19
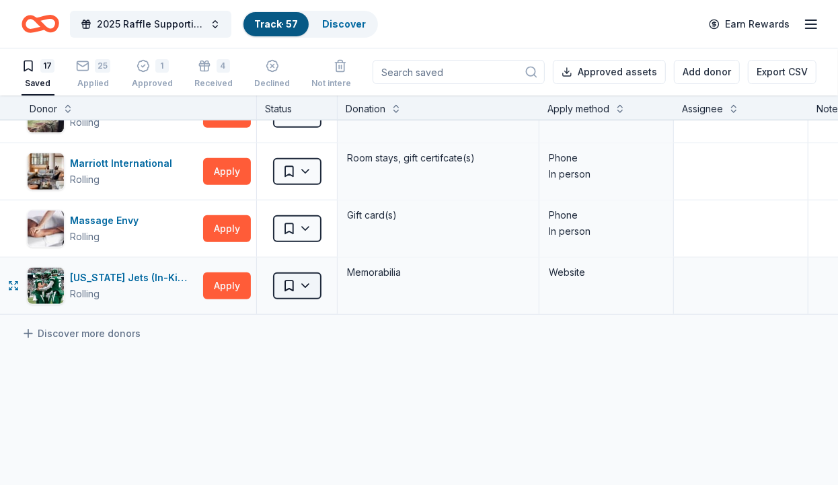
click at [302, 284] on html "2025 Raffle Supporting American Cancer Society's "Making Strides Against Breast…" at bounding box center [419, 242] width 838 height 485
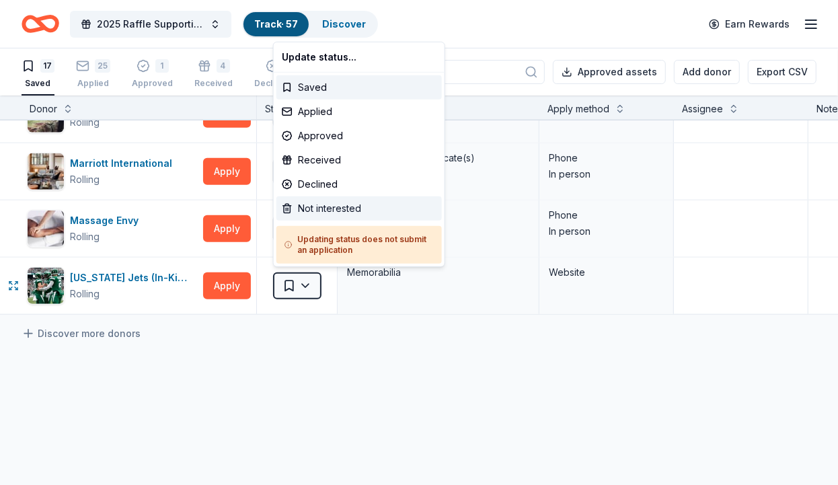
click at [335, 210] on div "Not interested" at bounding box center [358, 208] width 165 height 24
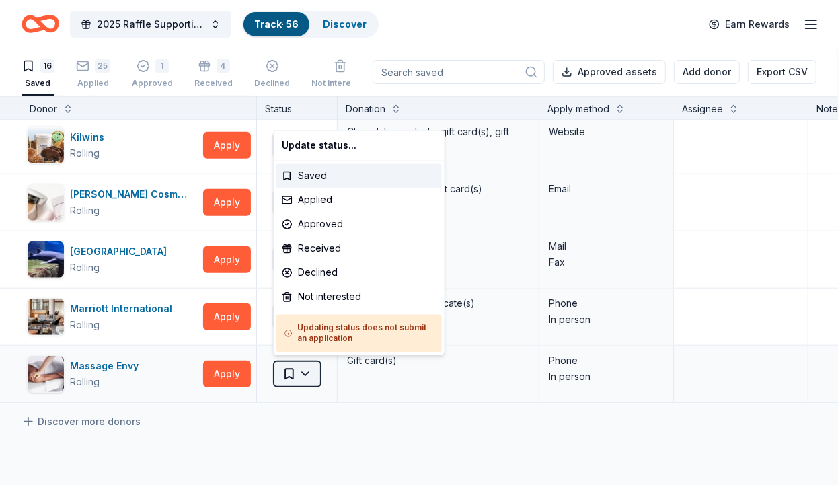
scroll to position [632, 0]
click at [298, 368] on html "2025 Raffle Supporting American Cancer Society's "Making Strides Against Breast…" at bounding box center [419, 242] width 838 height 485
click at [307, 303] on div "Not interested" at bounding box center [358, 296] width 165 height 24
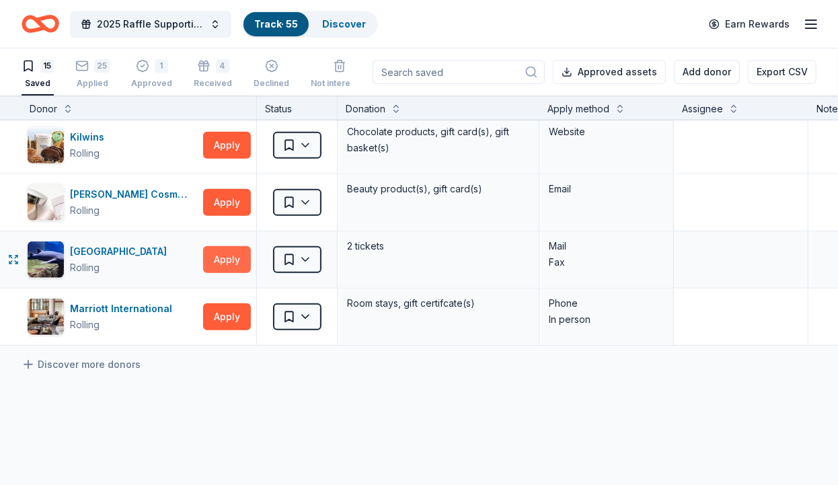
click at [240, 257] on button "Apply" at bounding box center [227, 259] width 48 height 27
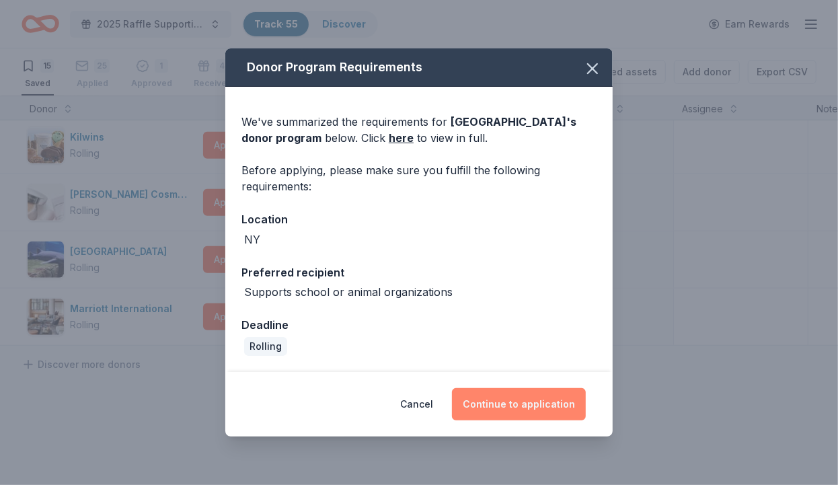
click at [568, 405] on button "Continue to application" at bounding box center [519, 404] width 134 height 32
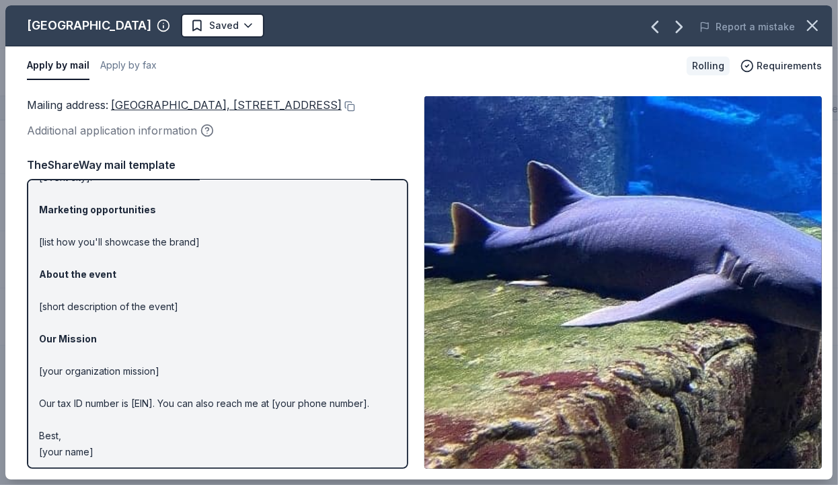
scroll to position [106, 0]
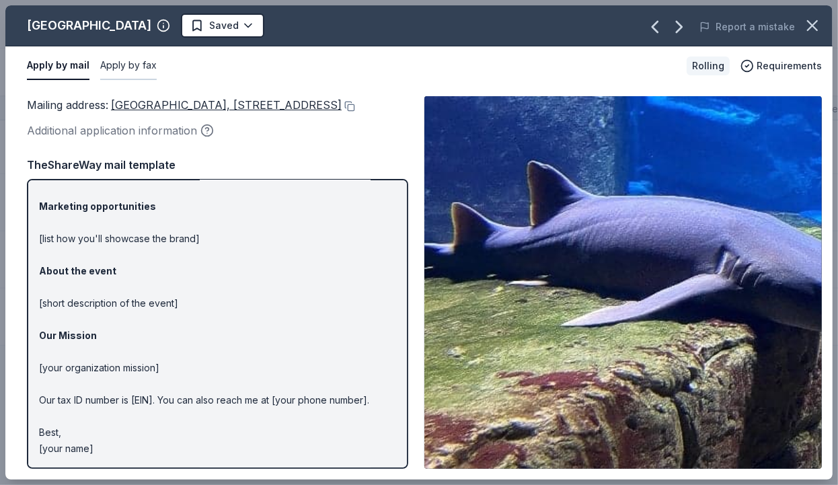
click at [142, 67] on button "Apply by fax" at bounding box center [128, 66] width 56 height 28
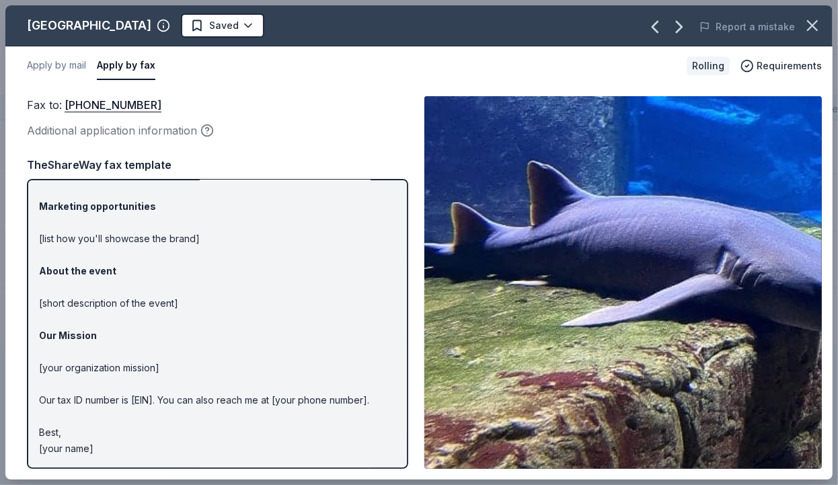
scroll to position [88, 0]
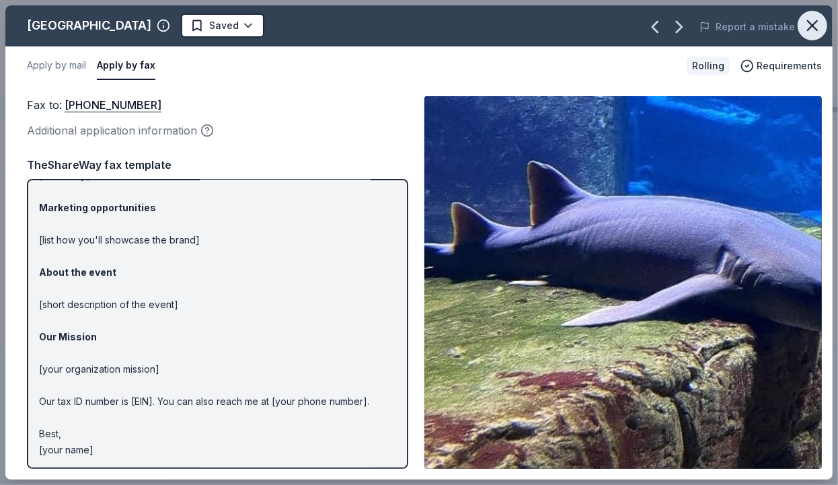
click at [811, 23] on icon "button" at bounding box center [812, 25] width 9 height 9
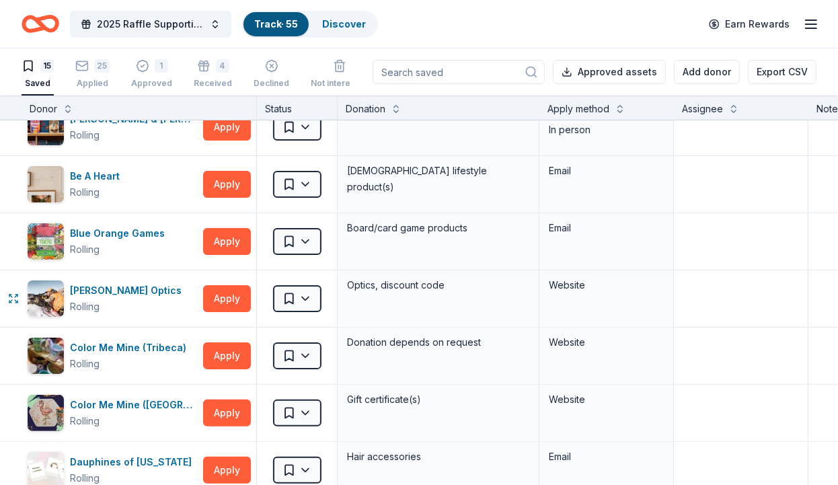
scroll to position [0, 0]
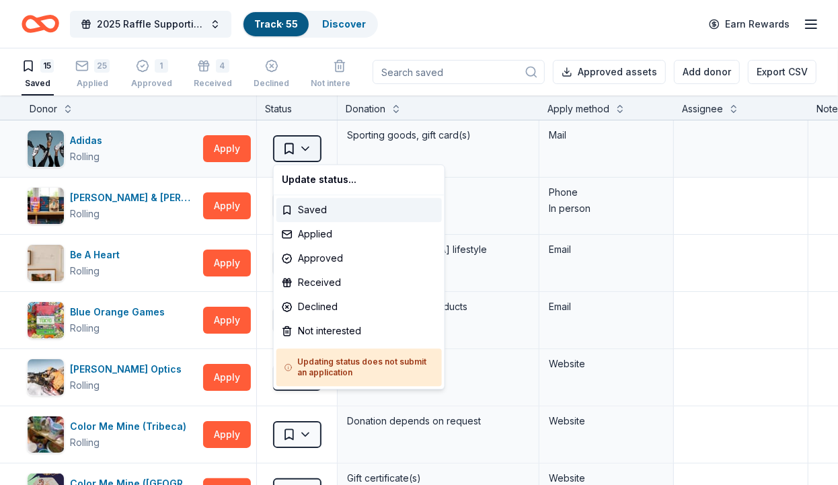
click at [303, 144] on html "2025 Raffle Supporting American Cancer Society's "Making Strides Against Breast…" at bounding box center [419, 242] width 838 height 485
click at [3, 217] on html "2025 Raffle Supporting American Cancer Society's "Making Strides Against Breast…" at bounding box center [419, 242] width 838 height 485
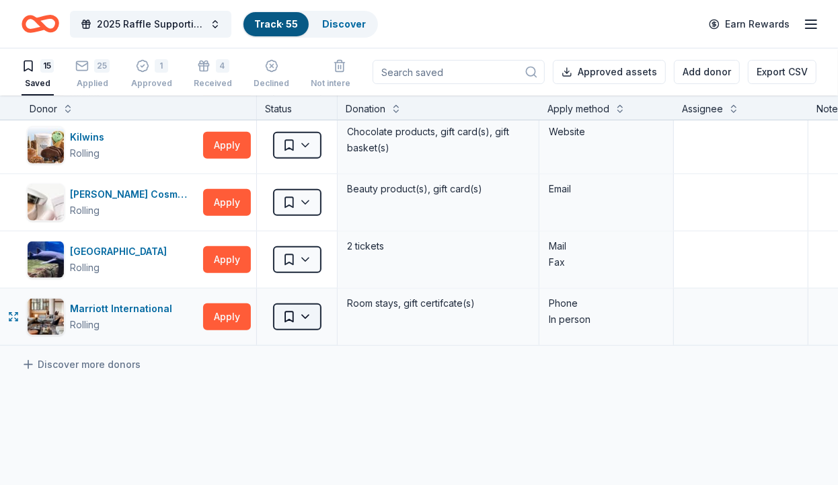
scroll to position [632, 0]
click at [307, 313] on html "2025 Raffle Supporting American Cancer Society's "Making Strides Against Breast…" at bounding box center [419, 242] width 838 height 485
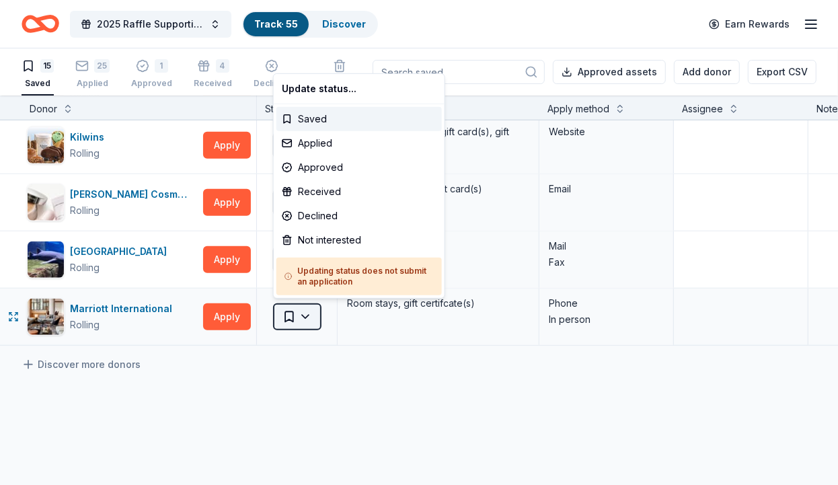
click at [307, 313] on html "2025 Raffle Supporting American Cancer Society's "Making Strides Against Breast…" at bounding box center [419, 242] width 838 height 485
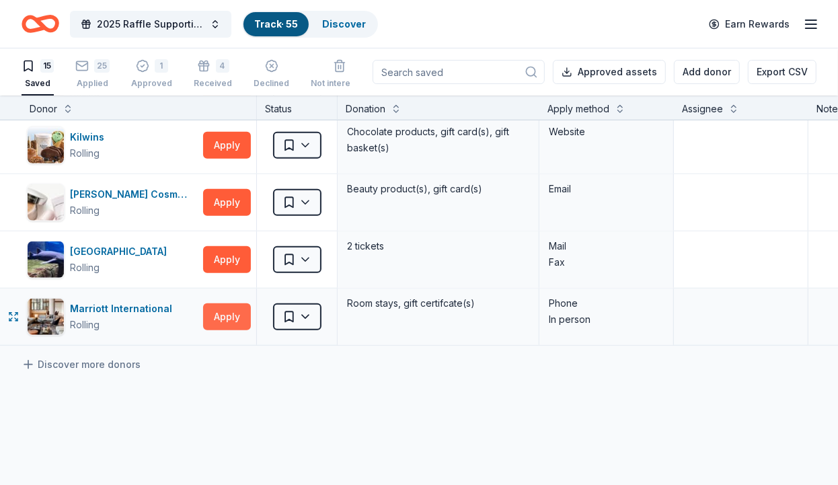
click at [223, 315] on button "Apply" at bounding box center [227, 316] width 48 height 27
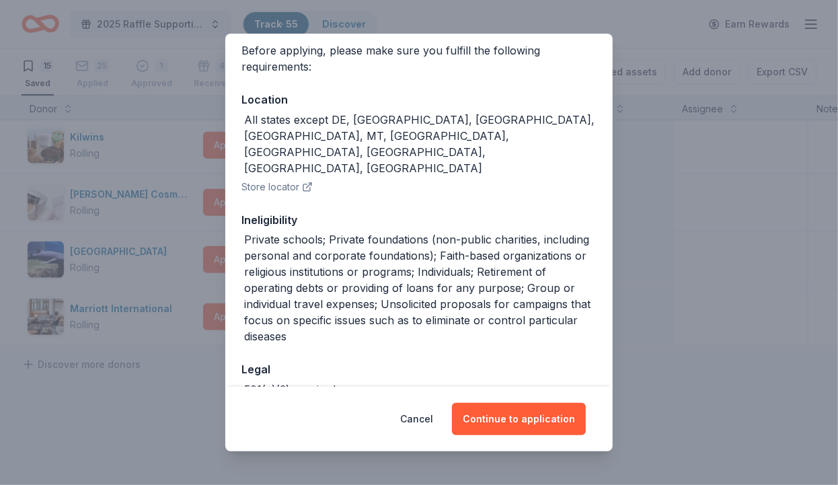
scroll to position [138, 0]
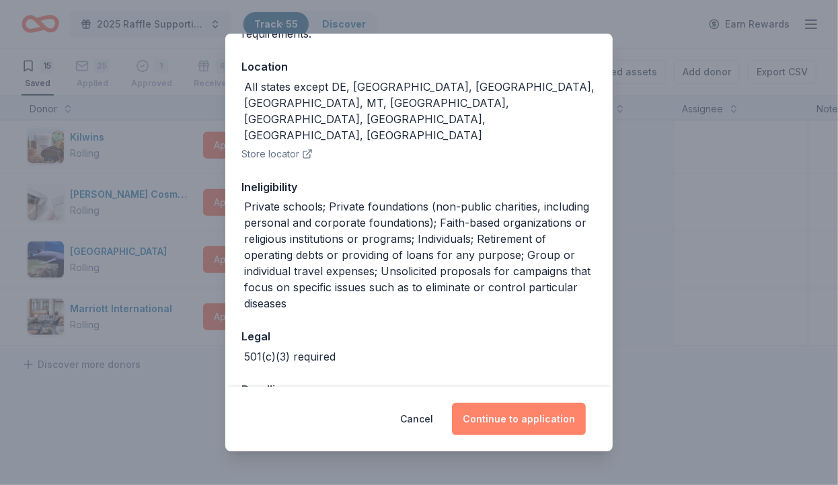
click at [510, 420] on button "Continue to application" at bounding box center [519, 419] width 134 height 32
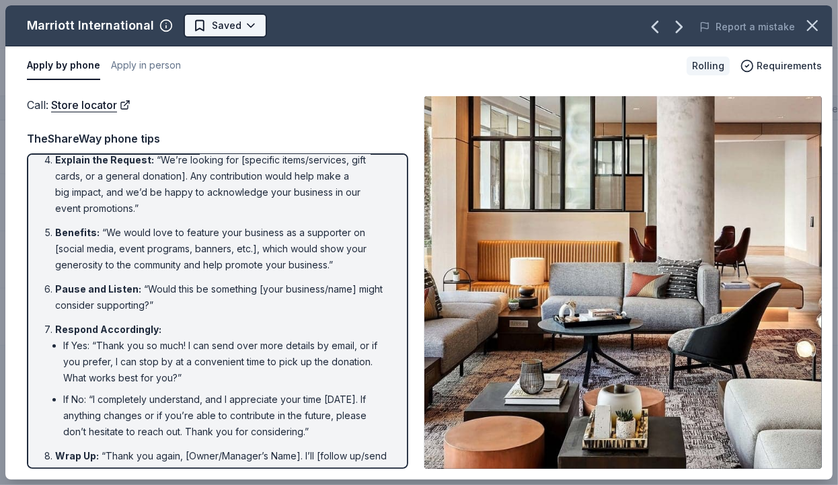
scroll to position [199, 0]
click at [244, 25] on html "2025 Raffle Supporting American Cancer Society's "Making Strides Against Breast…" at bounding box center [419, 242] width 838 height 485
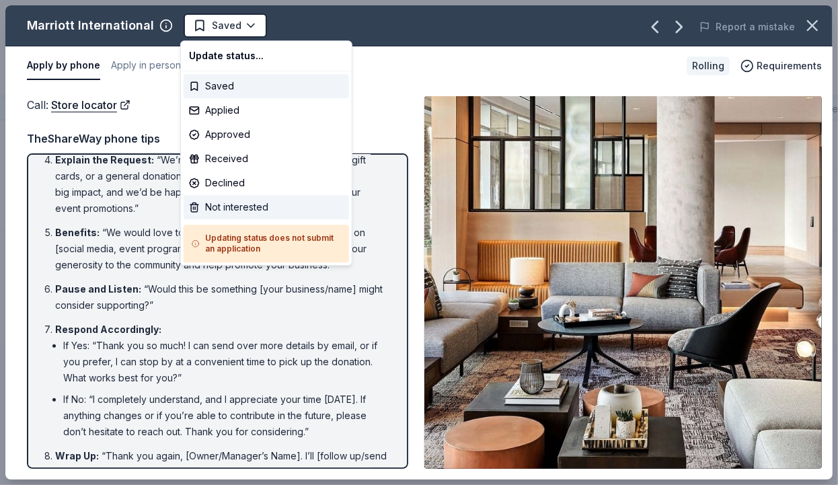
click at [263, 210] on div "Not interested" at bounding box center [266, 207] width 165 height 24
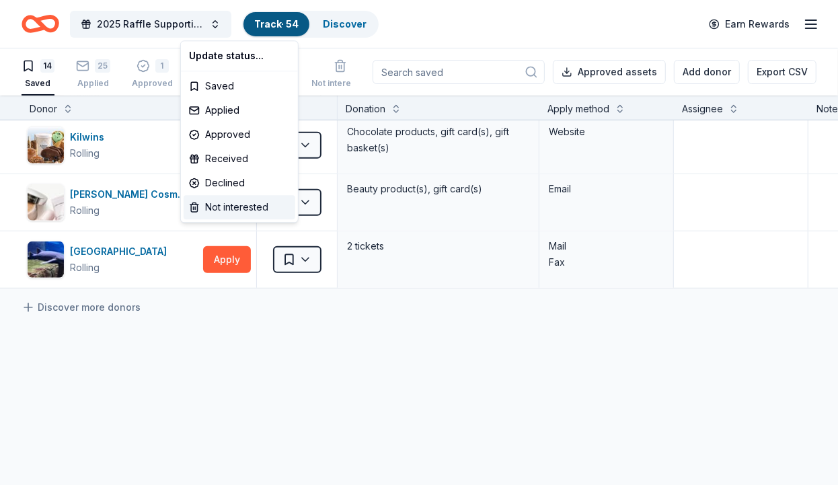
scroll to position [632, 0]
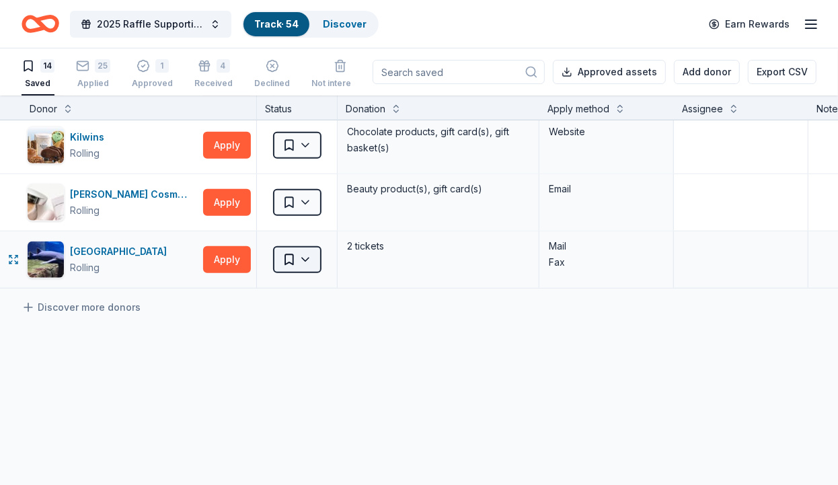
click at [310, 263] on html "2025 Raffle Supporting American Cancer Society's "Making Strides Against Breast…" at bounding box center [419, 242] width 838 height 485
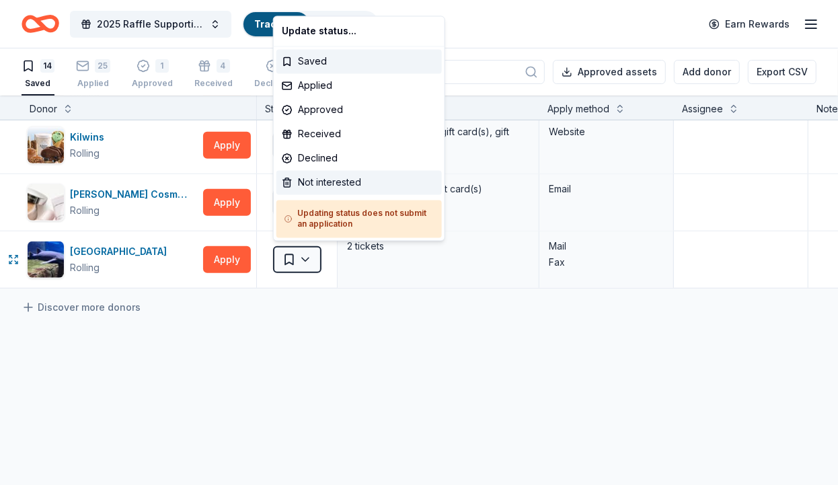
click at [321, 180] on div "Not interested" at bounding box center [358, 183] width 165 height 24
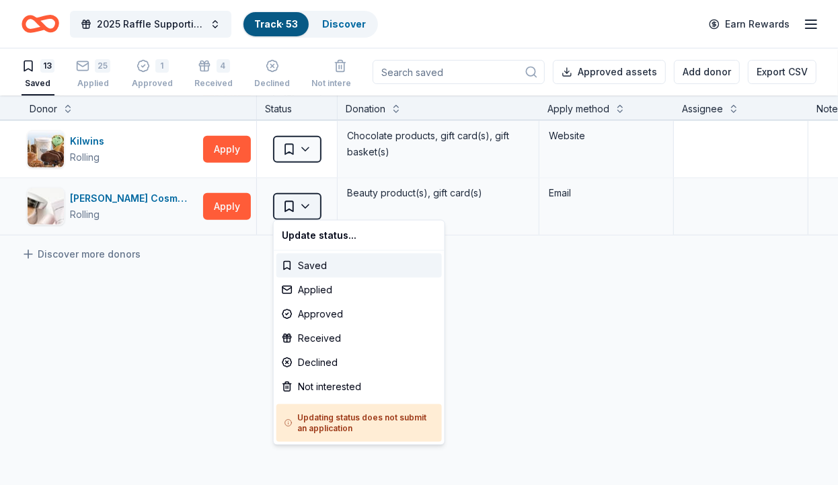
click at [313, 206] on html "2025 Raffle Supporting American Cancer Society's "Making Strides Against Breast…" at bounding box center [419, 242] width 838 height 485
click at [329, 393] on div "Not interested" at bounding box center [358, 387] width 165 height 24
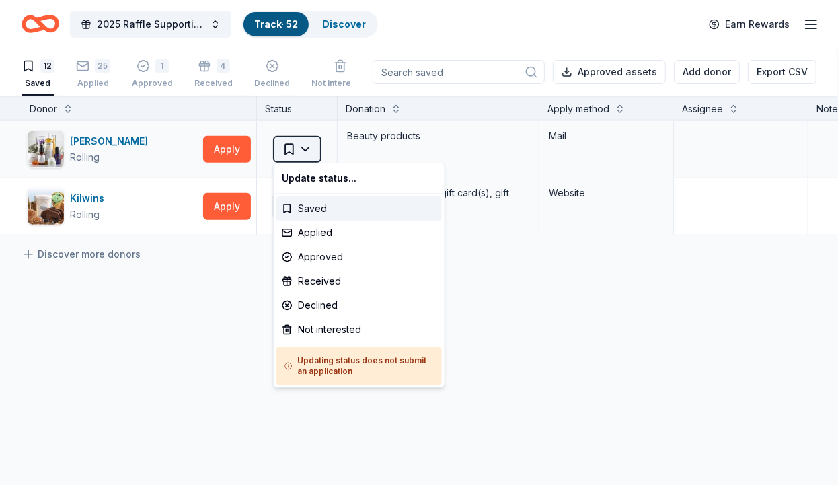
scroll to position [571, 0]
click at [305, 144] on html "2025 Raffle Supporting American Cancer Society's "Making Strides Against Breast…" at bounding box center [419, 242] width 838 height 485
click at [346, 336] on div "Not interested" at bounding box center [358, 329] width 165 height 24
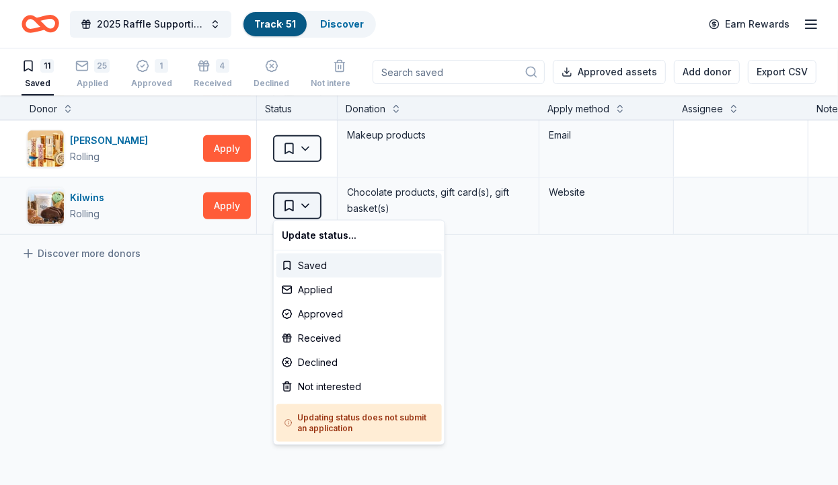
scroll to position [514, 0]
click at [307, 203] on html "2025 Raffle Supporting American Cancer Society's "Making Strides Against Breast…" at bounding box center [419, 242] width 838 height 485
click at [326, 391] on div "Not interested" at bounding box center [358, 387] width 165 height 24
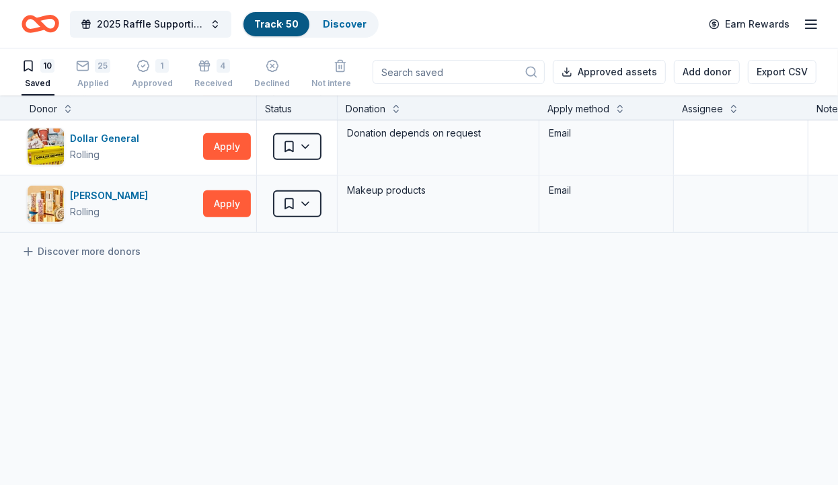
scroll to position [457, 0]
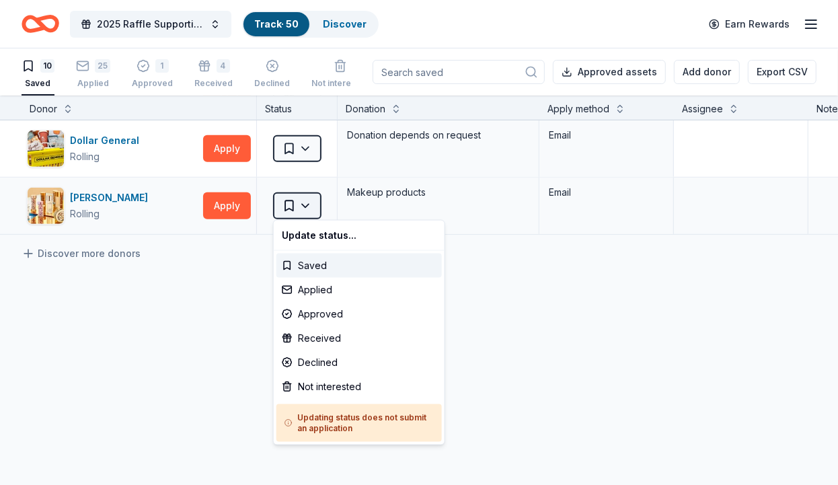
click at [310, 204] on html "2025 Raffle Supporting American Cancer Society's "Making Strides Against Breast…" at bounding box center [419, 242] width 838 height 485
click at [336, 391] on div "Not interested" at bounding box center [358, 387] width 165 height 24
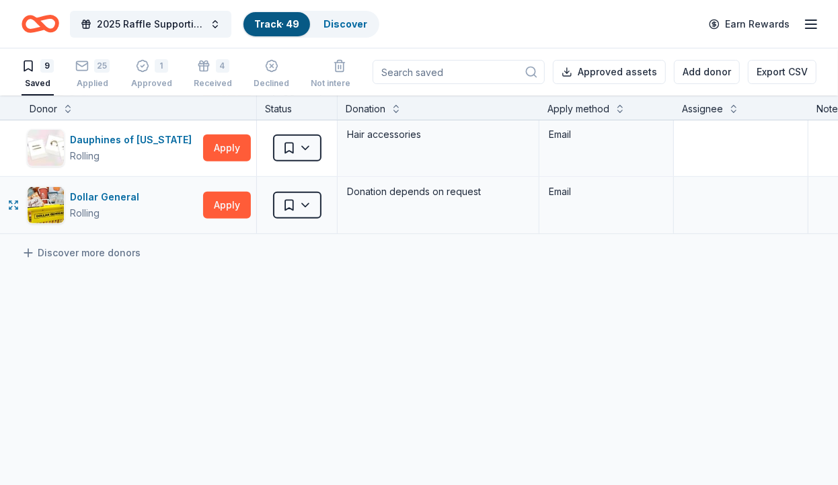
click at [309, 223] on div "Saved" at bounding box center [297, 205] width 80 height 56
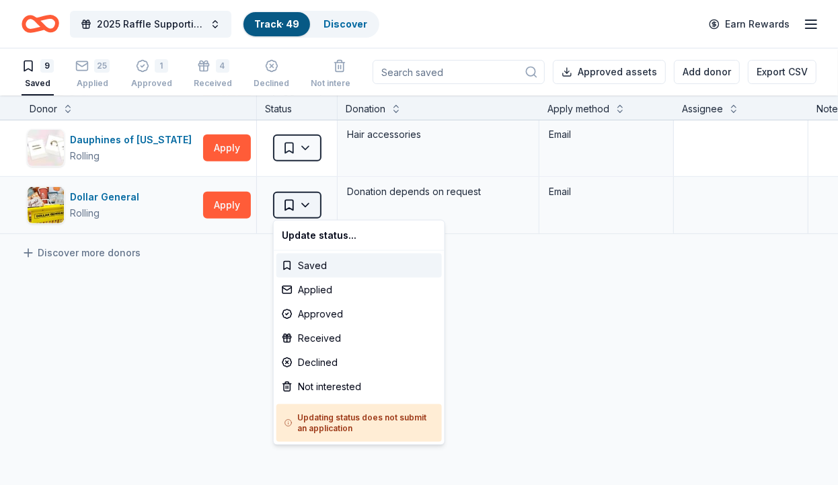
click at [307, 198] on html "2025 Raffle Supporting American Cancer Society's "Making Strides Against Breast…" at bounding box center [419, 242] width 838 height 485
click at [322, 385] on div "Not interested" at bounding box center [358, 387] width 165 height 24
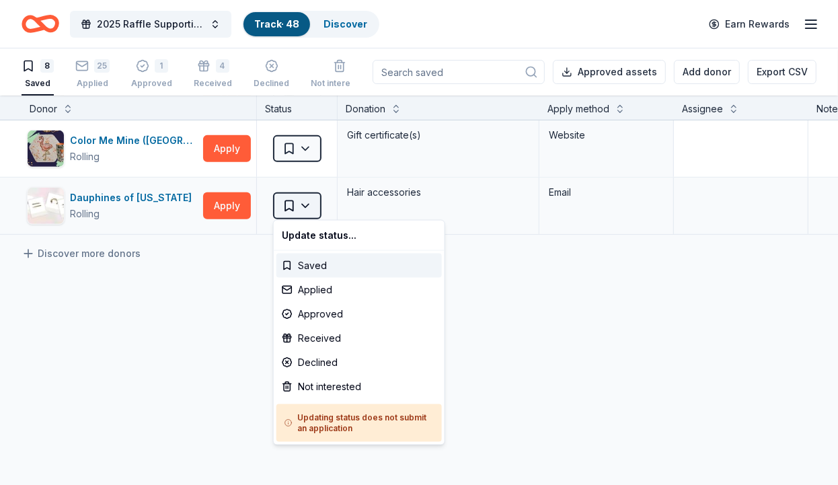
scroll to position [343, 0]
click at [311, 203] on html "2025 Raffle Supporting American Cancer Society's "Making Strides Against Breast…" at bounding box center [419, 242] width 838 height 485
click at [317, 385] on div "Not interested" at bounding box center [358, 387] width 165 height 24
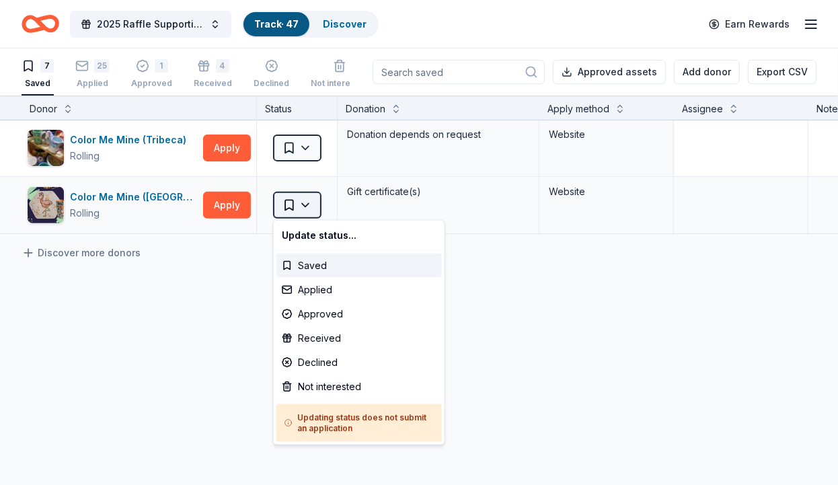
scroll to position [286, 0]
click at [311, 212] on html "2025 Raffle Supporting American Cancer Society's "Making Strides Against Breast…" at bounding box center [419, 242] width 838 height 485
click at [327, 391] on div "Not interested" at bounding box center [358, 387] width 165 height 24
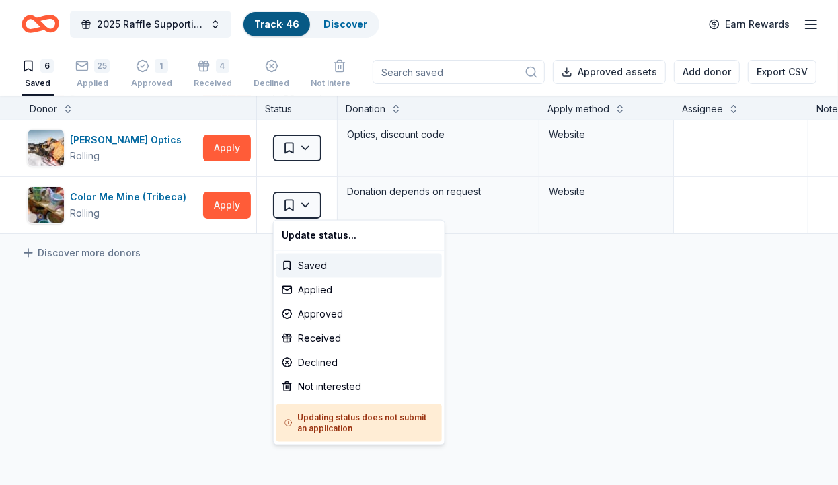
scroll to position [229, 0]
click at [305, 204] on html "2025 Raffle Supporting American Cancer Society's "Making Strides Against Breast…" at bounding box center [419, 242] width 838 height 485
click at [321, 380] on div "Not interested" at bounding box center [358, 387] width 165 height 24
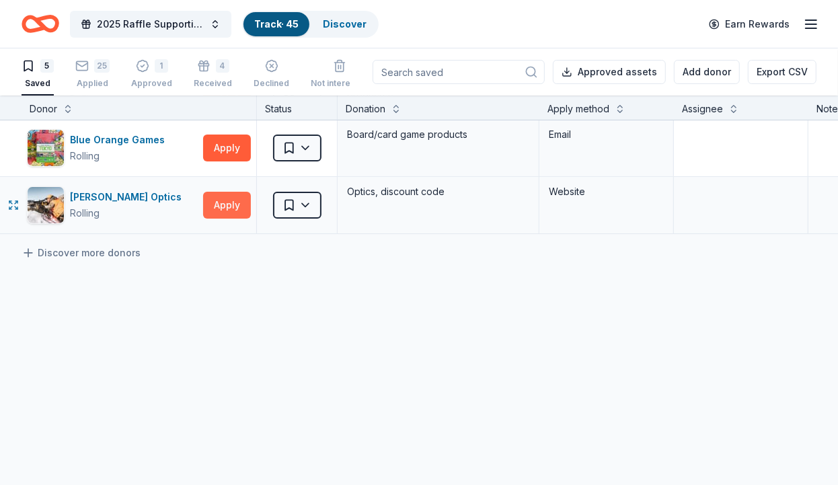
click at [237, 205] on button "Apply" at bounding box center [227, 205] width 48 height 27
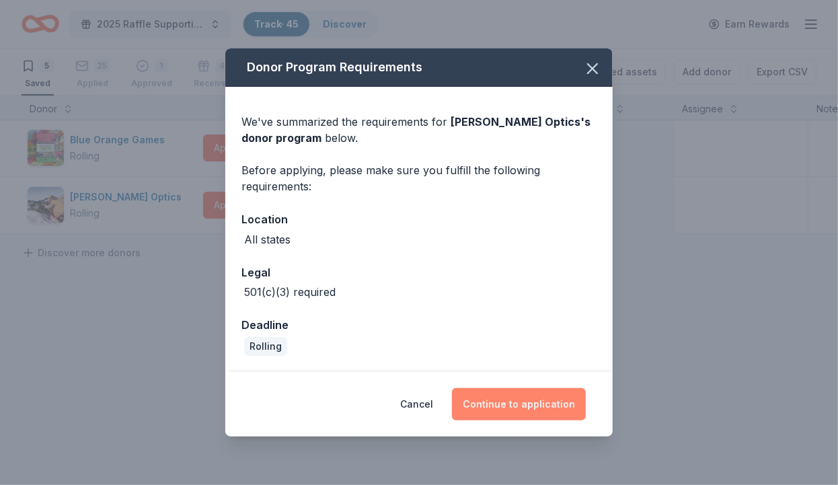
click at [532, 399] on button "Continue to application" at bounding box center [519, 404] width 134 height 32
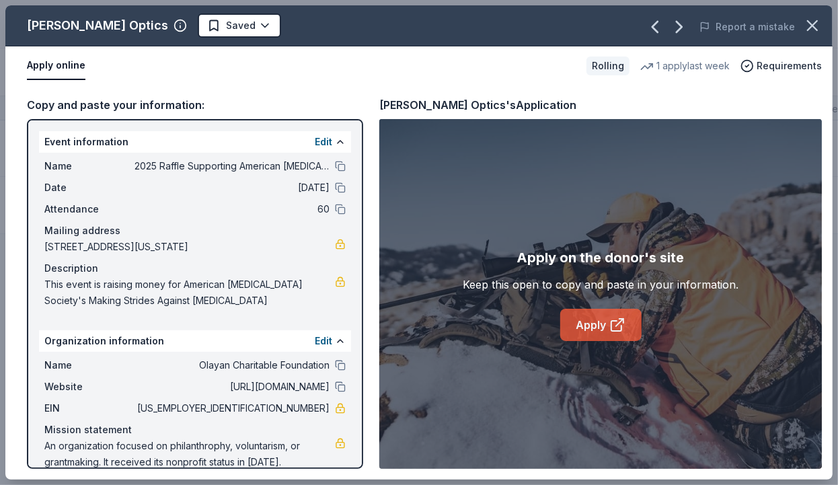
click at [609, 317] on link "Apply" at bounding box center [600, 325] width 81 height 32
click at [194, 24] on html "2025 Raffle Supporting American Cancer Society's "Making Strides Against Breast…" at bounding box center [419, 242] width 838 height 485
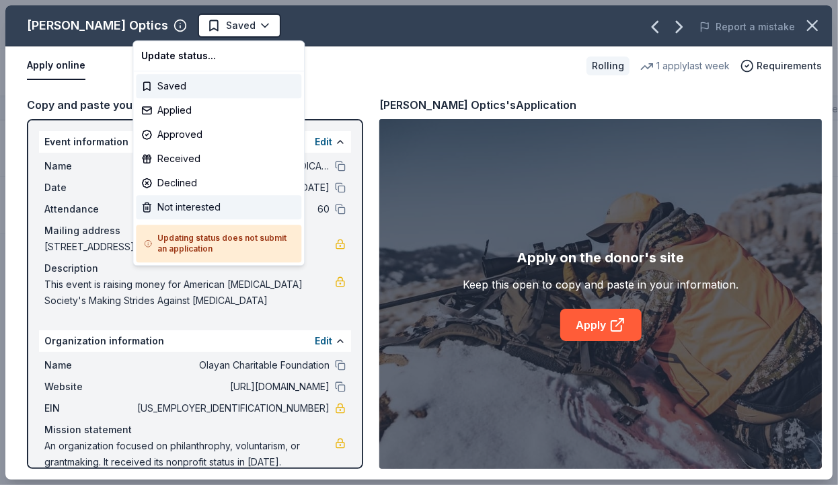
click at [217, 208] on div "Not interested" at bounding box center [218, 207] width 165 height 24
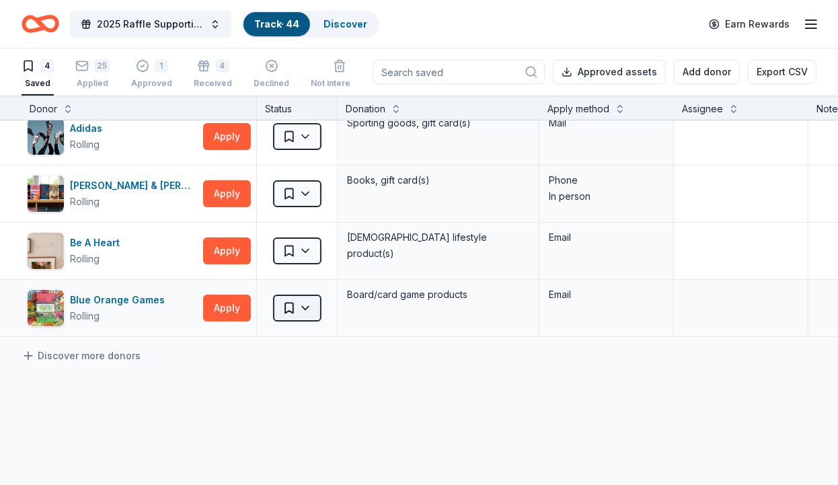
scroll to position [0, 0]
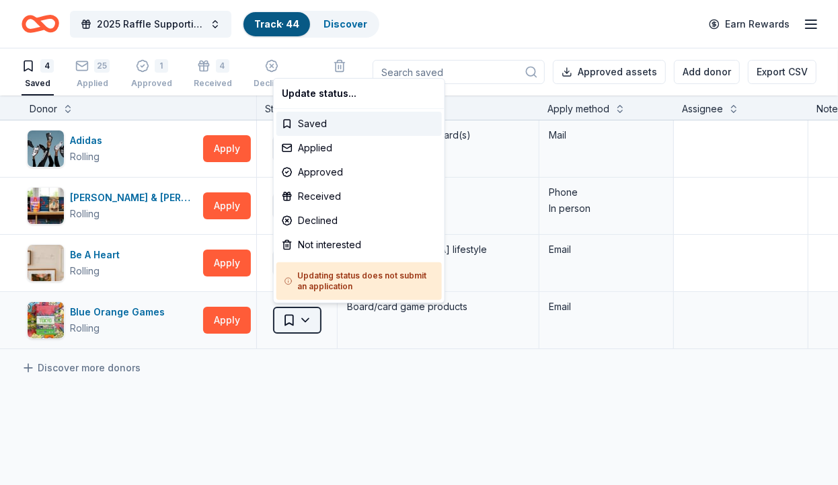
click at [303, 317] on html "2025 Raffle Supporting American Cancer Society's "Making Strides Against Breast…" at bounding box center [419, 242] width 838 height 485
click at [322, 245] on div "Not interested" at bounding box center [358, 245] width 165 height 24
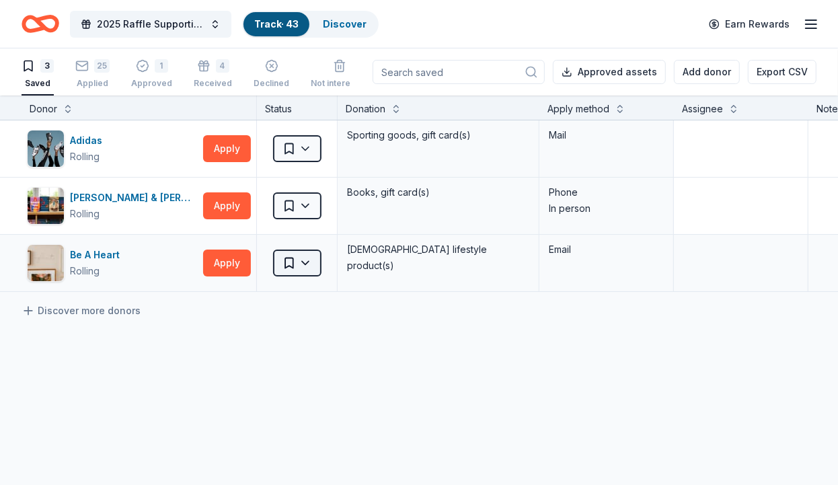
click at [306, 261] on html "2025 Raffle Supporting American Cancer Society's "Making Strides Against Breast…" at bounding box center [419, 242] width 838 height 485
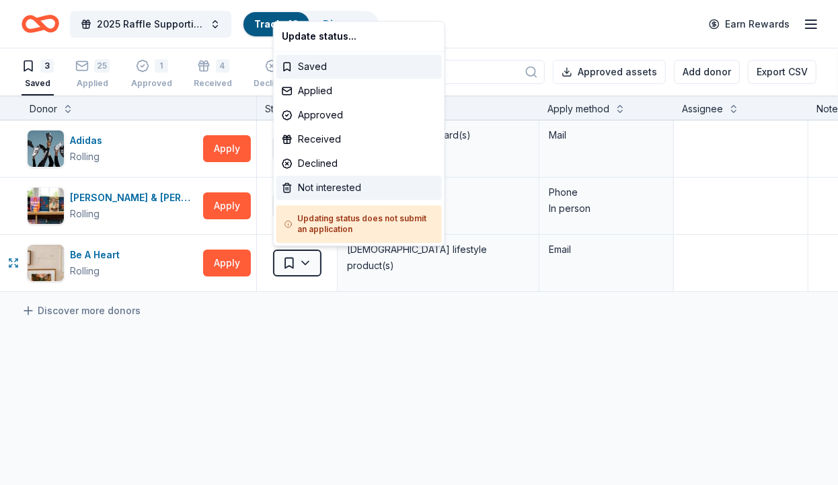
click at [339, 181] on div "Not interested" at bounding box center [358, 188] width 165 height 24
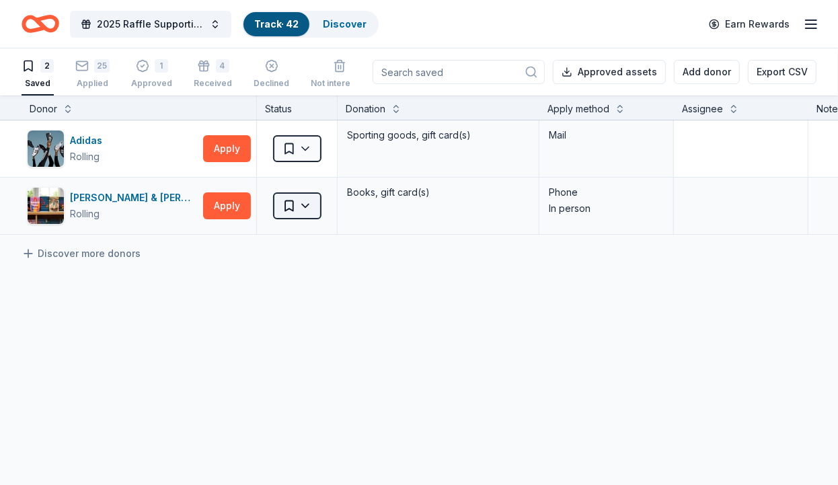
click at [307, 211] on html "2025 Raffle Supporting American Cancer Society's "Making Strides Against Breast…" at bounding box center [419, 242] width 838 height 485
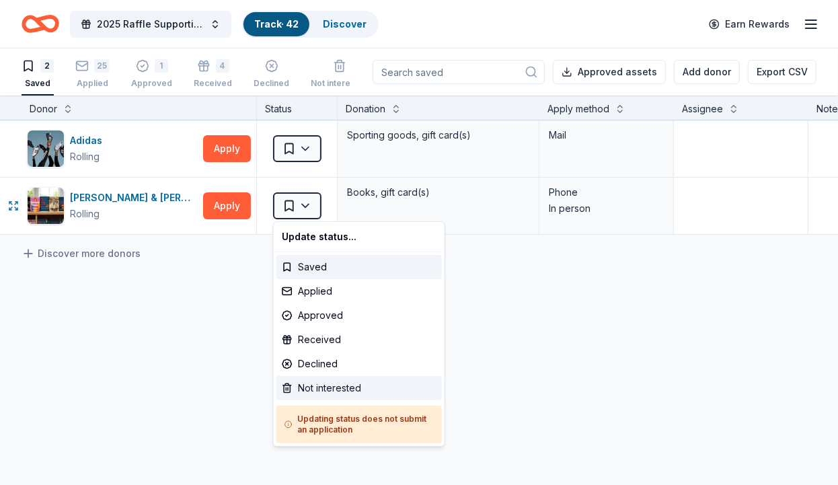
click at [334, 387] on div "Not interested" at bounding box center [358, 388] width 165 height 24
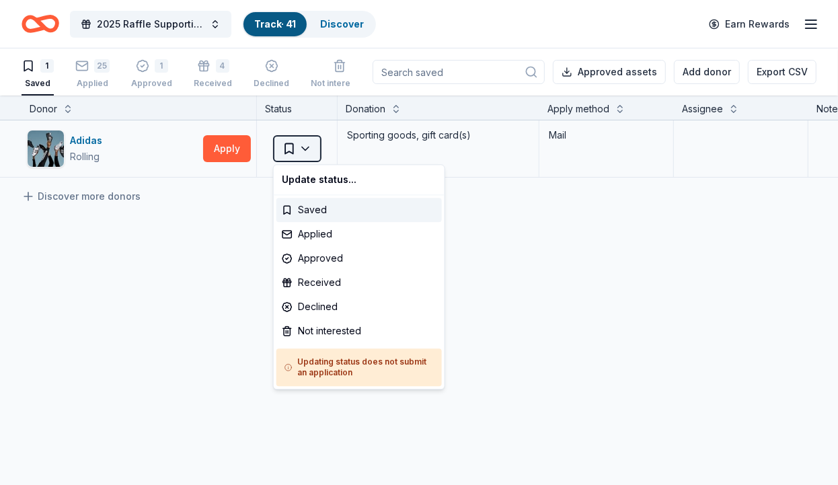
click at [311, 149] on html "2025 Raffle Supporting American Cancer Society's "Making Strides Against Breast…" at bounding box center [419, 242] width 838 height 485
click at [330, 334] on div "Not interested" at bounding box center [358, 331] width 165 height 24
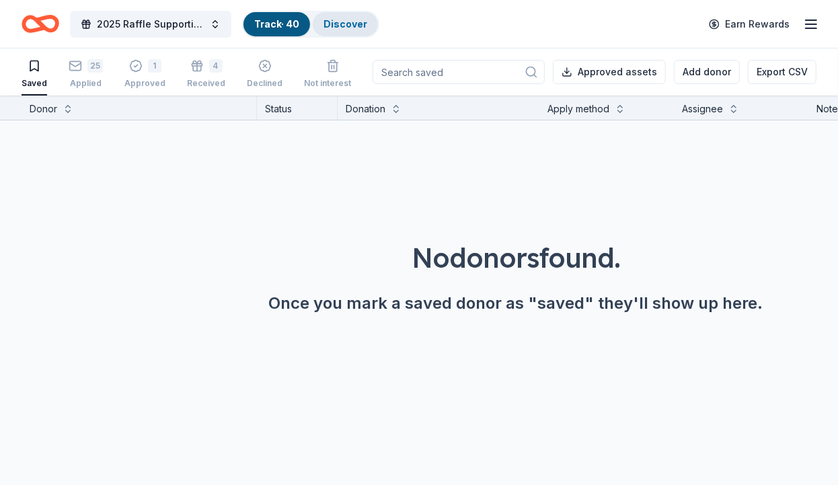
click at [363, 23] on link "Discover" at bounding box center [345, 23] width 44 height 11
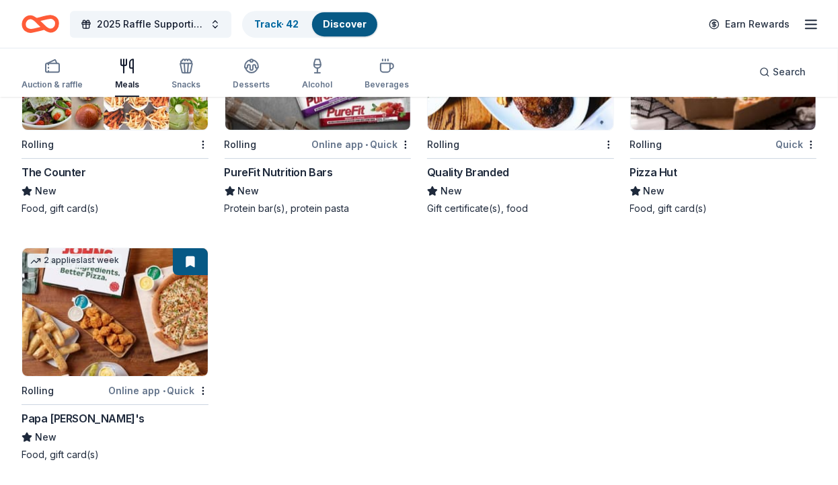
scroll to position [2489, 0]
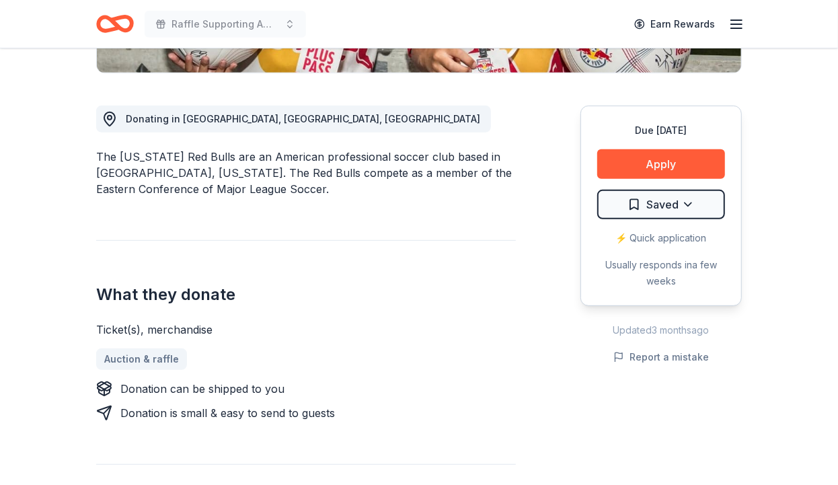
scroll to position [348, 0]
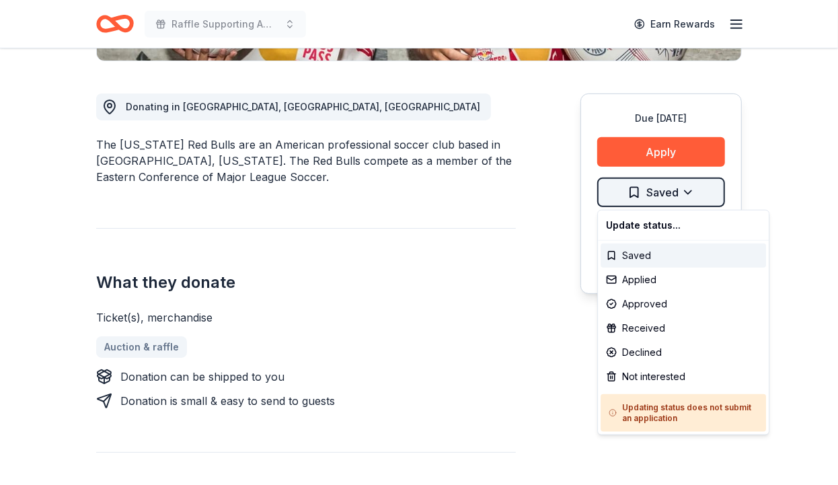
click at [667, 274] on div "Applied" at bounding box center [683, 280] width 165 height 24
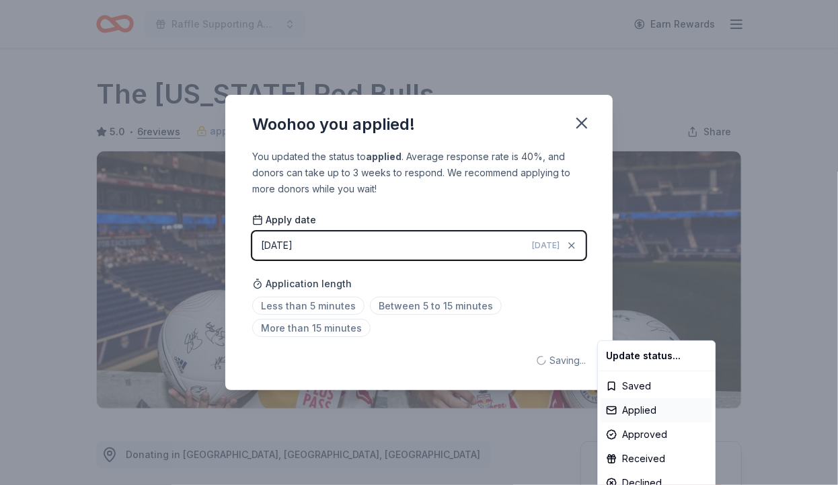
scroll to position [0, 0]
click at [477, 354] on html "Raffle Supporting American Cancer Society's "Making Strides Against Breast Canc…" at bounding box center [419, 242] width 838 height 485
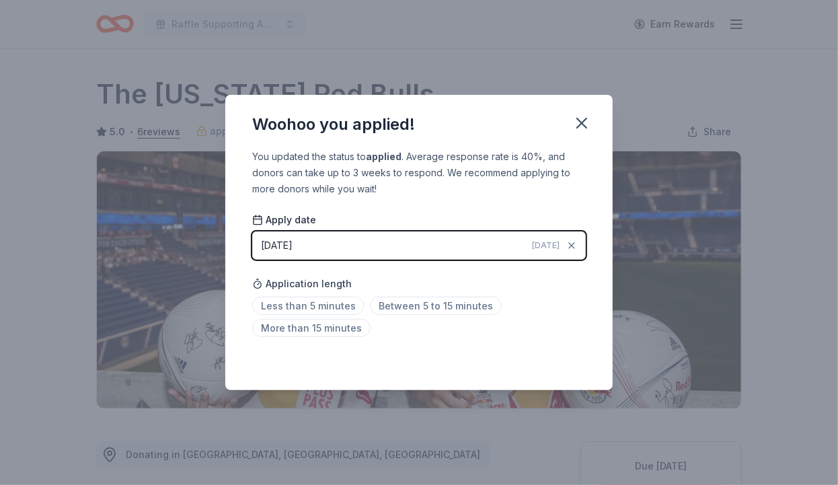
scroll to position [297, 0]
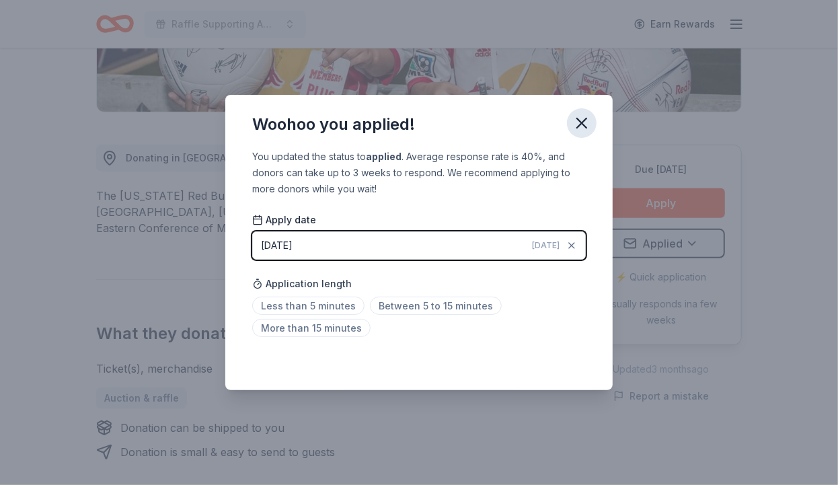
click at [582, 118] on icon "button" at bounding box center [581, 123] width 19 height 19
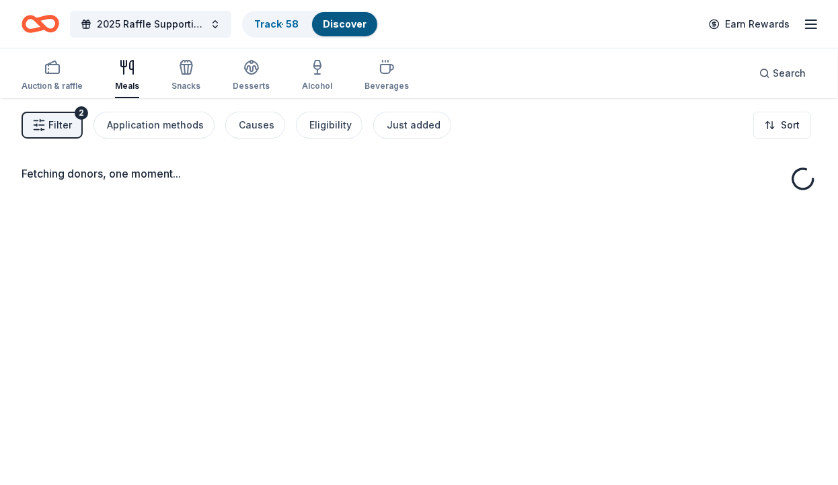
click at [188, 25] on span "2025 Raffle Supporting American [MEDICAL_DATA] Society's "Making Strides Agains…" at bounding box center [151, 24] width 108 height 16
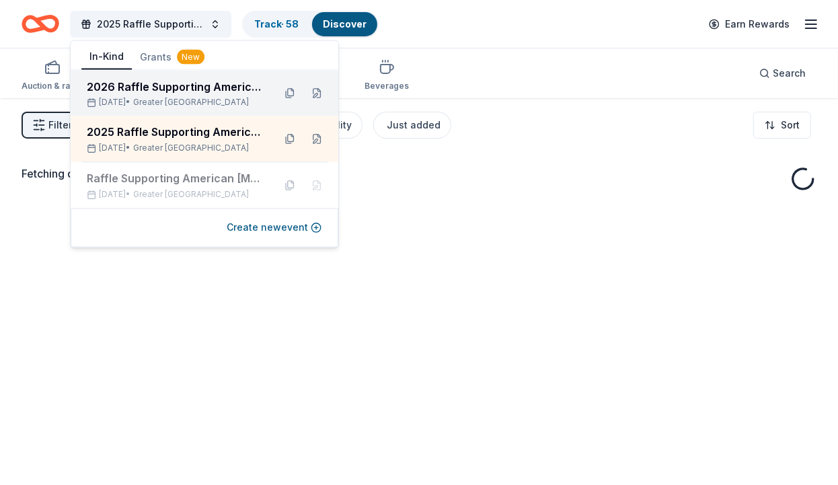
click at [157, 84] on div "2026 Raffle Supporting American [MEDICAL_DATA] Society's "Making Strides Agains…" at bounding box center [175, 87] width 176 height 16
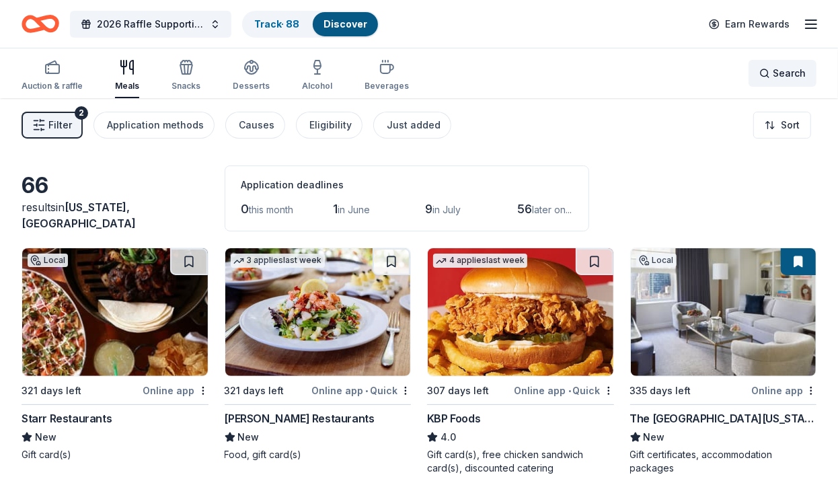
click at [762, 69] on div "Search" at bounding box center [782, 73] width 46 height 16
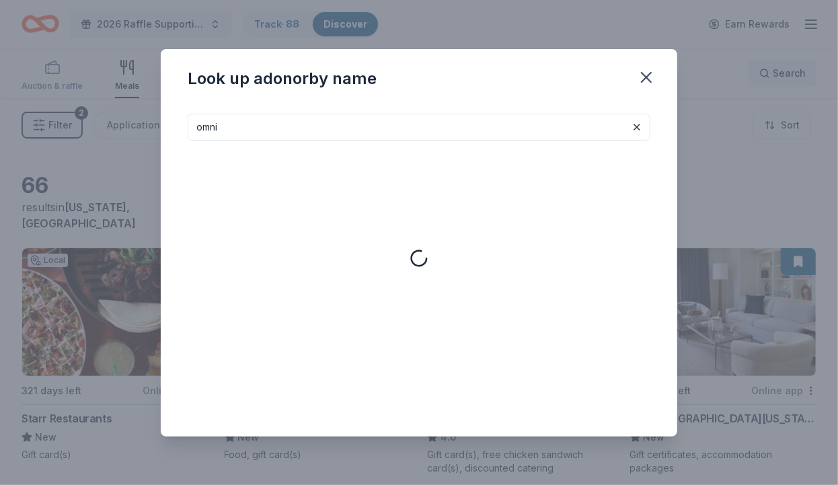
type input "omni"
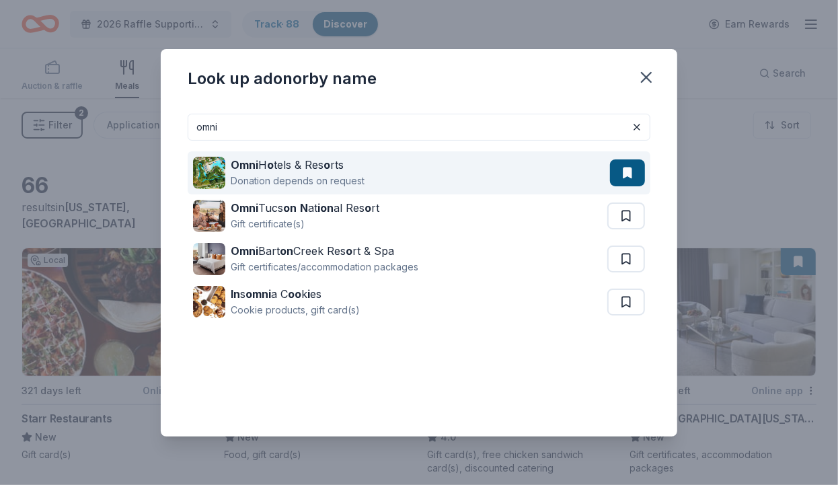
click at [348, 180] on div "Donation depends on request" at bounding box center [298, 181] width 134 height 16
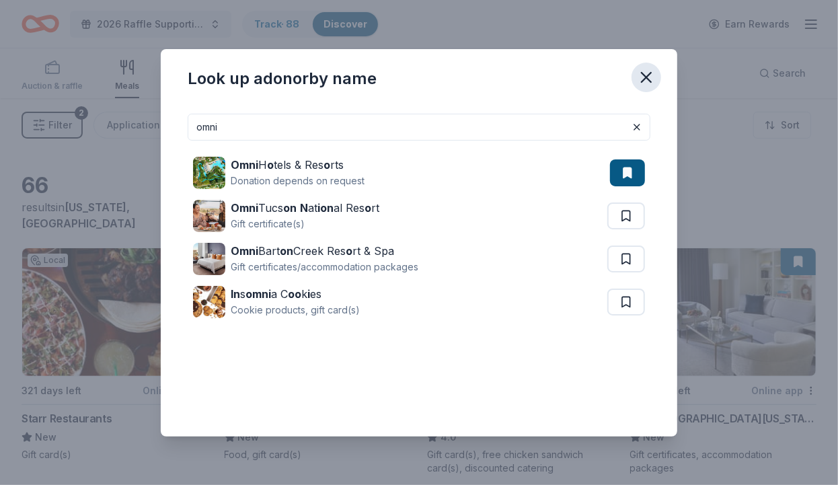
click at [644, 72] on icon "button" at bounding box center [646, 77] width 19 height 19
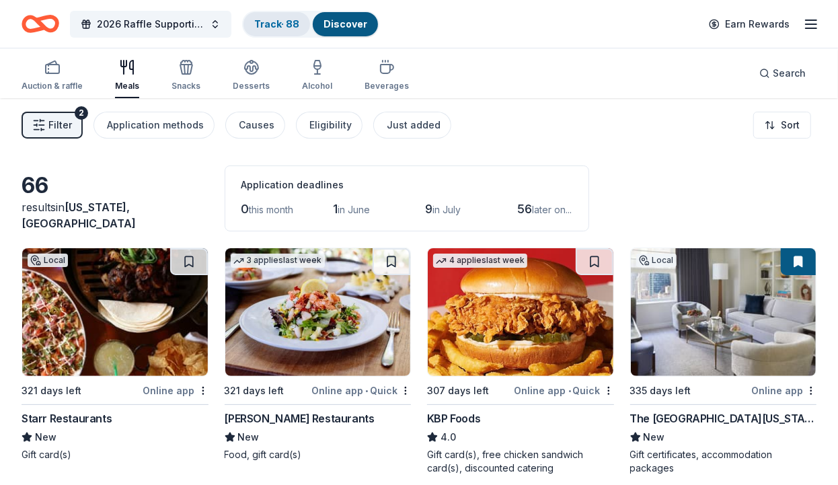
click at [295, 28] on link "Track · 88" at bounding box center [276, 23] width 45 height 11
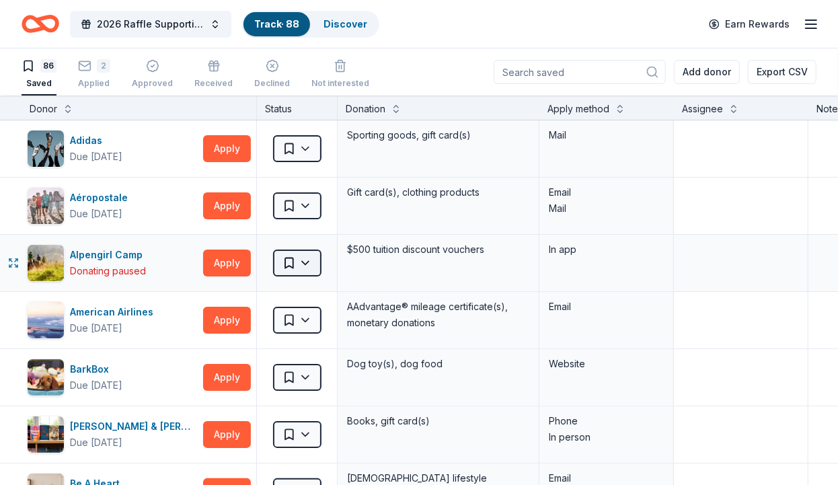
click at [303, 260] on html "2026 Raffle Supporting American Cancer Society's "Making Strides Against Breast…" at bounding box center [419, 242] width 838 height 485
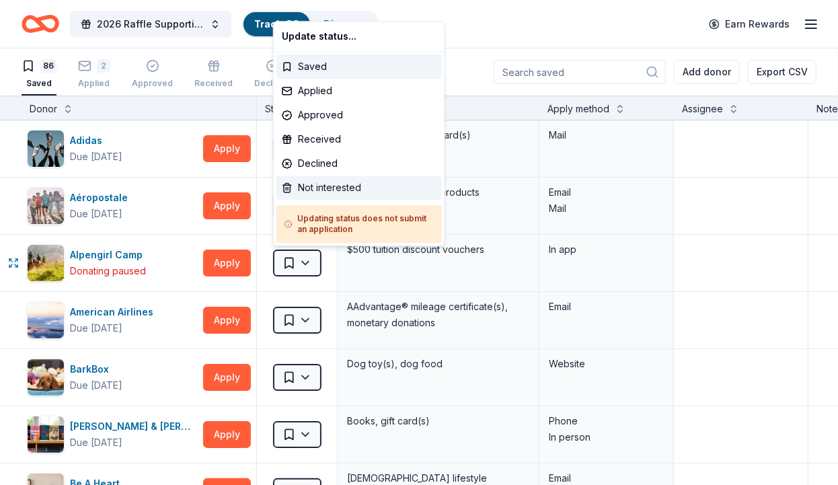
click at [342, 181] on div "Not interested" at bounding box center [358, 188] width 165 height 24
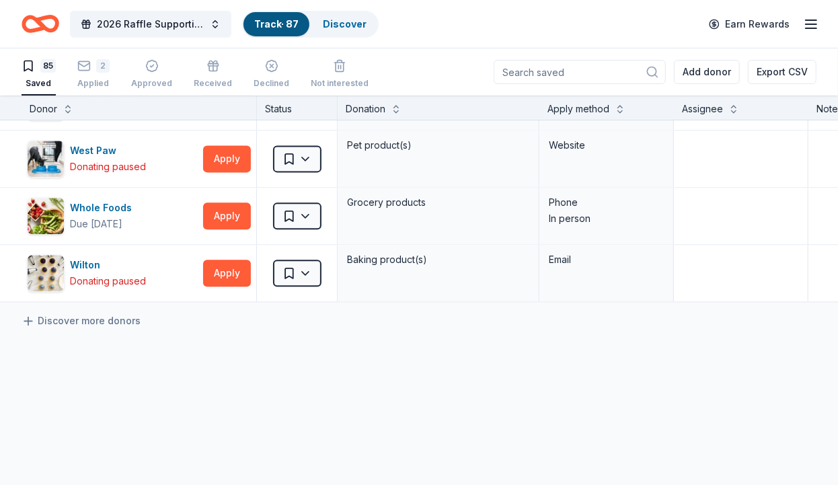
scroll to position [4741, 0]
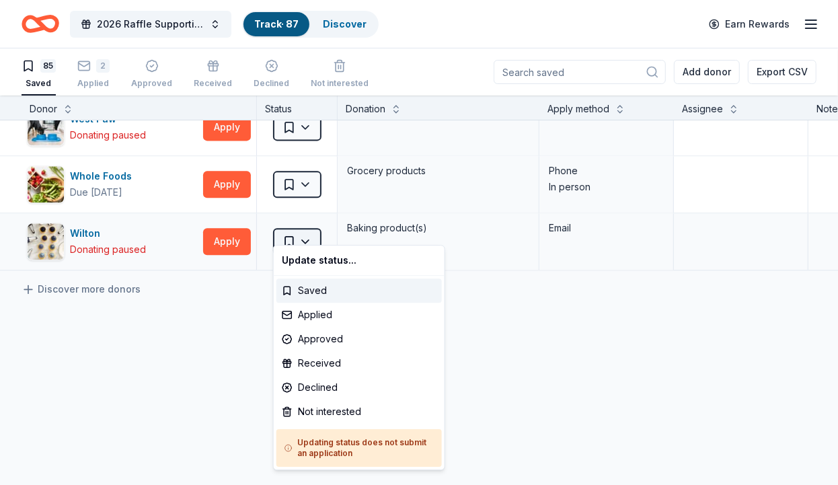
click at [306, 232] on html "2026 Raffle Supporting American Cancer Society's "Making Strides Against Breast…" at bounding box center [419, 242] width 838 height 485
click at [347, 405] on div "Not interested" at bounding box center [358, 411] width 165 height 24
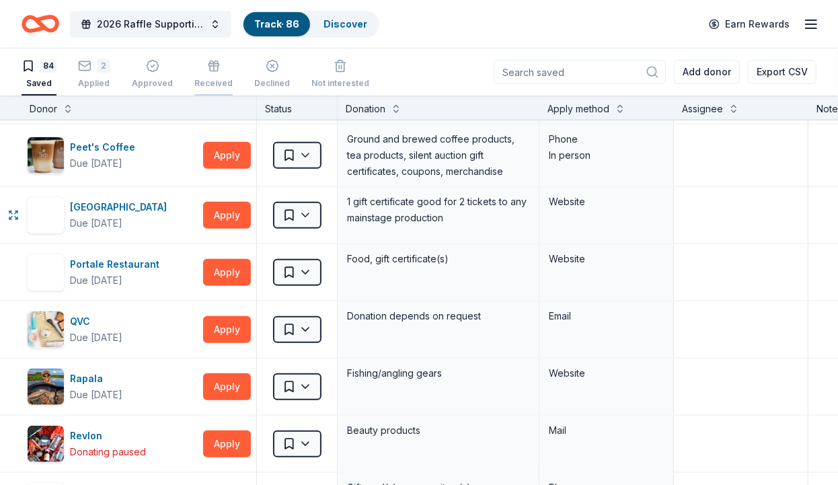
scroll to position [3365, 0]
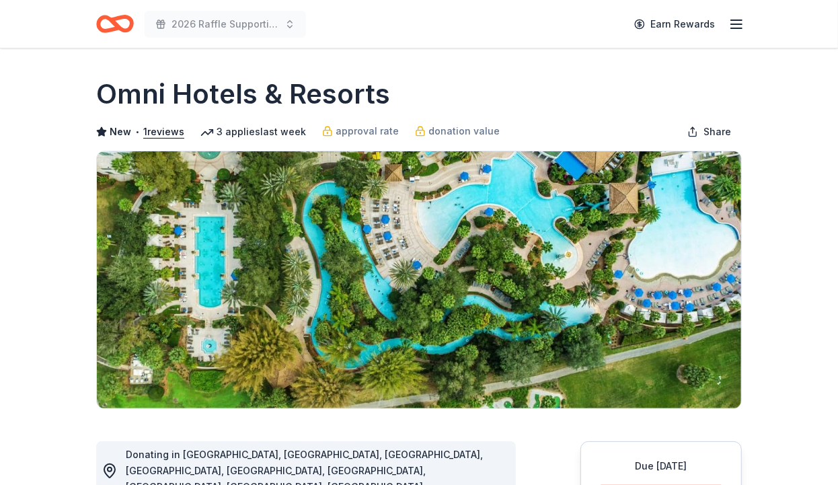
scroll to position [278, 0]
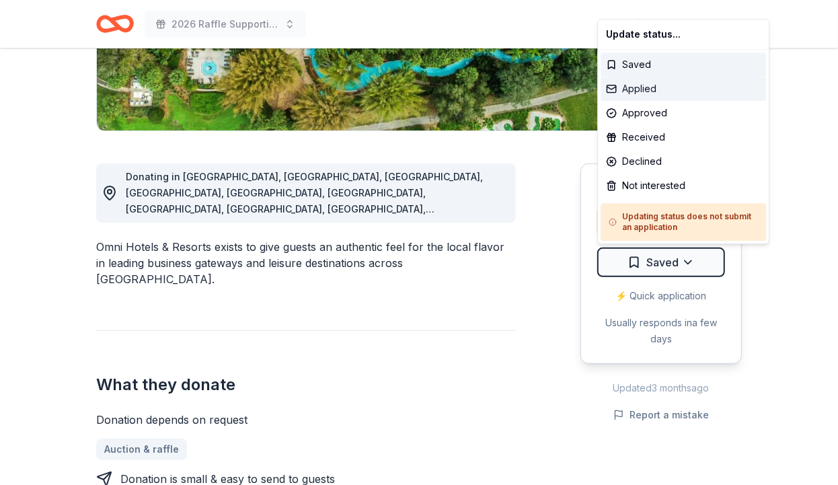
click at [660, 91] on div "Applied" at bounding box center [683, 89] width 165 height 24
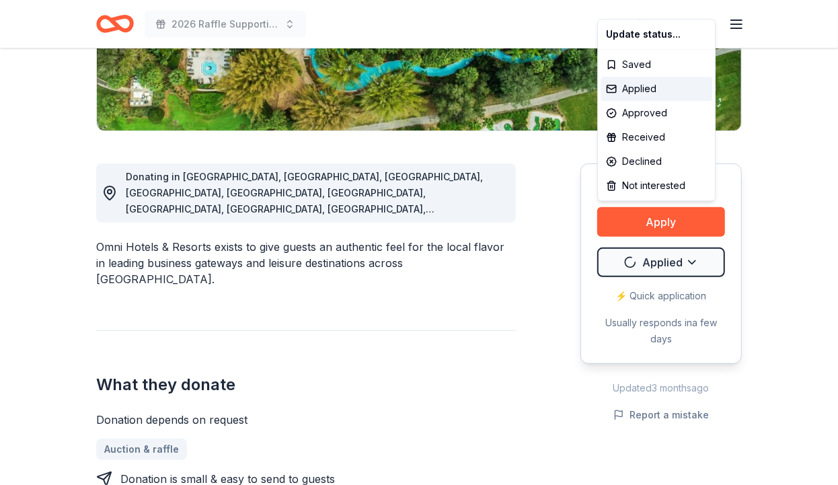
scroll to position [0, 0]
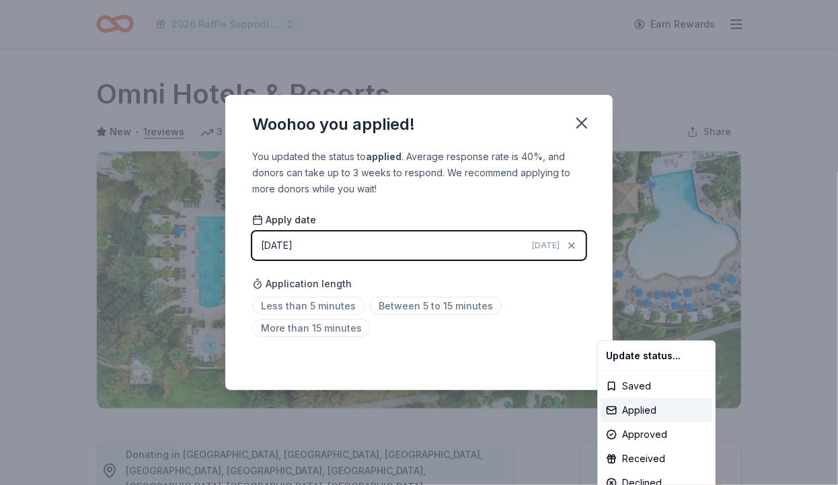
click at [470, 351] on html "2026 Raffle Supporting American Cancer Society's "Making Strides Against Breast…" at bounding box center [419, 242] width 838 height 485
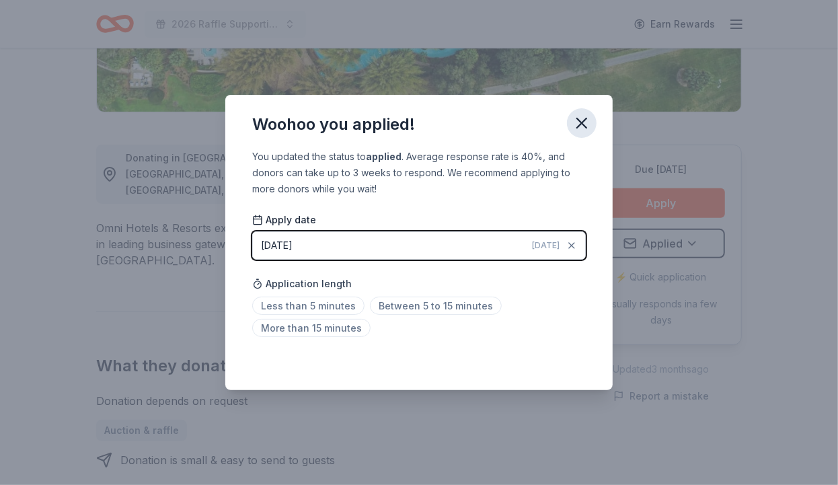
click at [584, 124] on icon "button" at bounding box center [581, 123] width 19 height 19
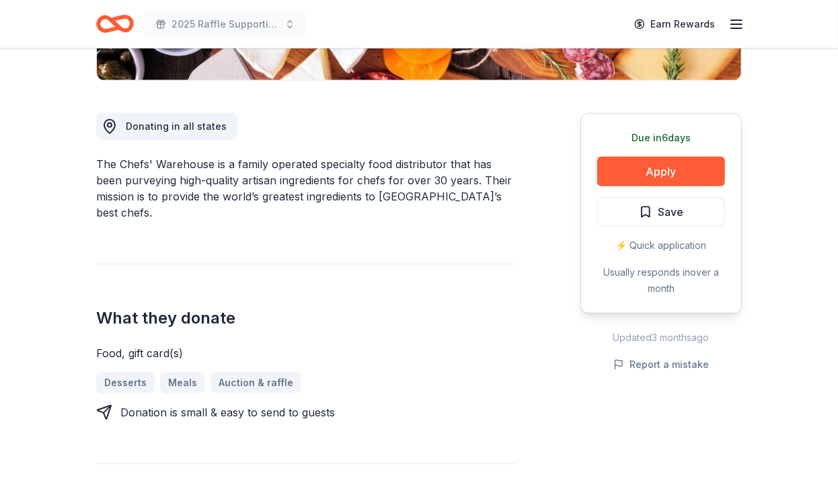
scroll to position [348, 0]
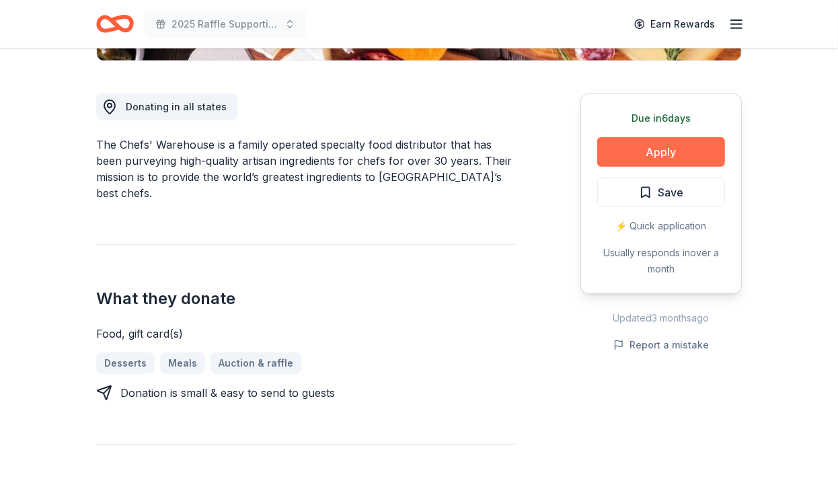
click at [665, 151] on button "Apply" at bounding box center [661, 152] width 128 height 30
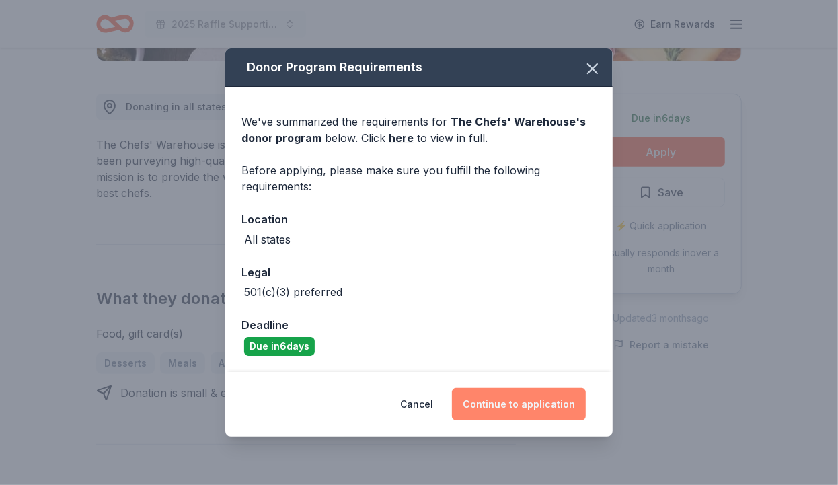
click at [500, 408] on button "Continue to application" at bounding box center [519, 404] width 134 height 32
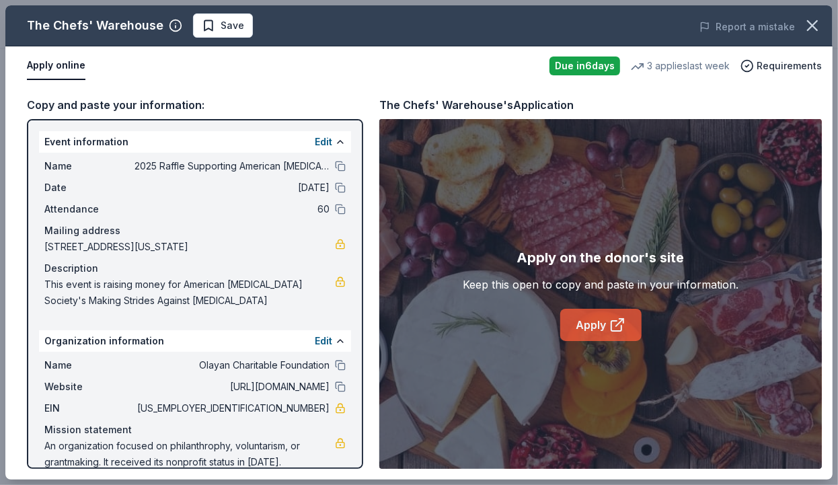
click at [597, 321] on link "Apply" at bounding box center [600, 325] width 81 height 32
click at [212, 28] on span "Save" at bounding box center [223, 25] width 42 height 16
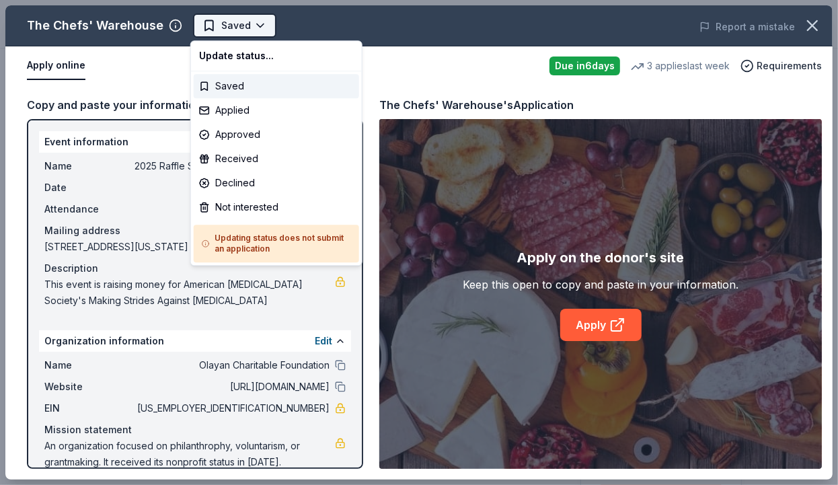
click at [232, 24] on body "2025 Raffle Supporting American [MEDICAL_DATA] Society's "Making Strides Agains…" at bounding box center [419, 242] width 838 height 485
click at [245, 102] on div "Applied" at bounding box center [276, 110] width 165 height 24
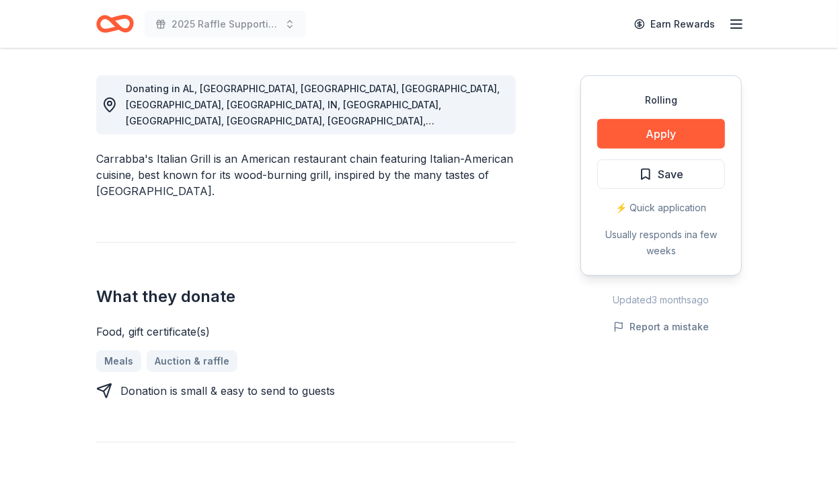
scroll to position [417, 0]
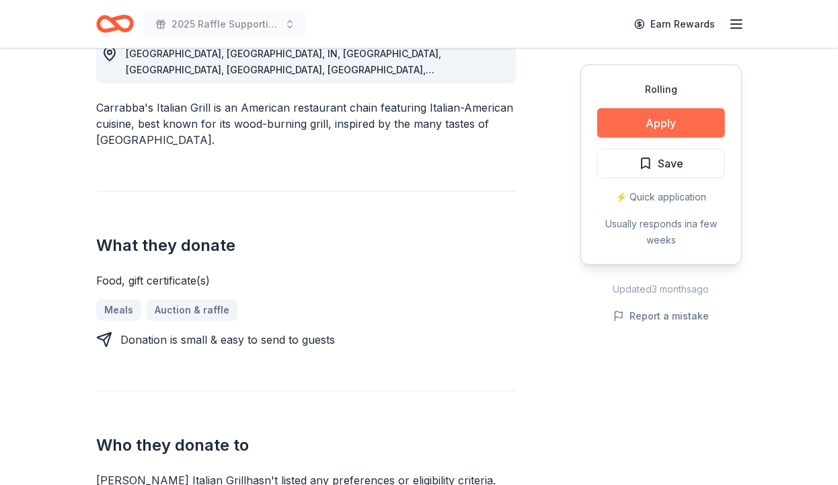
click at [643, 118] on button "Apply" at bounding box center [661, 123] width 128 height 30
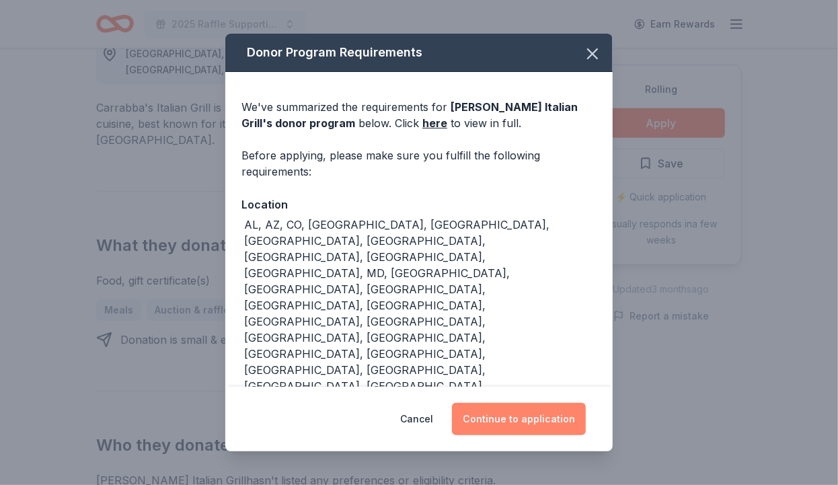
click at [525, 403] on button "Continue to application" at bounding box center [519, 419] width 134 height 32
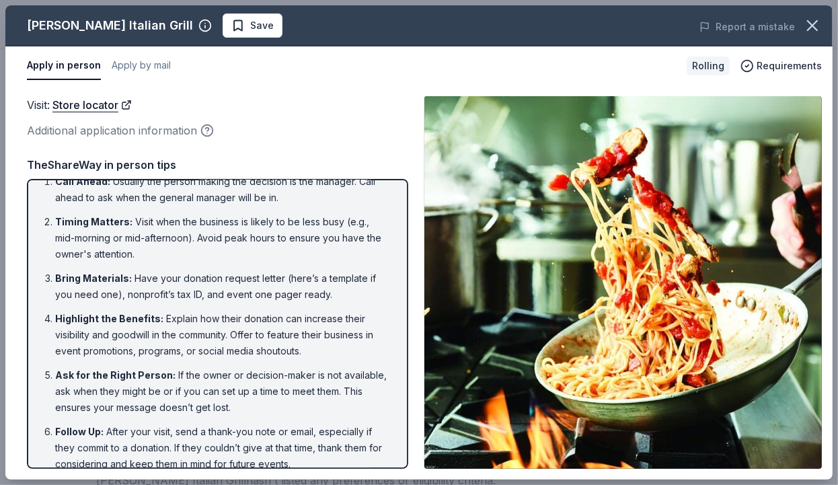
scroll to position [32, 0]
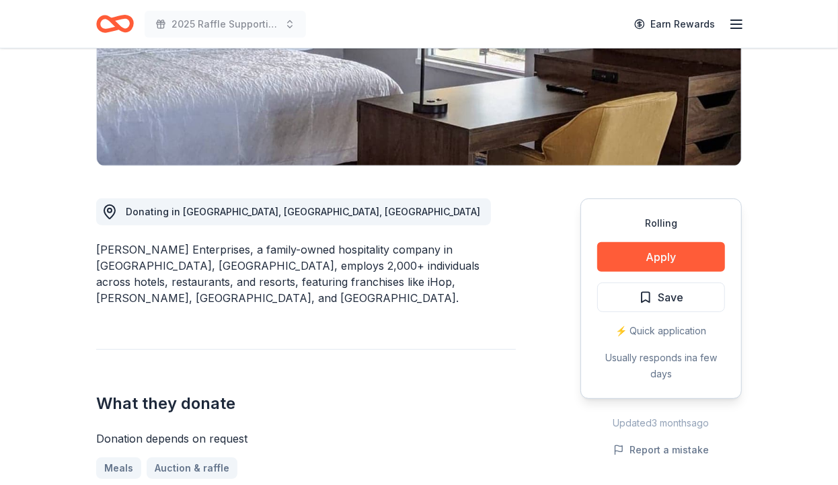
scroll to position [278, 0]
